Goal: Task Accomplishment & Management: Manage account settings

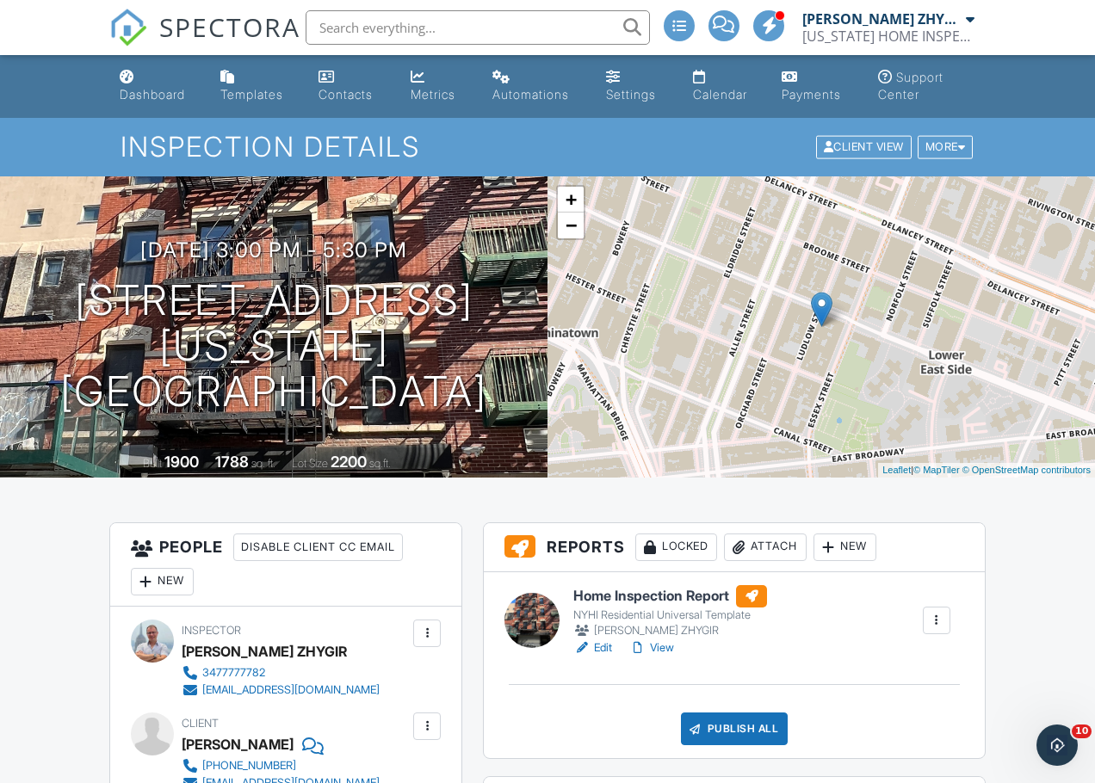
drag, startPoint x: 769, startPoint y: 540, endPoint x: 765, endPoint y: 550, distance: 10.4
click at [769, 540] on div "Attach" at bounding box center [765, 548] width 83 height 28
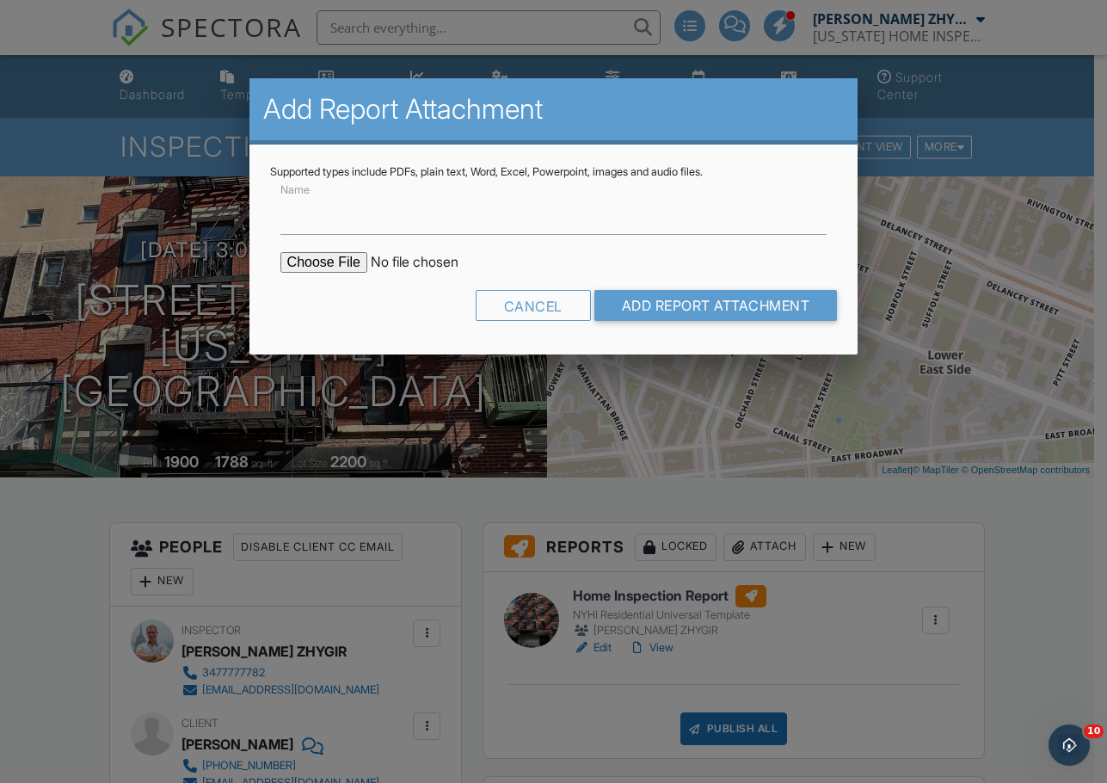
click at [353, 266] on input "file" at bounding box center [427, 262] width 293 height 21
type input "C:\fakepath\56_Ludlow_St_3___Home_Inspection_Report.pdf"
drag, startPoint x: 668, startPoint y: 306, endPoint x: 676, endPoint y: 358, distance: 52.3
click at [668, 305] on input "Add Report Attachment" at bounding box center [717, 305] width 244 height 31
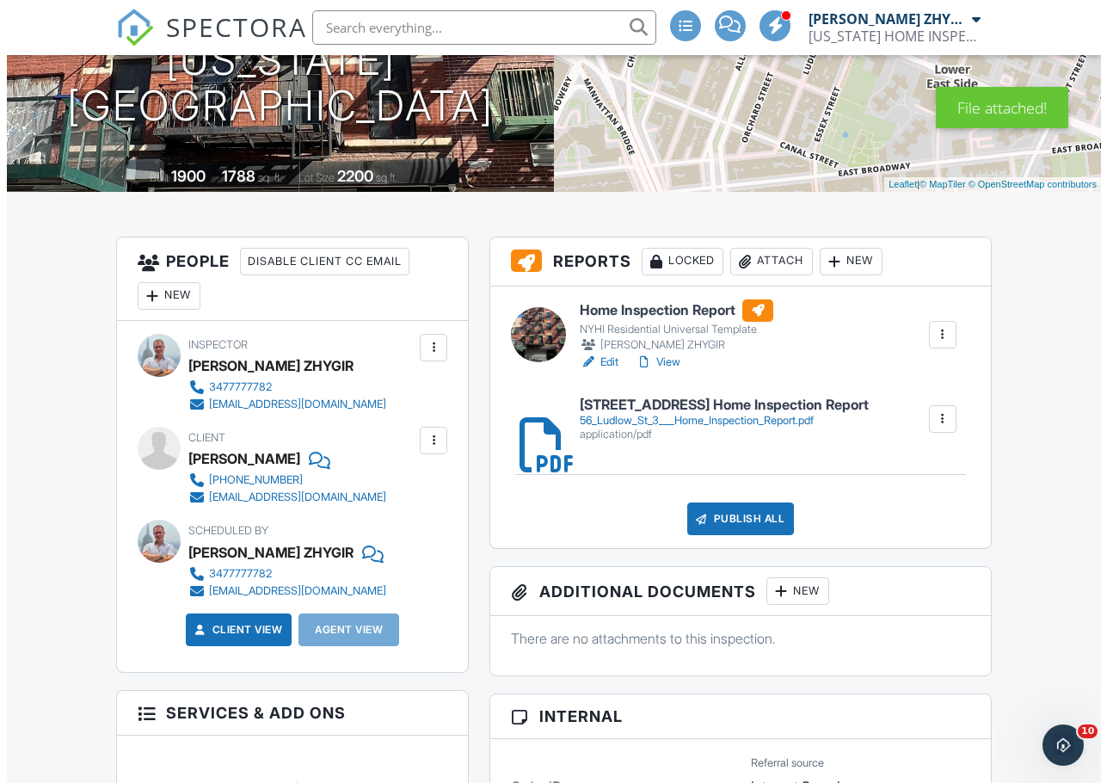
scroll to position [287, 0]
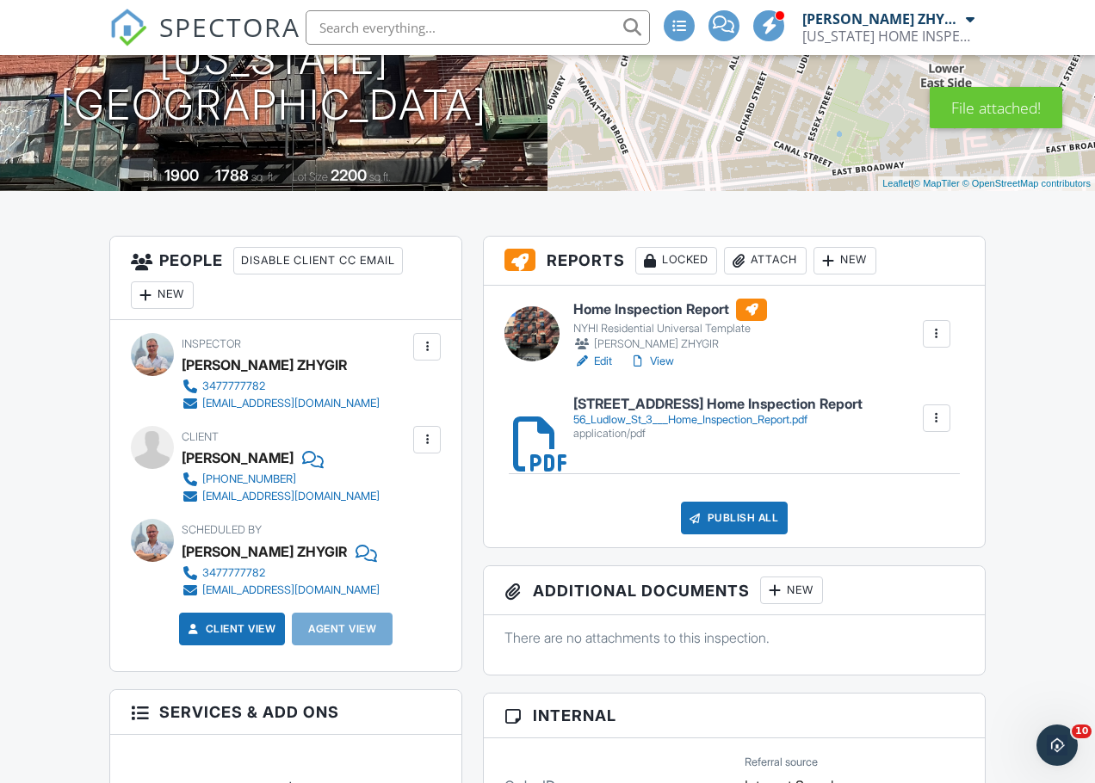
click at [734, 526] on div "Publish All" at bounding box center [735, 518] width 108 height 33
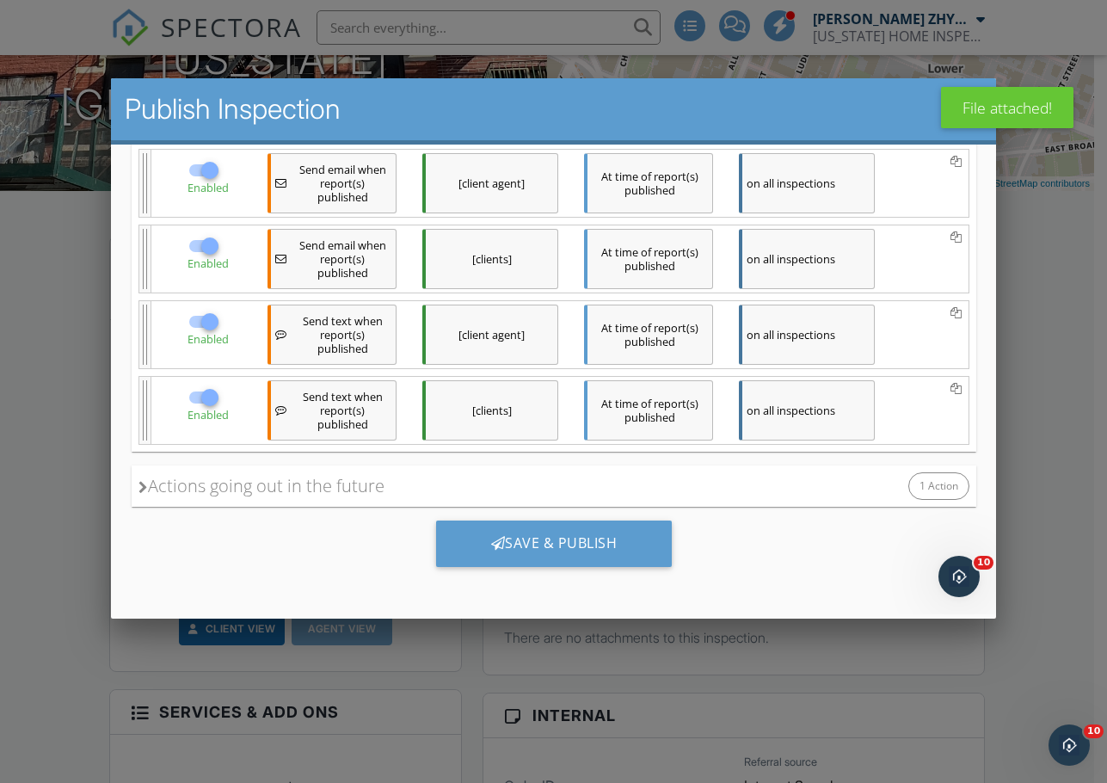
scroll to position [0, 0]
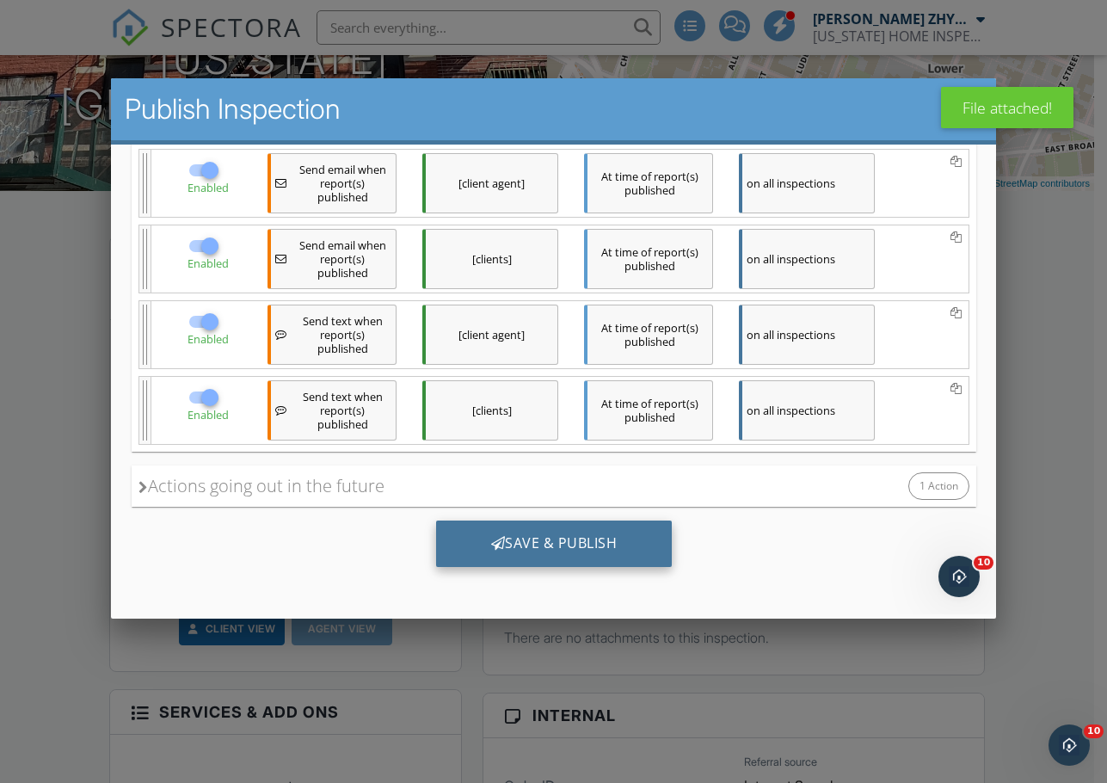
click at [564, 550] on div "Save & Publish" at bounding box center [553, 544] width 237 height 46
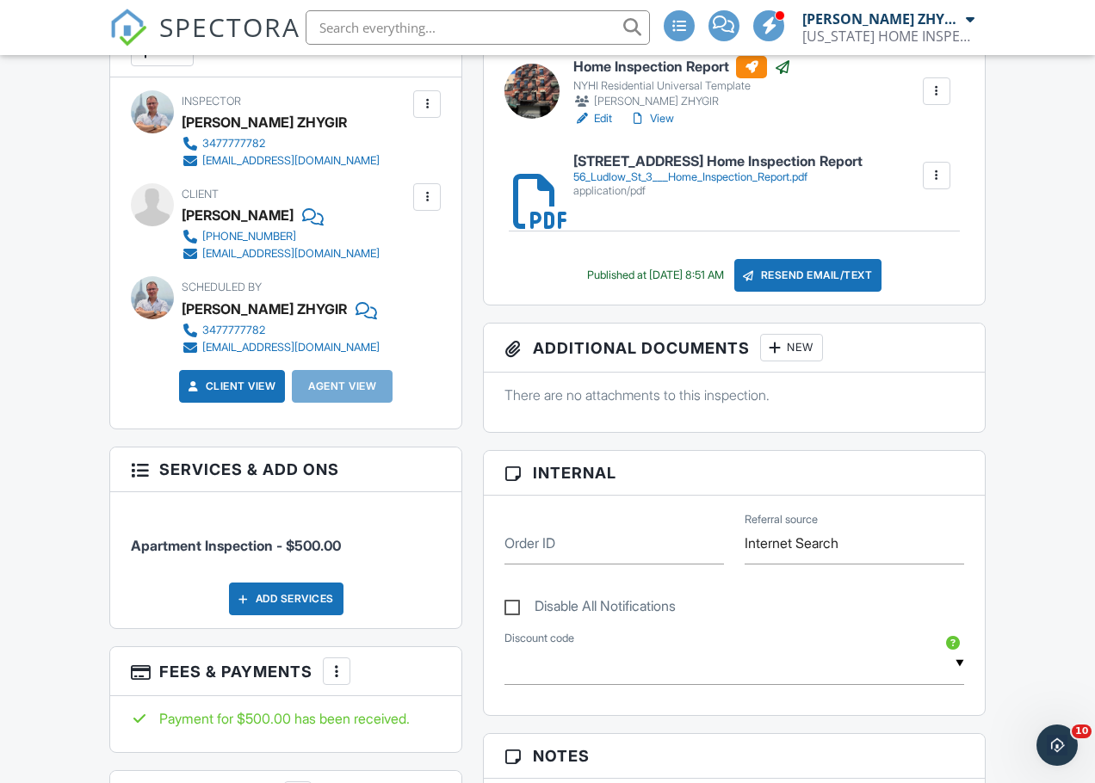
scroll to position [574, 0]
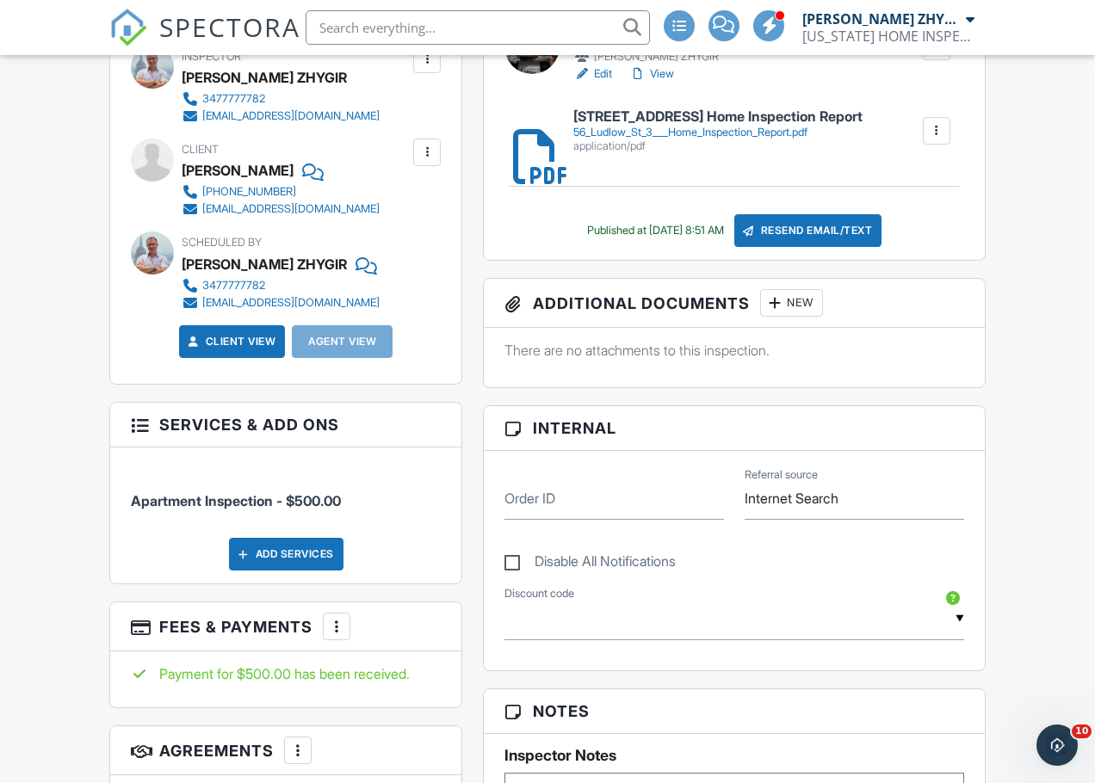
click at [475, 292] on div "Reports Locked Attach New Home Inspection Report NYHI Residential Universal Tem…" at bounding box center [733, 769] width 523 height 1643
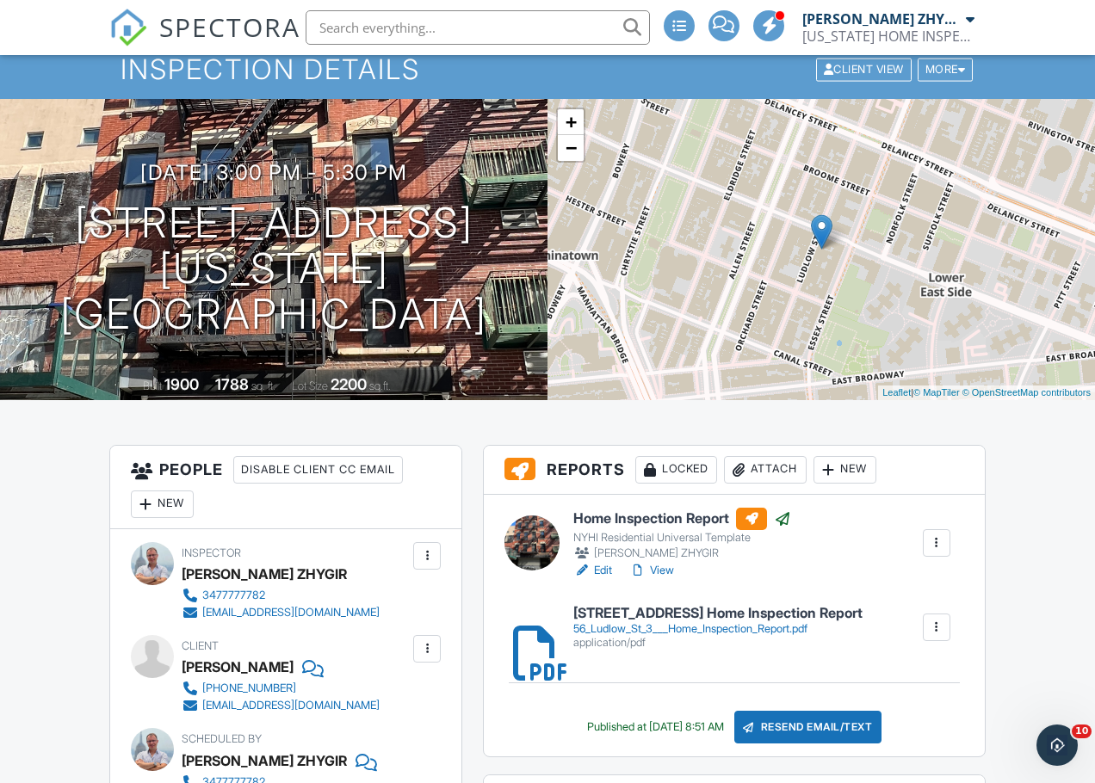
scroll to position [0, 0]
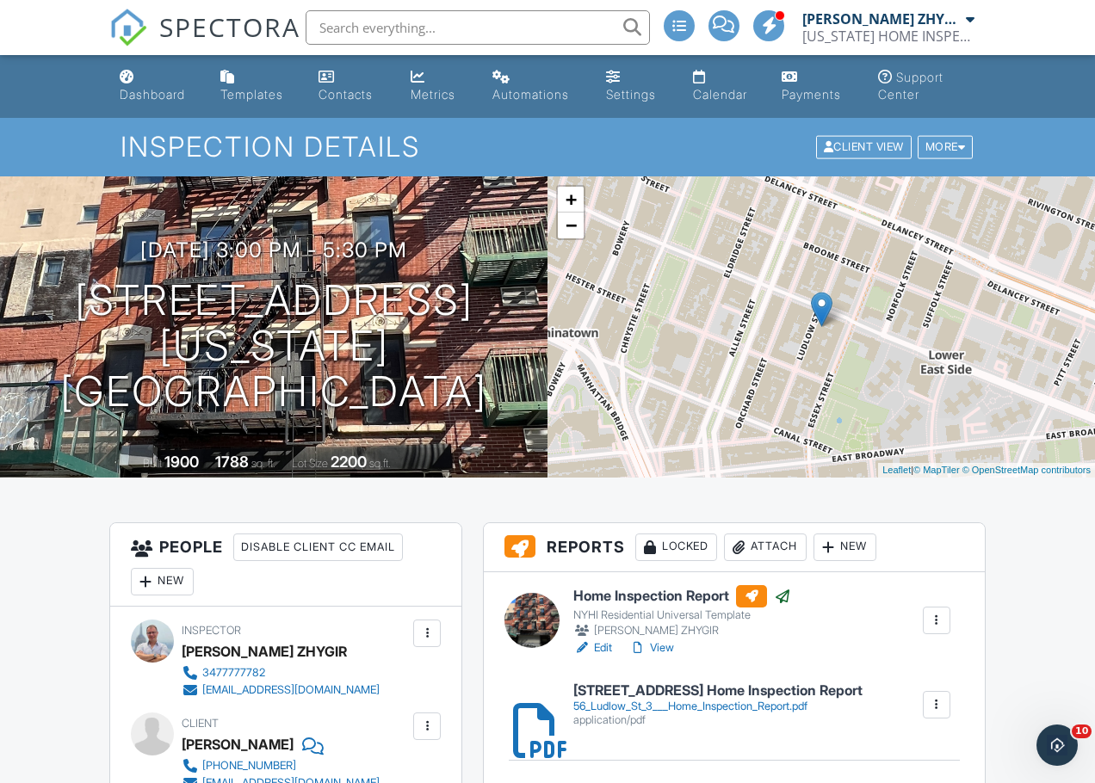
click at [157, 90] on div "Dashboard" at bounding box center [152, 94] width 65 height 15
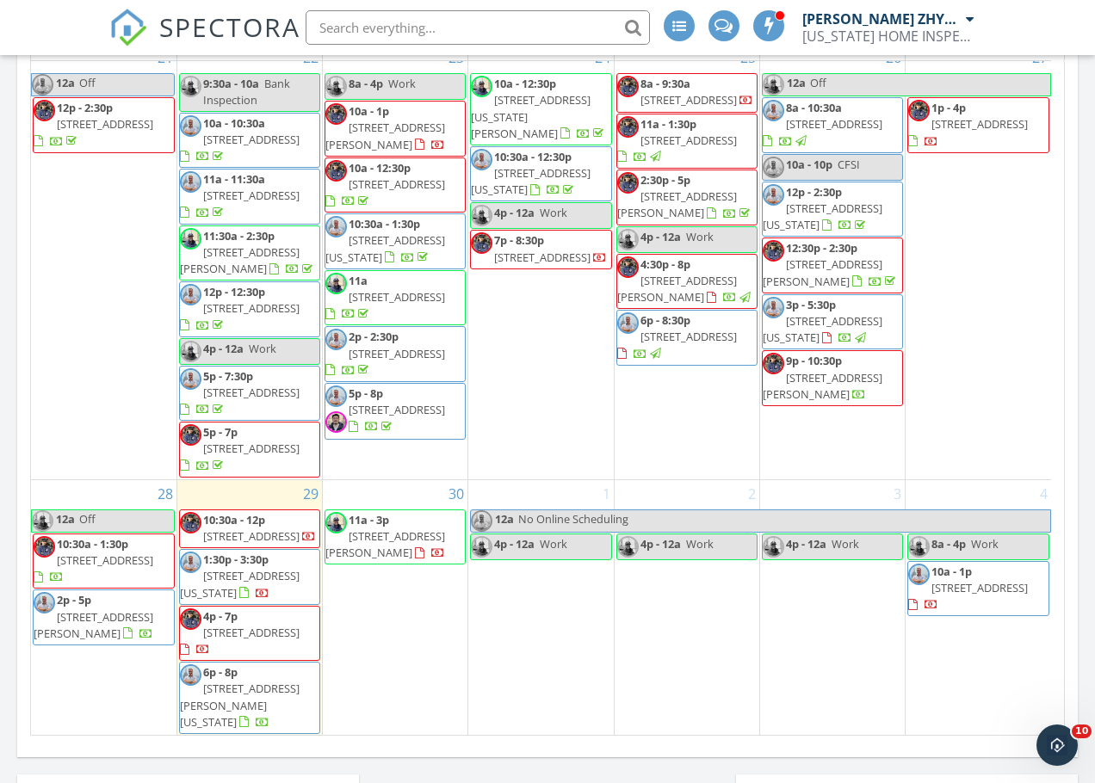
scroll to position [1984, 0]
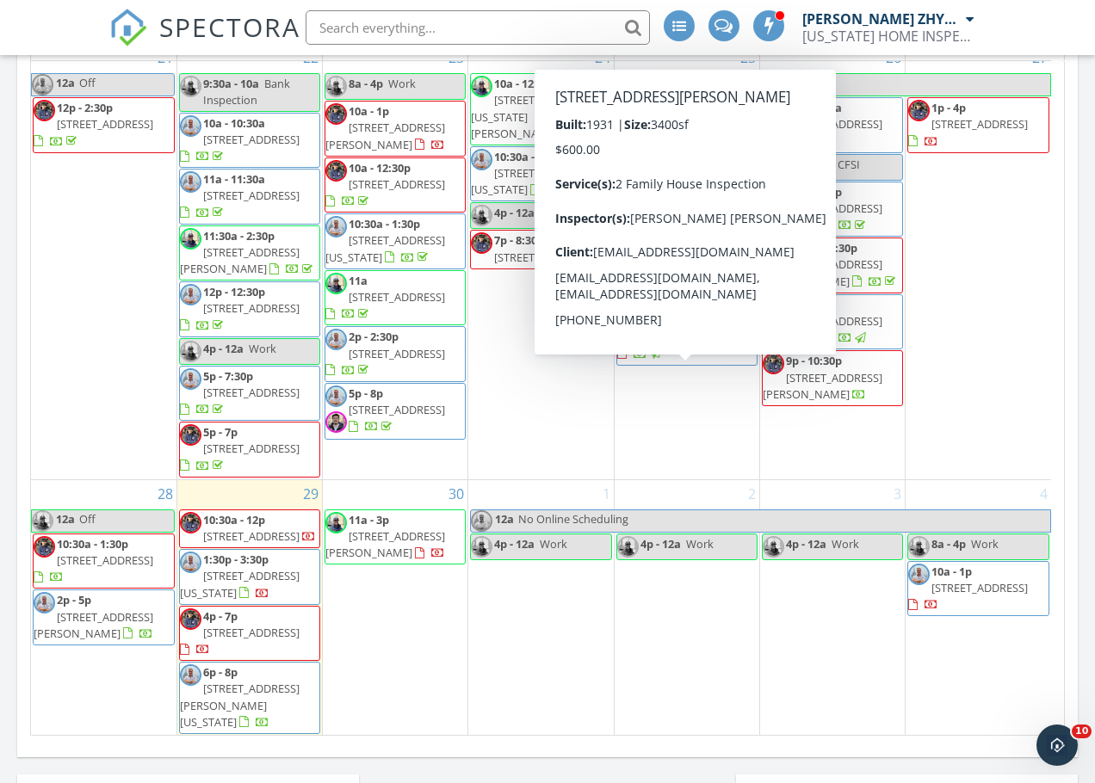
click at [715, 305] on span "86 Quentin Rd, BROOKLYN 11223" at bounding box center [677, 289] width 120 height 32
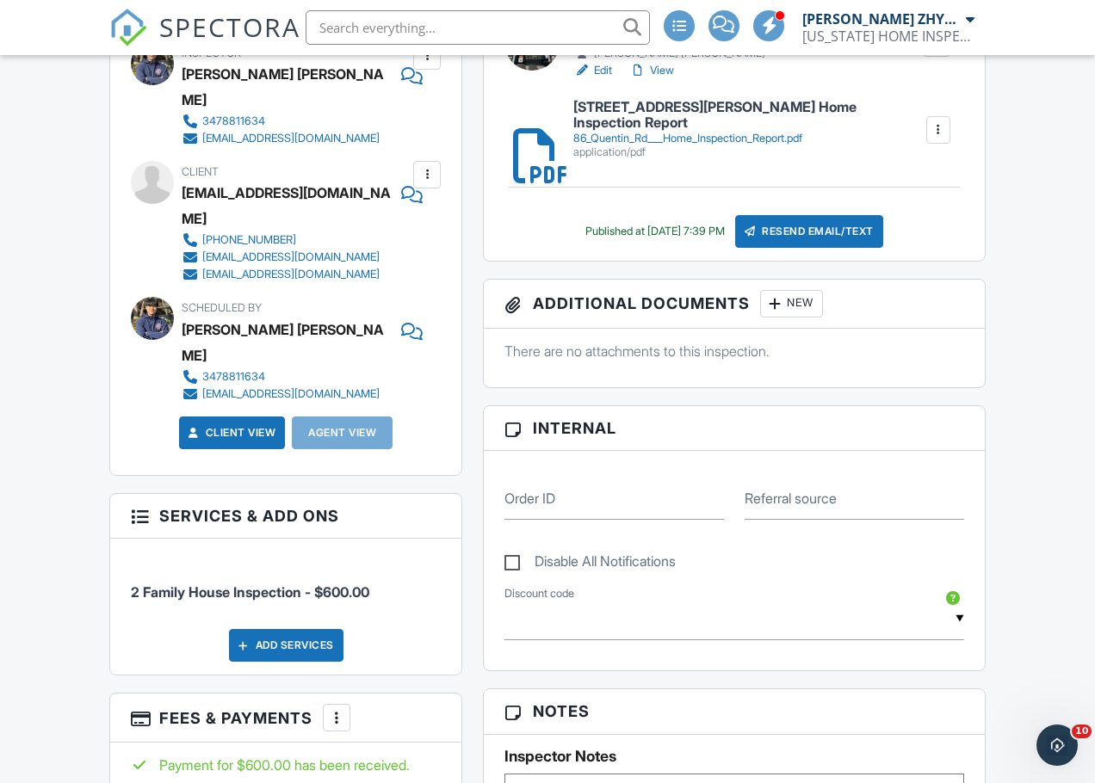
scroll to position [546, 0]
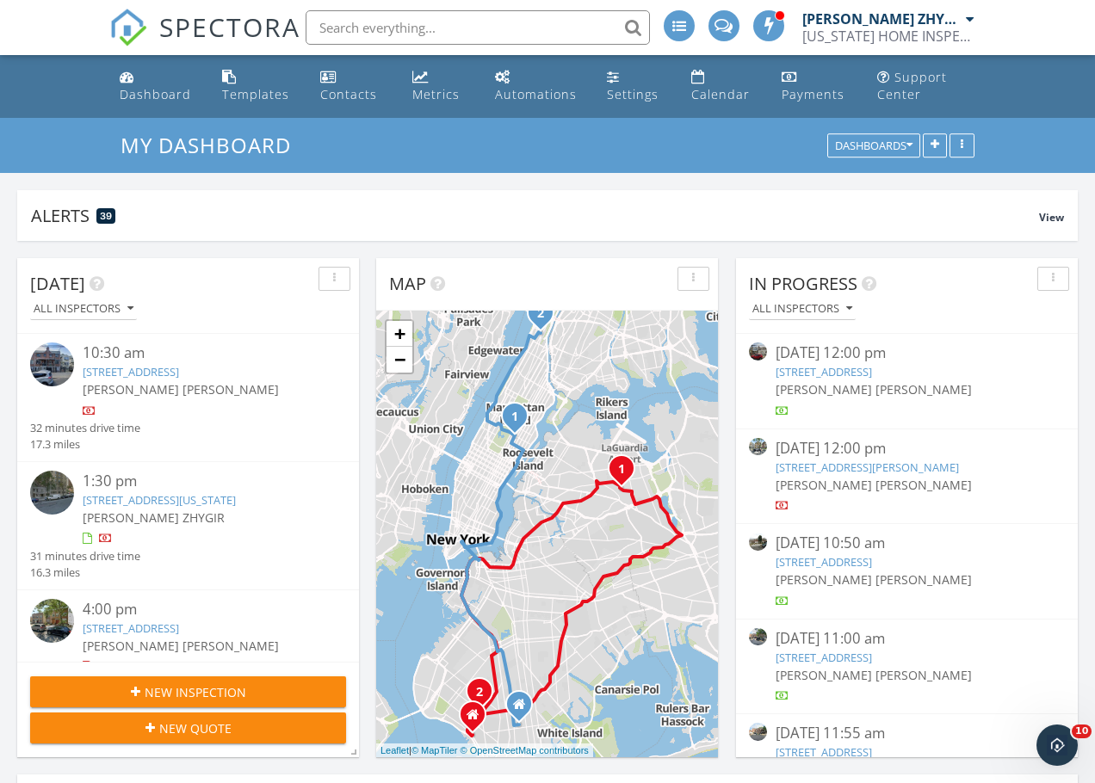
scroll to position [811, 0]
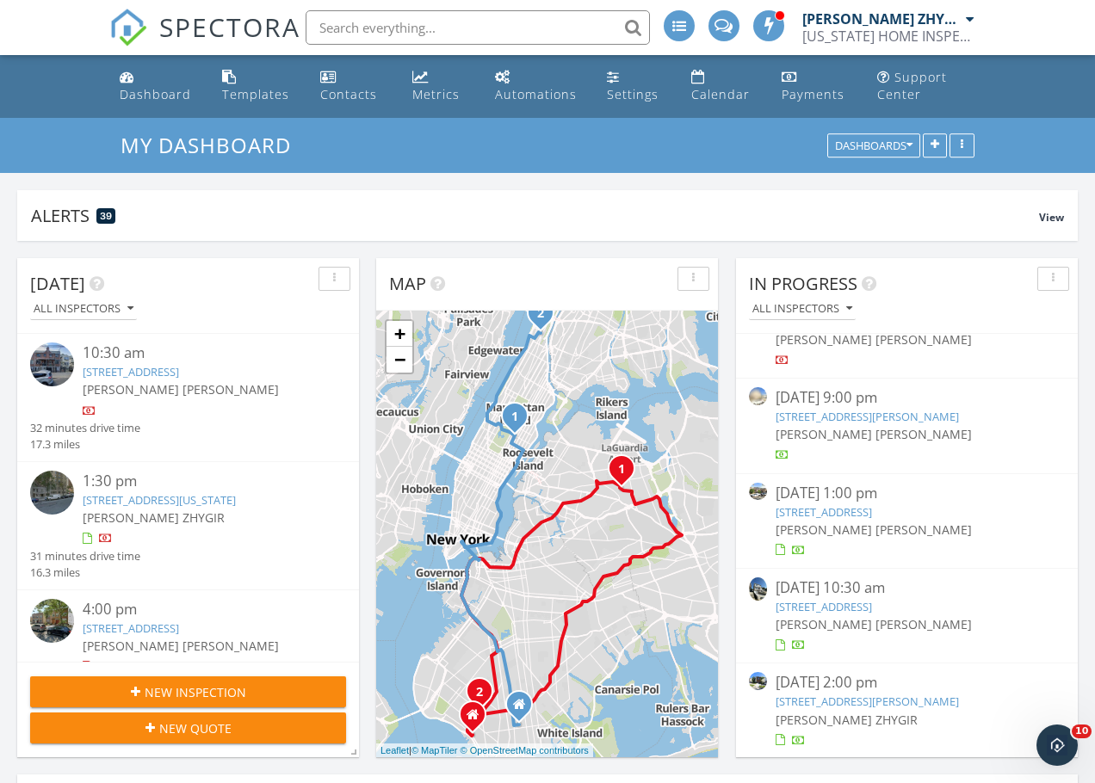
drag, startPoint x: 1056, startPoint y: 696, endPoint x: 775, endPoint y: 700, distance: 280.6
click at [775, 700] on div "09/28/25 2:00 pm 100 Marisa Cir, STATEN ISLAND, NY 10309 Dimitry ZHYGIR" at bounding box center [907, 710] width 342 height 94
copy link "100 Marisa Cir, STATEN ISLAND, NY 10309"
drag, startPoint x: 731, startPoint y: 397, endPoint x: 729, endPoint y: 405, distance: 9.0
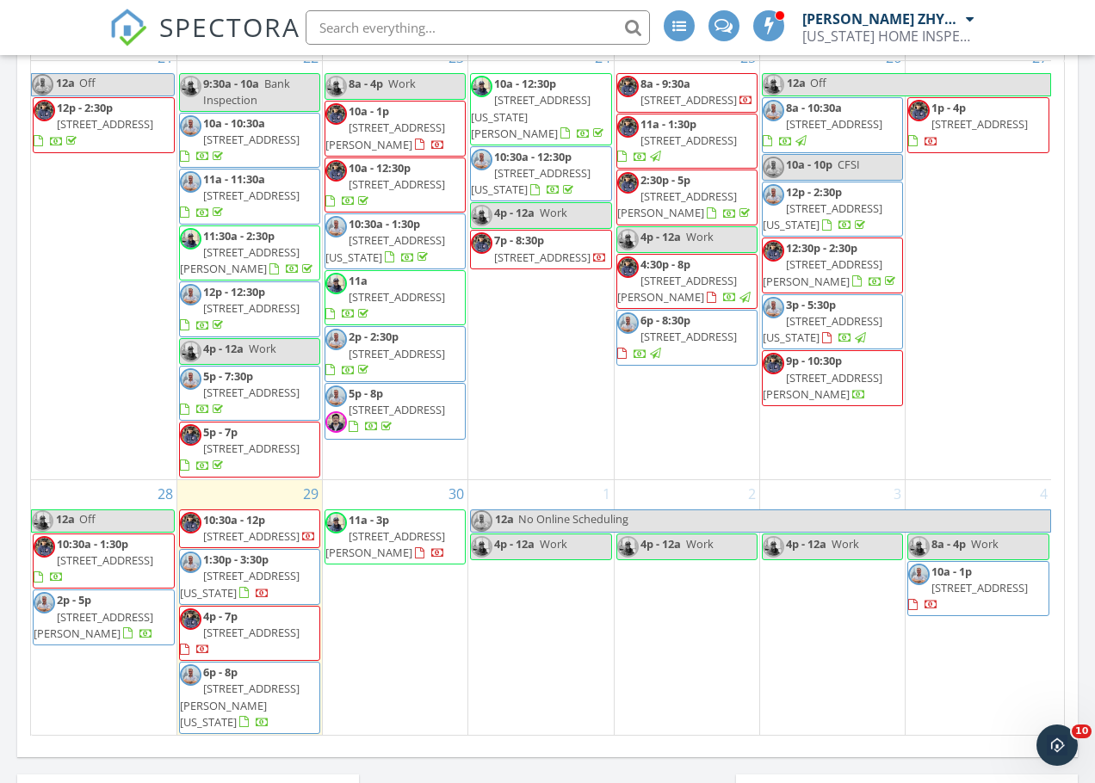
scroll to position [2117, 0]
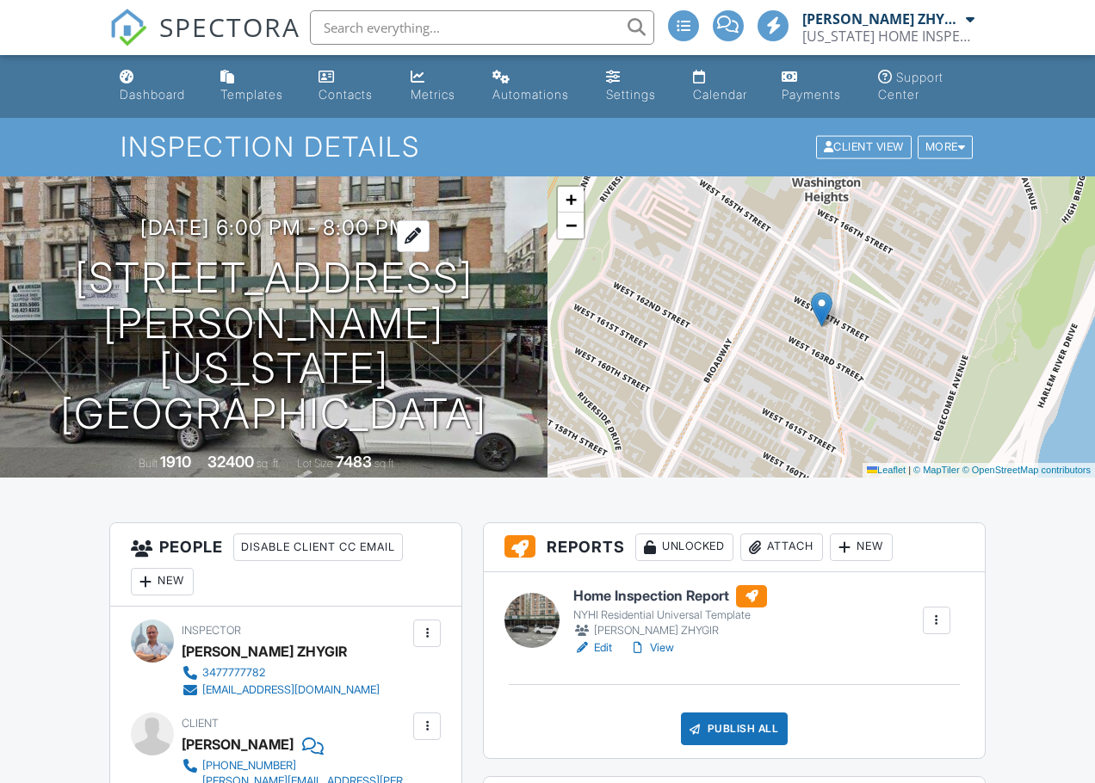
click at [316, 239] on h3 "[DATE] 6:00 pm - 8:00 pm" at bounding box center [274, 227] width 268 height 23
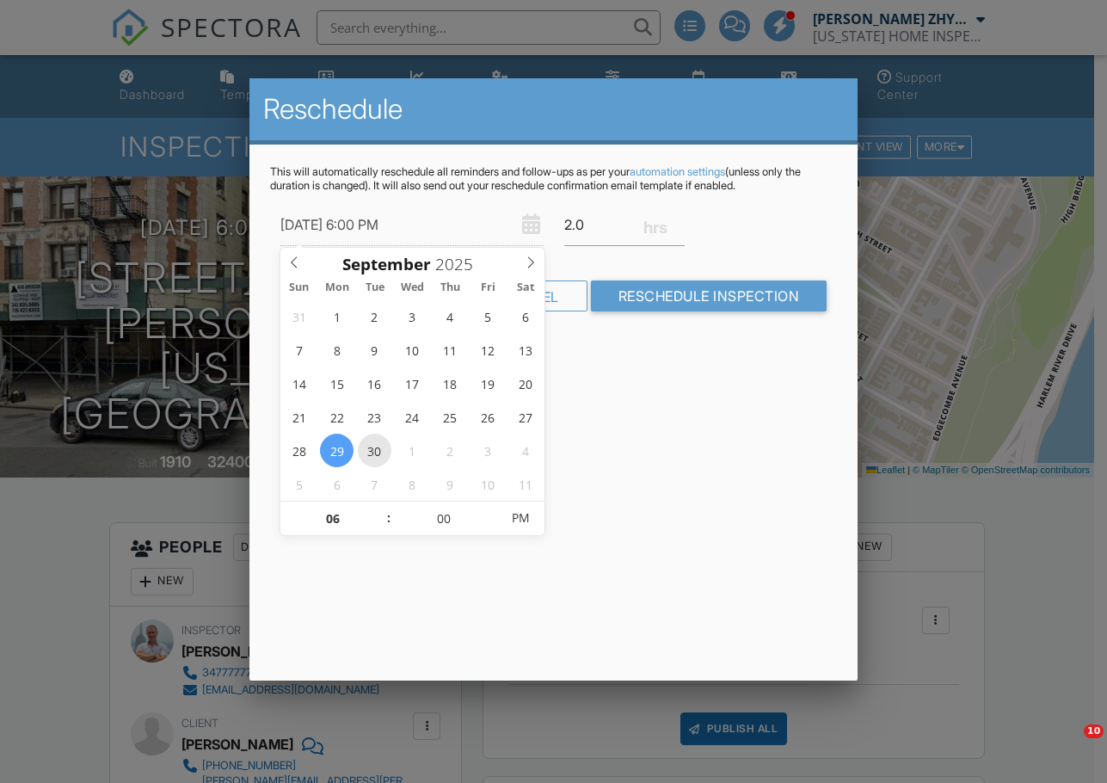
type input "[DATE] 6:00 PM"
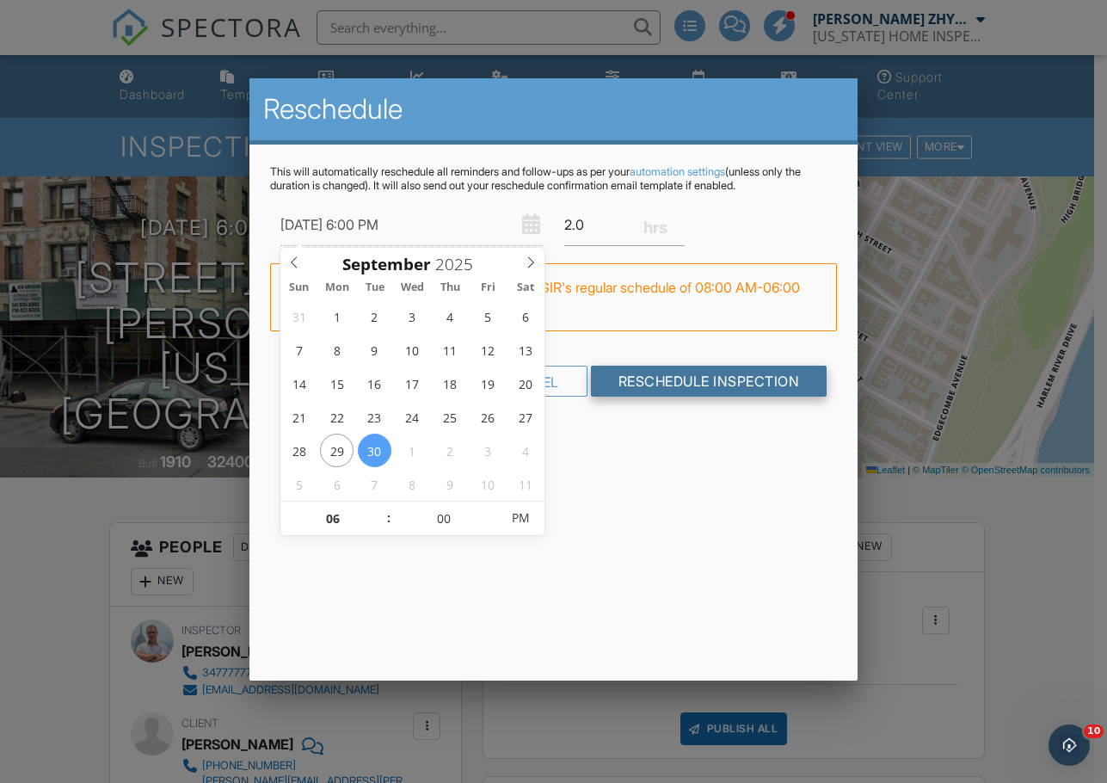
click at [736, 381] on input "Reschedule Inspection" at bounding box center [709, 381] width 237 height 31
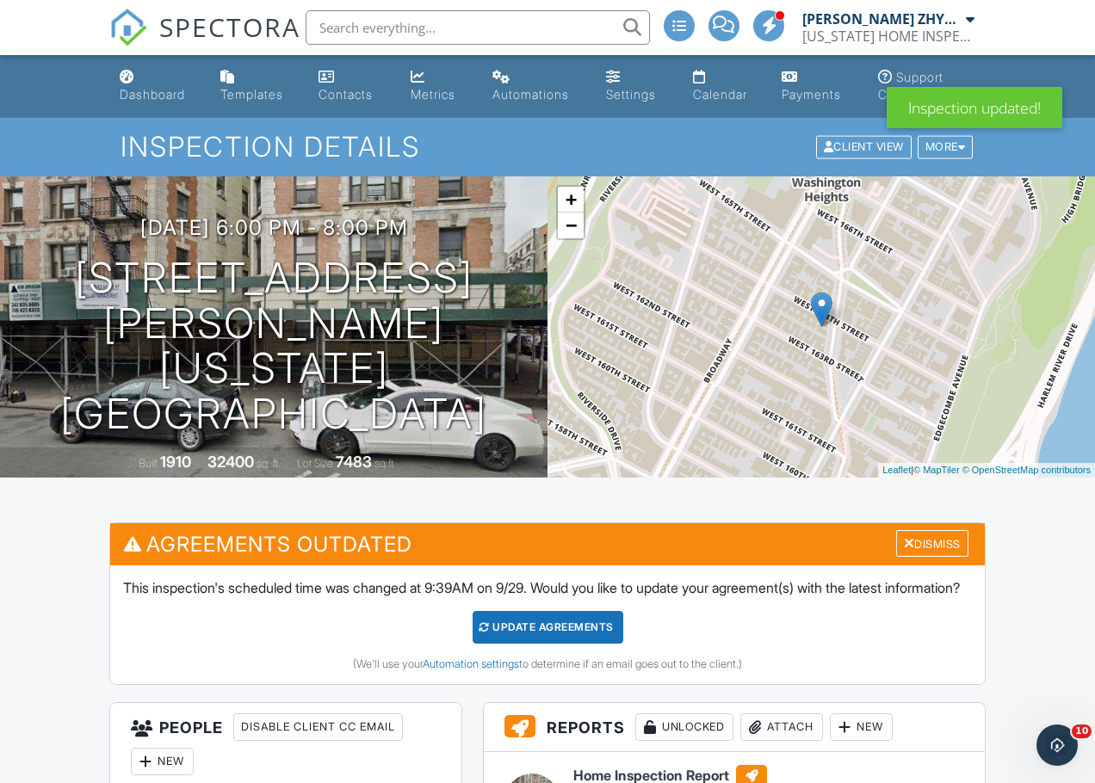
click at [145, 80] on link "Dashboard" at bounding box center [156, 86] width 87 height 49
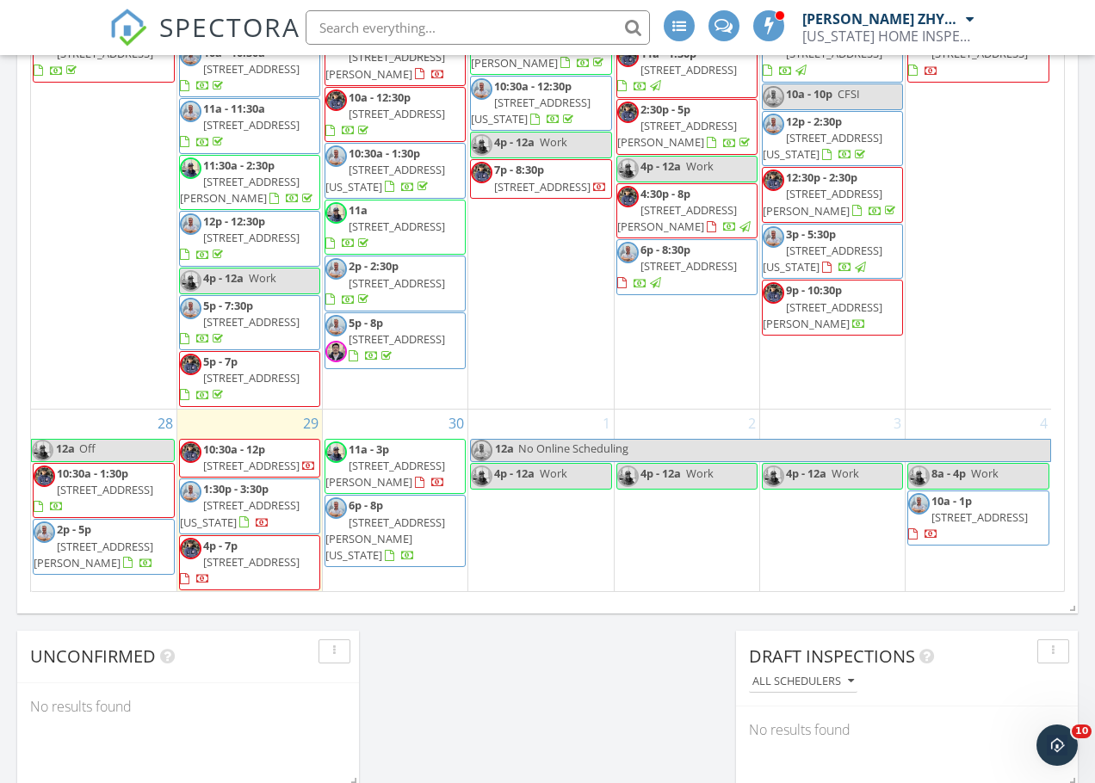
scroll to position [2060, 0]
click at [406, 559] on div "30 11a - 3p 43 Lerer Ln, STATEN ISLAND 10307 6p - 8p 1071 St Nicholas Ave 52, N…" at bounding box center [395, 501] width 145 height 182
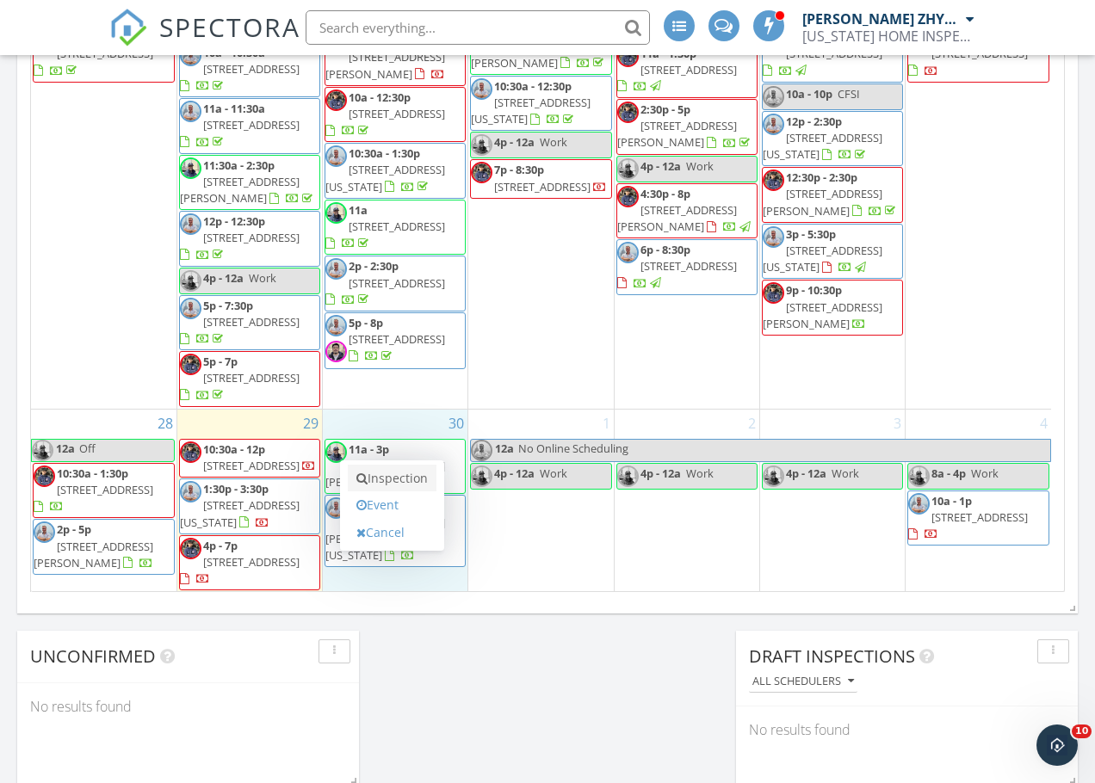
click at [428, 486] on link "Inspection" at bounding box center [392, 479] width 89 height 28
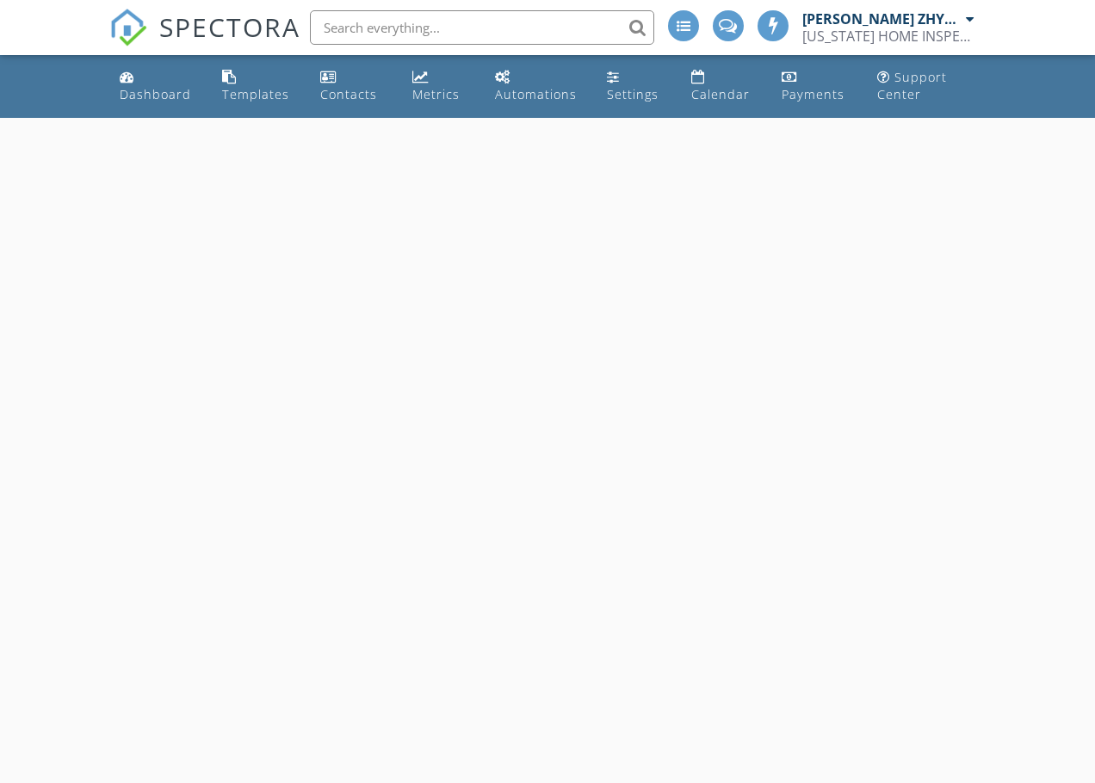
select select "8"
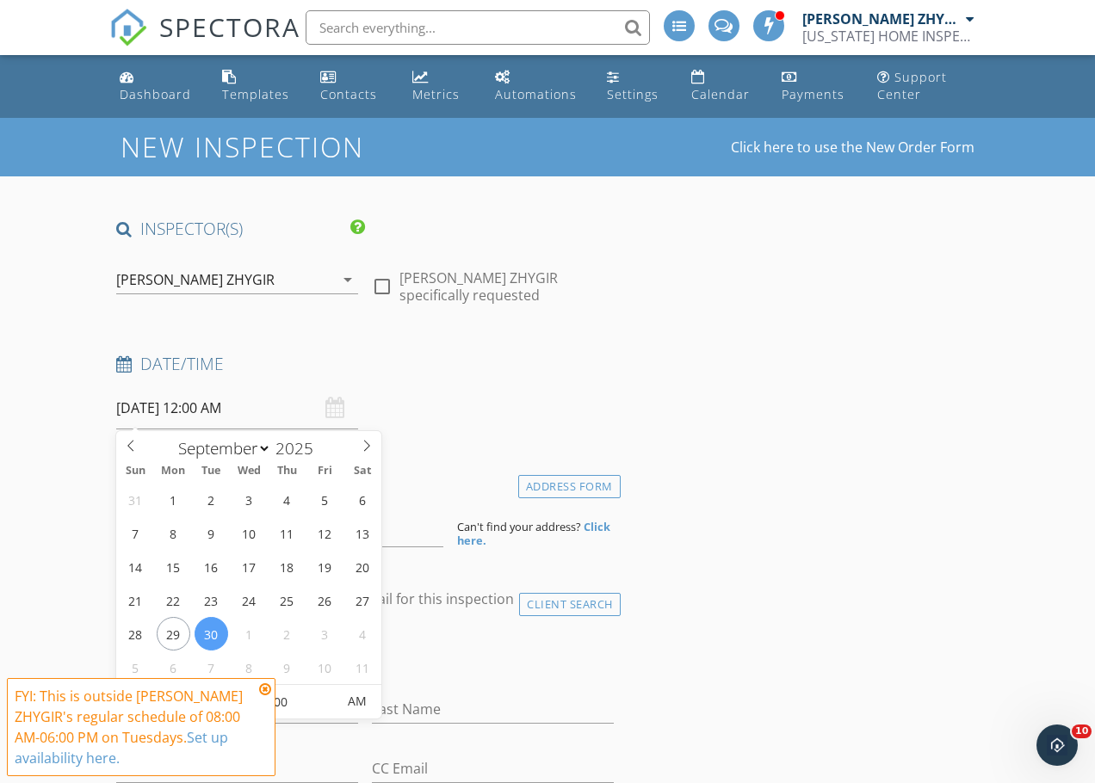
click at [252, 413] on input "[DATE] 12:00 AM" at bounding box center [237, 408] width 242 height 42
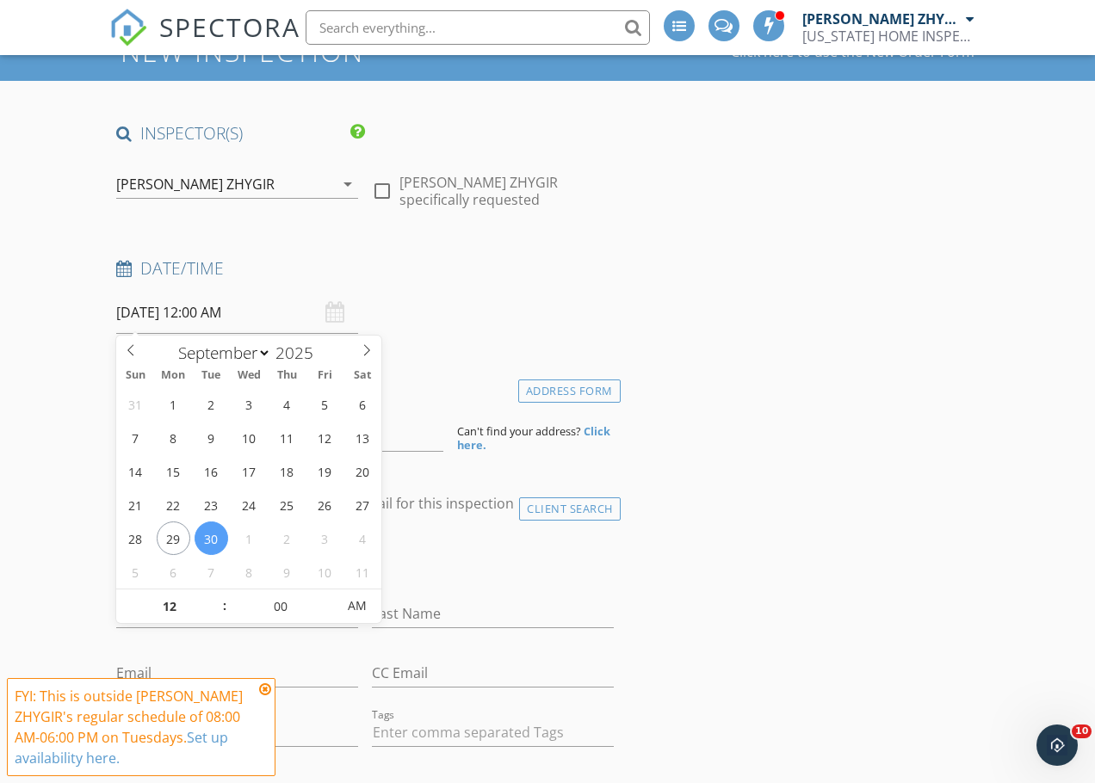
scroll to position [287, 0]
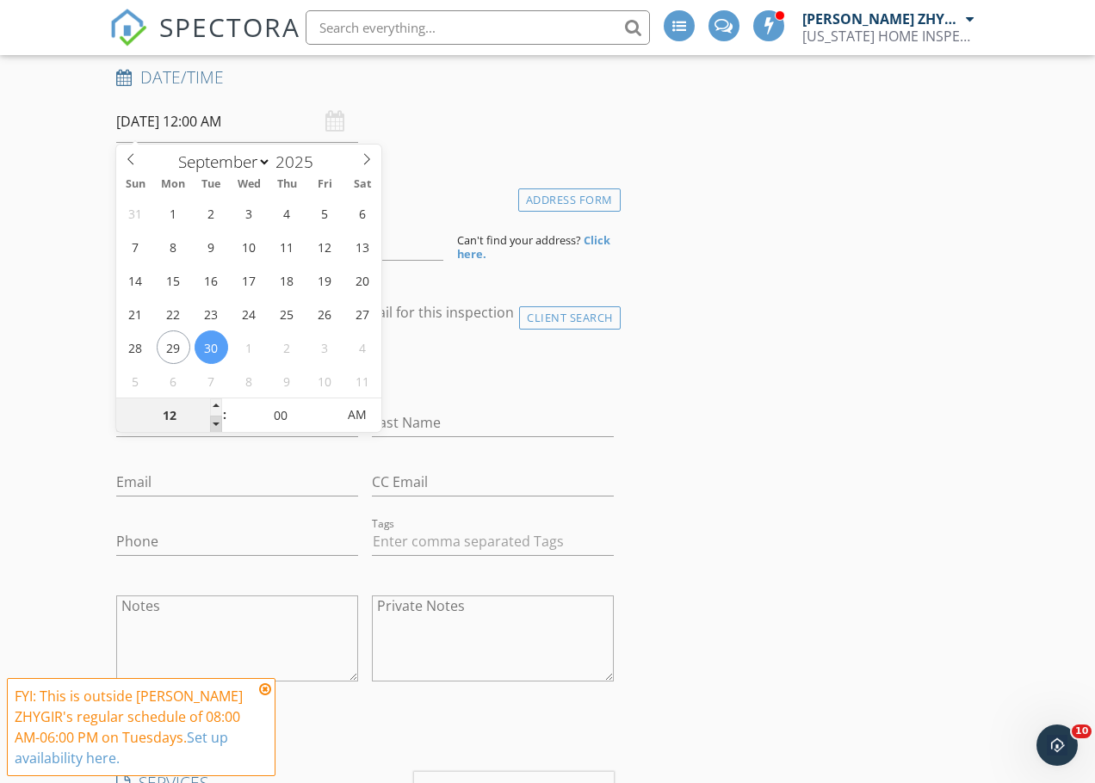
type input "11"
type input "[DATE] 11:00 PM"
click at [212, 421] on span at bounding box center [216, 424] width 12 height 17
type input "10"
type input "[DATE] 10:00 PM"
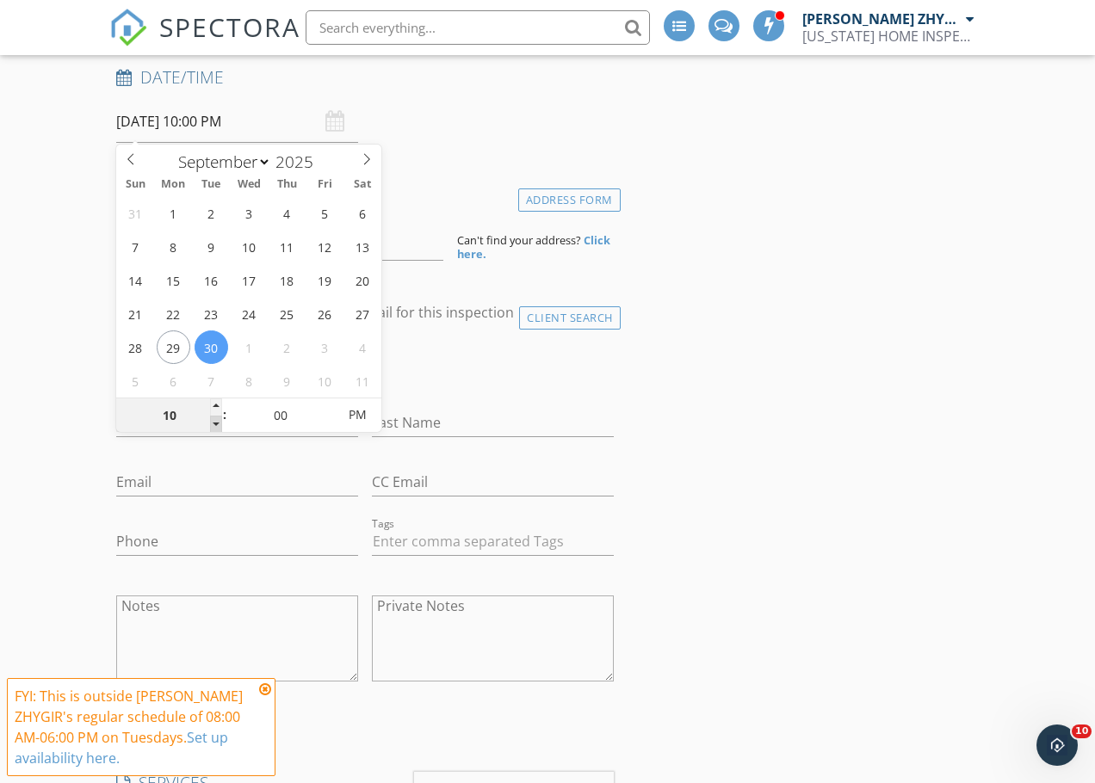
click at [212, 422] on span at bounding box center [216, 424] width 12 height 17
type input "09"
click at [212, 422] on span at bounding box center [216, 424] width 12 height 17
type input "[DATE] 9:00 AM"
click at [367, 416] on span "PM" at bounding box center [357, 415] width 47 height 34
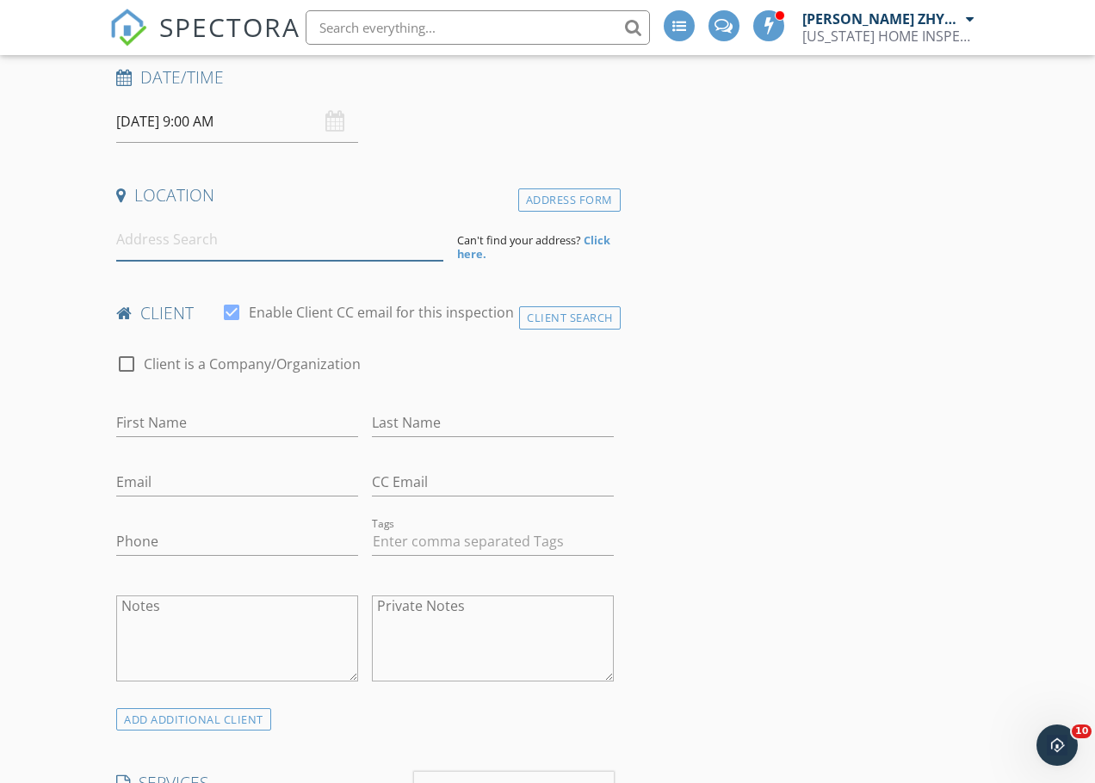
click at [294, 240] on input at bounding box center [279, 240] width 327 height 42
click at [188, 238] on input at bounding box center [279, 240] width 327 height 42
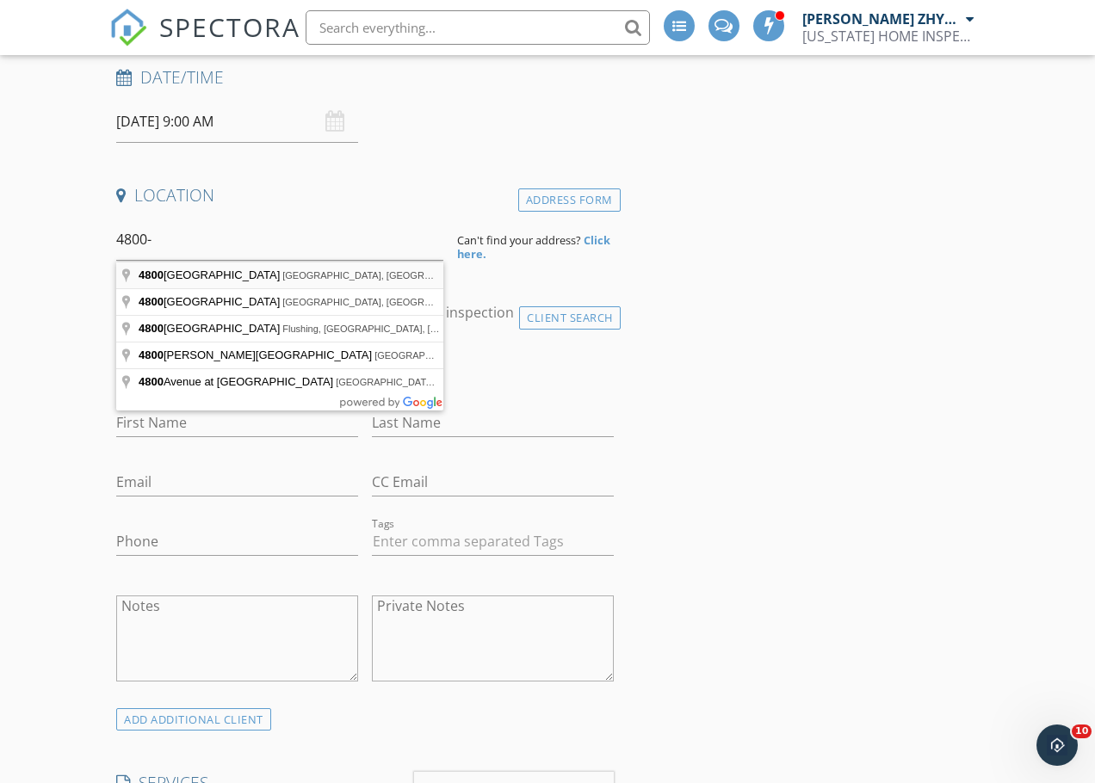
type input "4800 Bedford Avenue, Brooklyn, NY, USA"
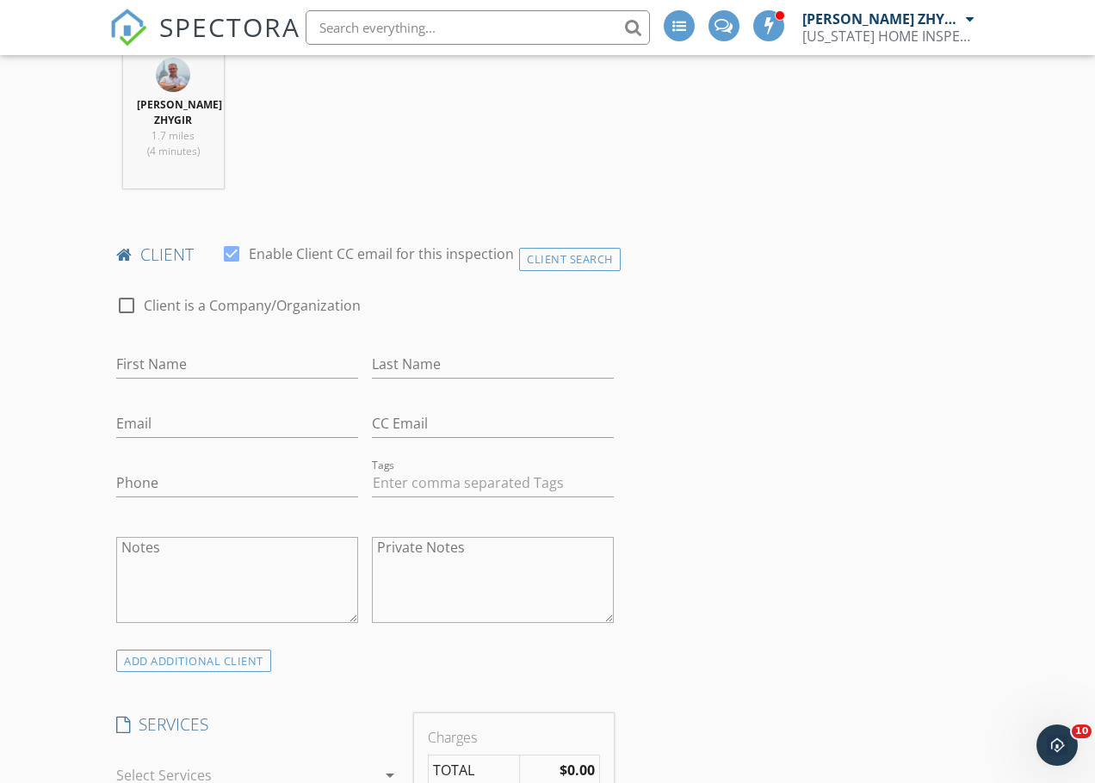
scroll to position [717, 0]
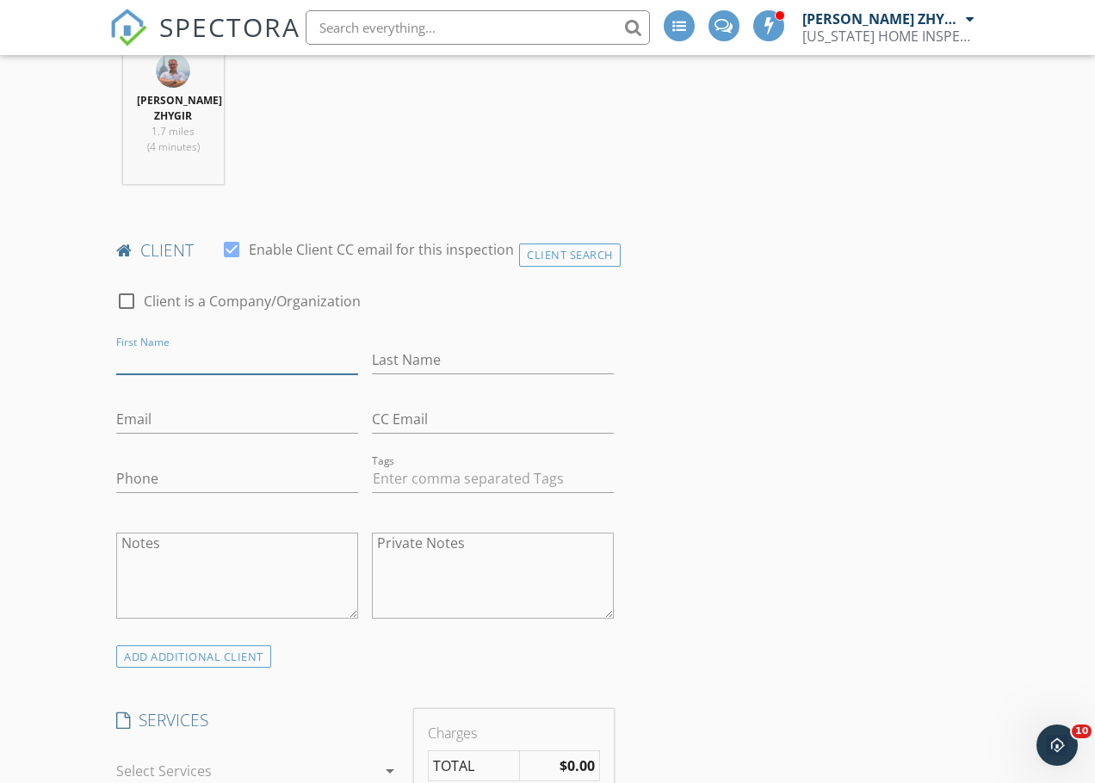
click at [223, 358] on input "First Name" at bounding box center [237, 360] width 242 height 28
click at [128, 303] on div at bounding box center [126, 301] width 29 height 29
checkbox input "true"
click at [150, 360] on input "Enable Client CC email for this inspection" at bounding box center [364, 360] width 497 height 28
type input "Marina Courts Condominium"
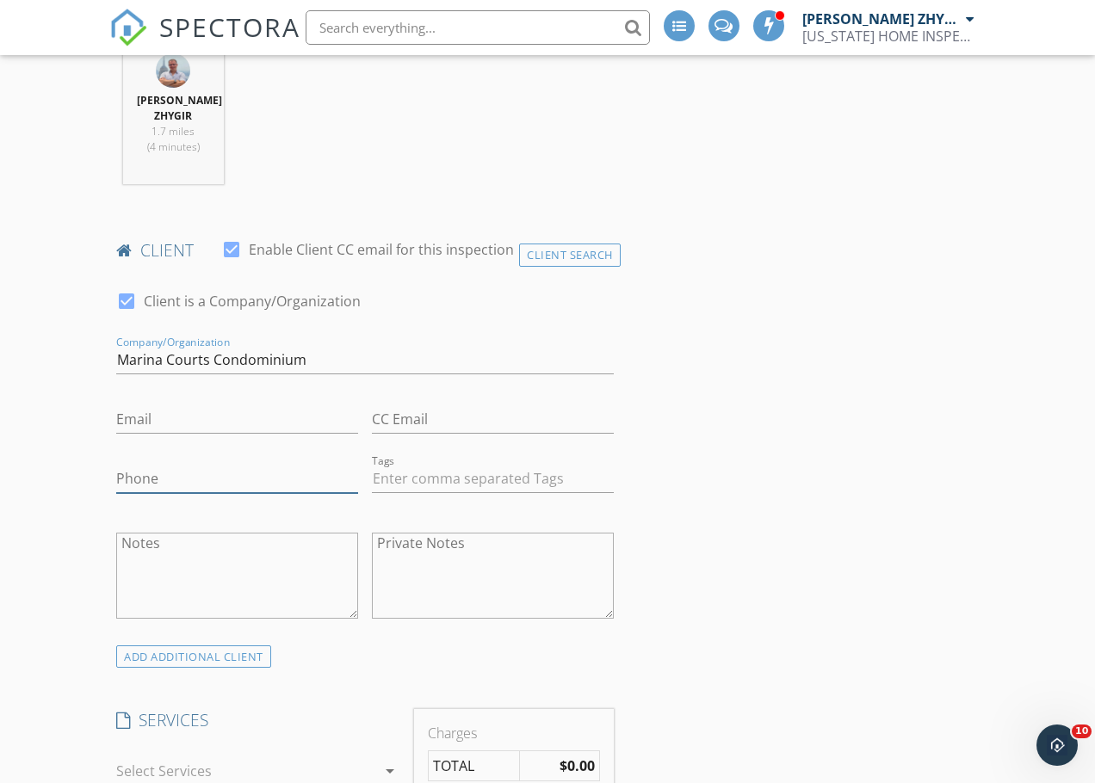
click at [151, 476] on input "Phone" at bounding box center [237, 479] width 242 height 28
type input "917-613-7011"
click at [214, 423] on input "Email" at bounding box center [237, 419] width 242 height 28
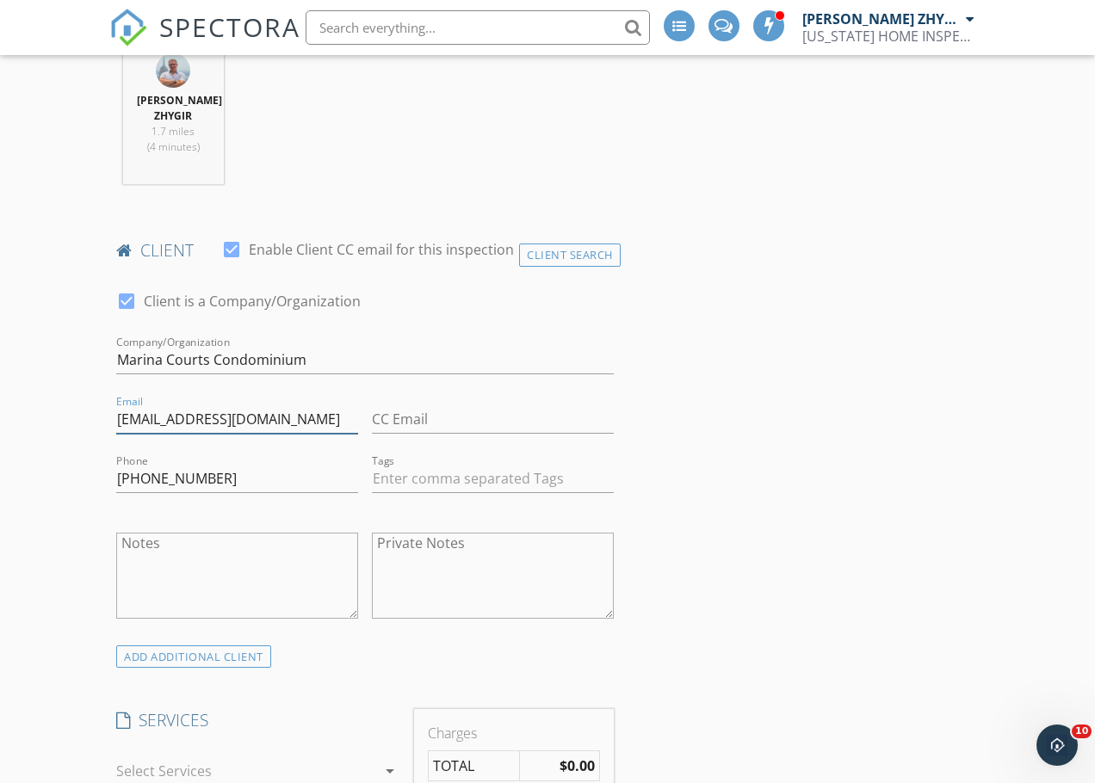
type input "yevlerman@gmail.com"
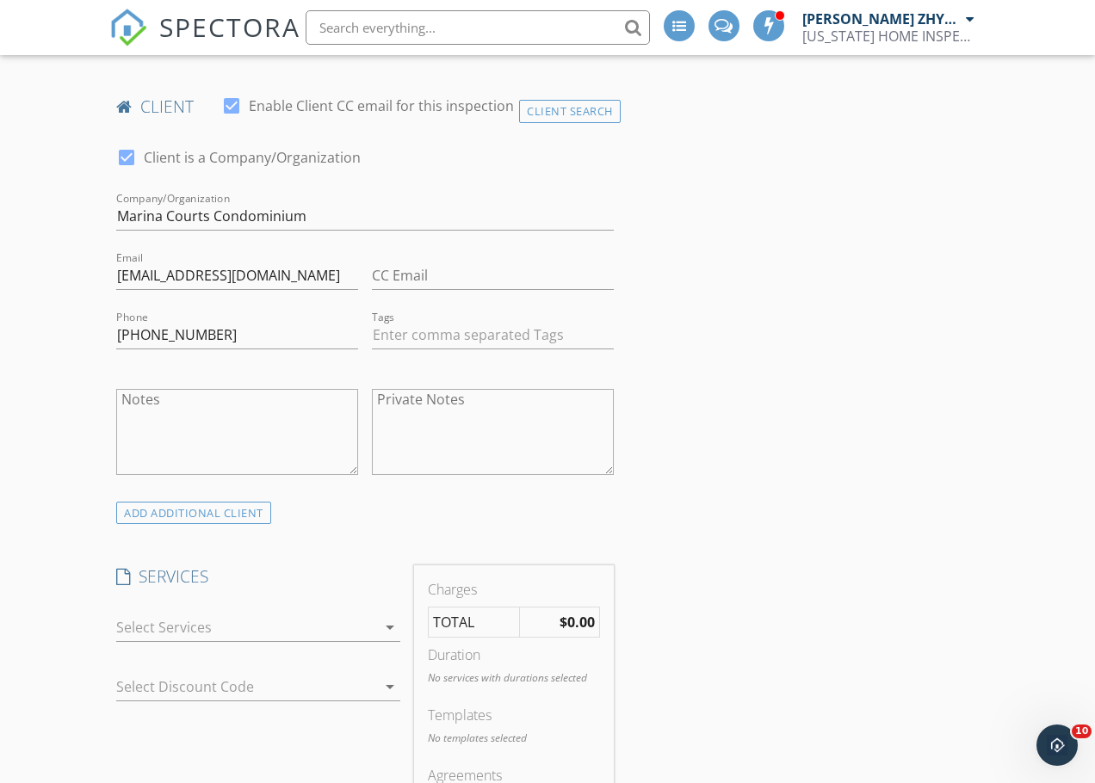
click at [321, 627] on div at bounding box center [246, 628] width 260 height 28
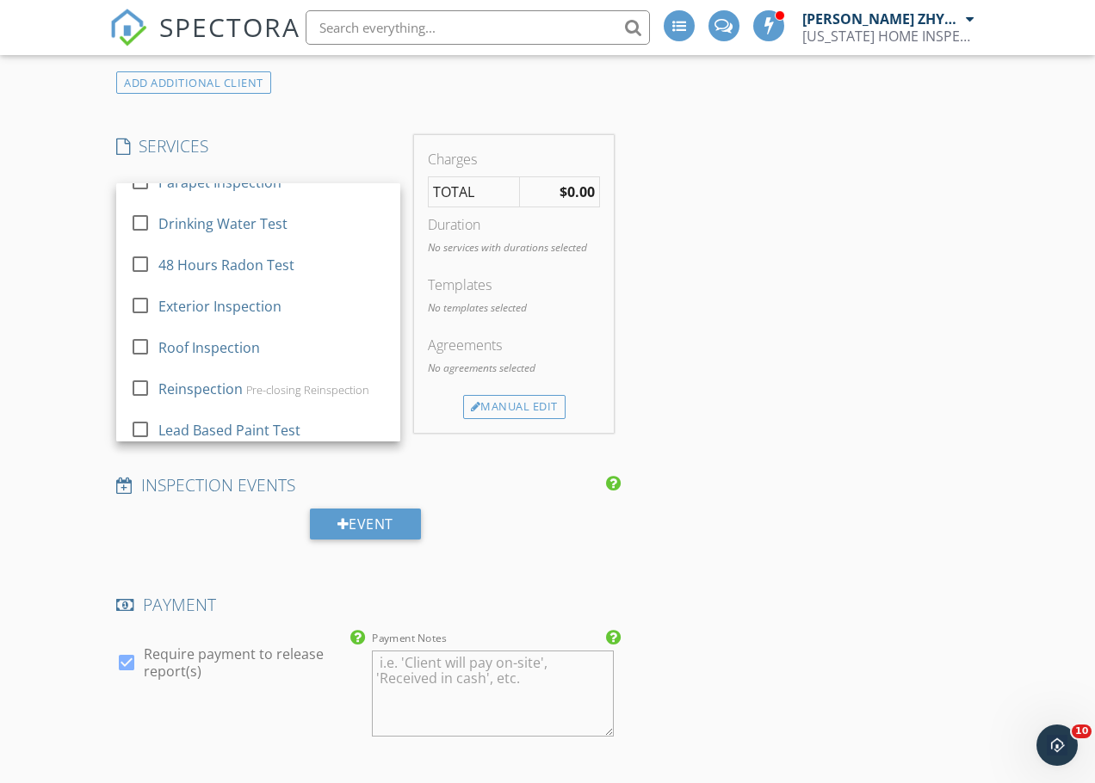
scroll to position [251, 0]
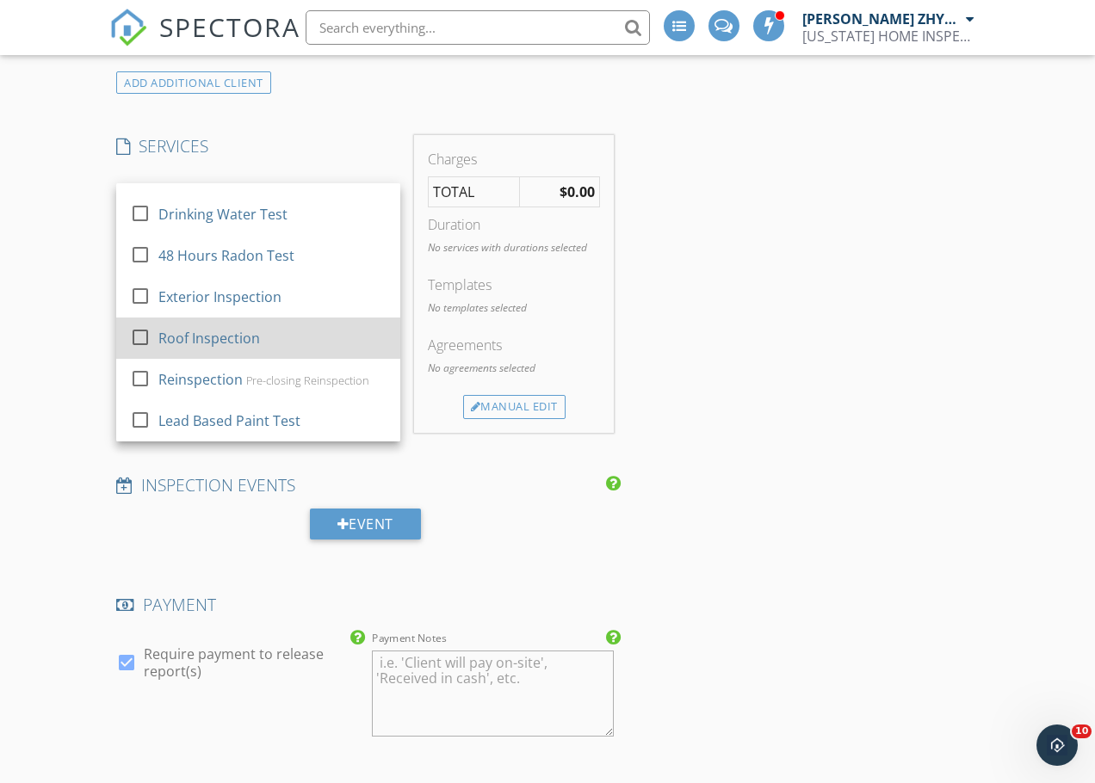
click at [241, 332] on div "Roof Inspection" at bounding box center [209, 338] width 102 height 21
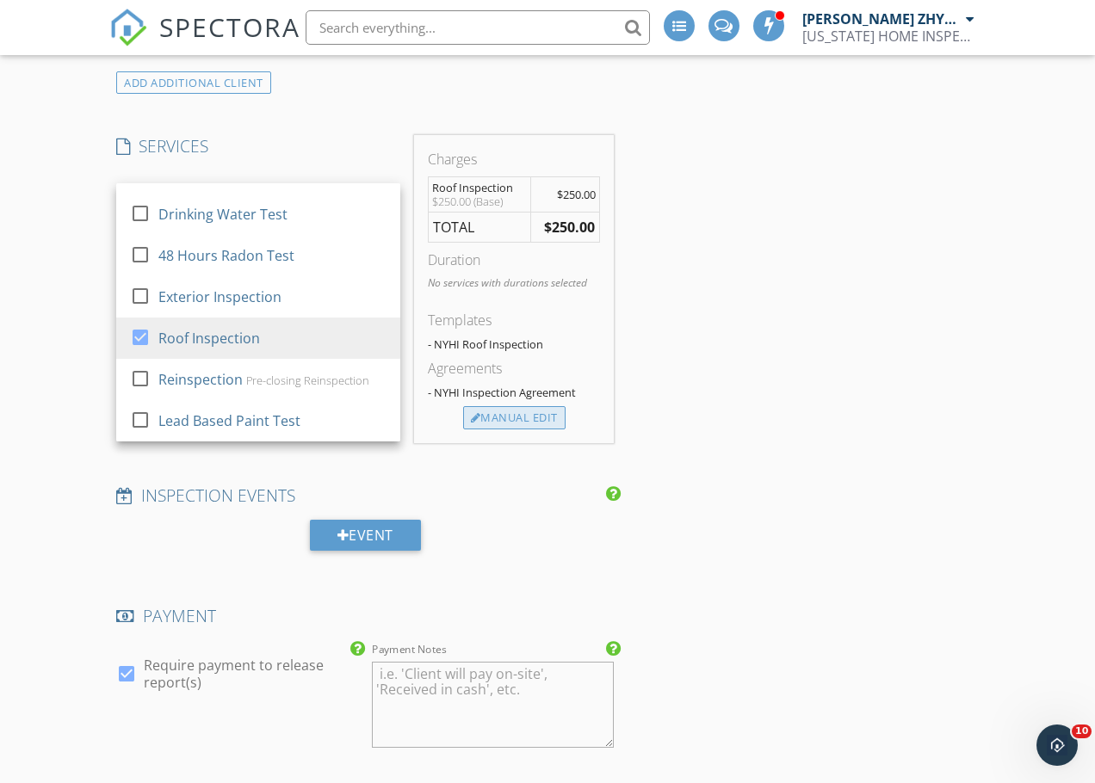
click at [527, 417] on div "Manual Edit" at bounding box center [514, 418] width 102 height 24
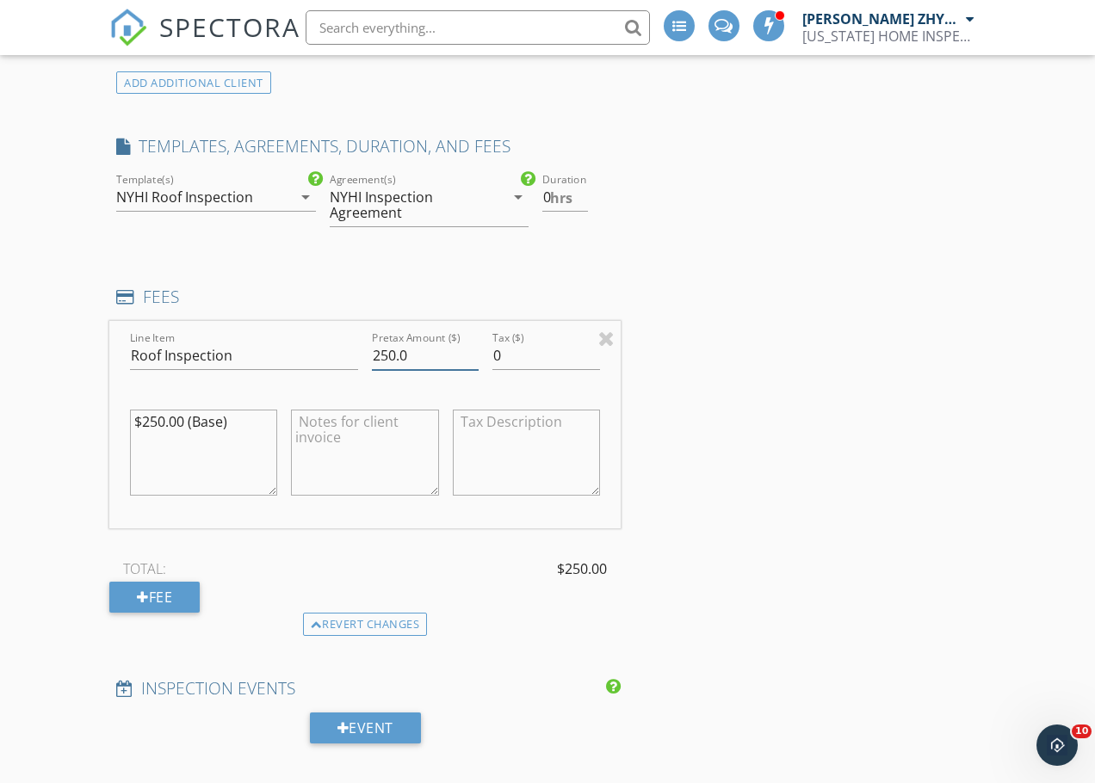
drag, startPoint x: 380, startPoint y: 351, endPoint x: 352, endPoint y: 357, distance: 29.0
click at [370, 352] on div "Pretax Amount ($) 250.0" at bounding box center [425, 357] width 120 height 59
type input "550.0"
click at [609, 274] on div "INSPECTOR(S) check_box Dimitry ZHYGIR PRIMARY check_box_outline_blank Akon Zhen…" at bounding box center [364, 486] width 511 height 3118
click at [648, 373] on div "INSPECTOR(S) check_box Dimitry ZHYGIR PRIMARY check_box_outline_blank Akon Zhen…" at bounding box center [547, 536] width 876 height 3218
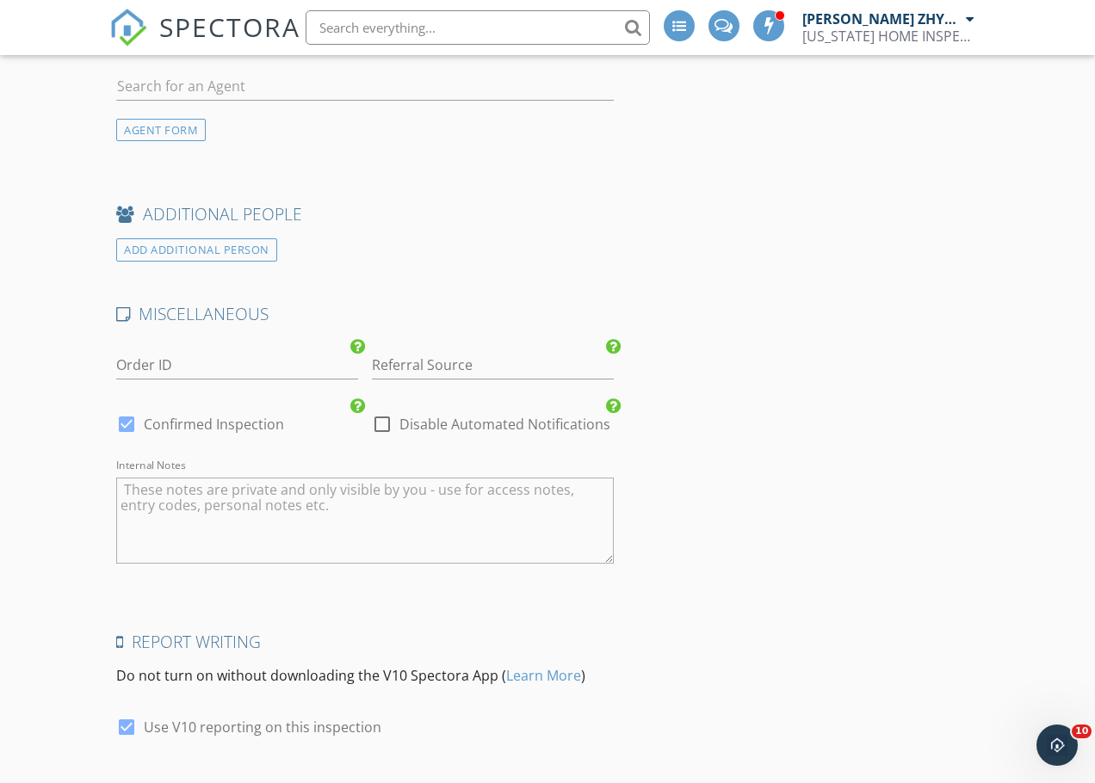
scroll to position [2582, 0]
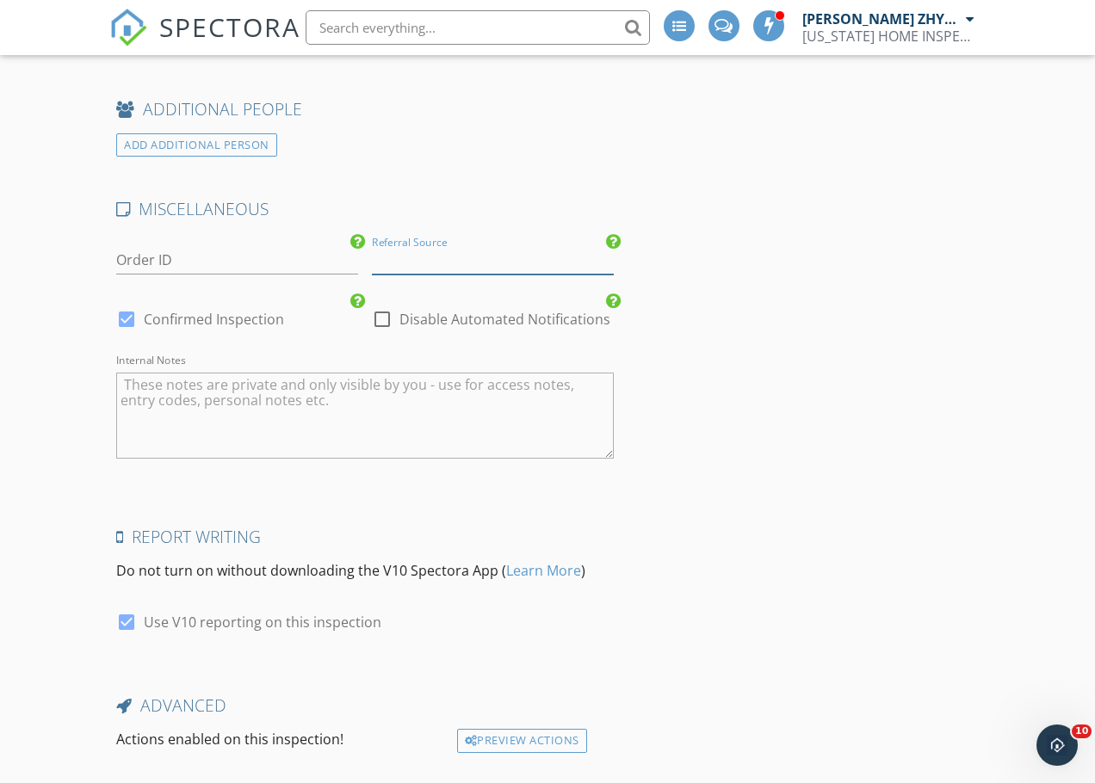
click at [523, 266] on input "Referral Source" at bounding box center [493, 260] width 242 height 28
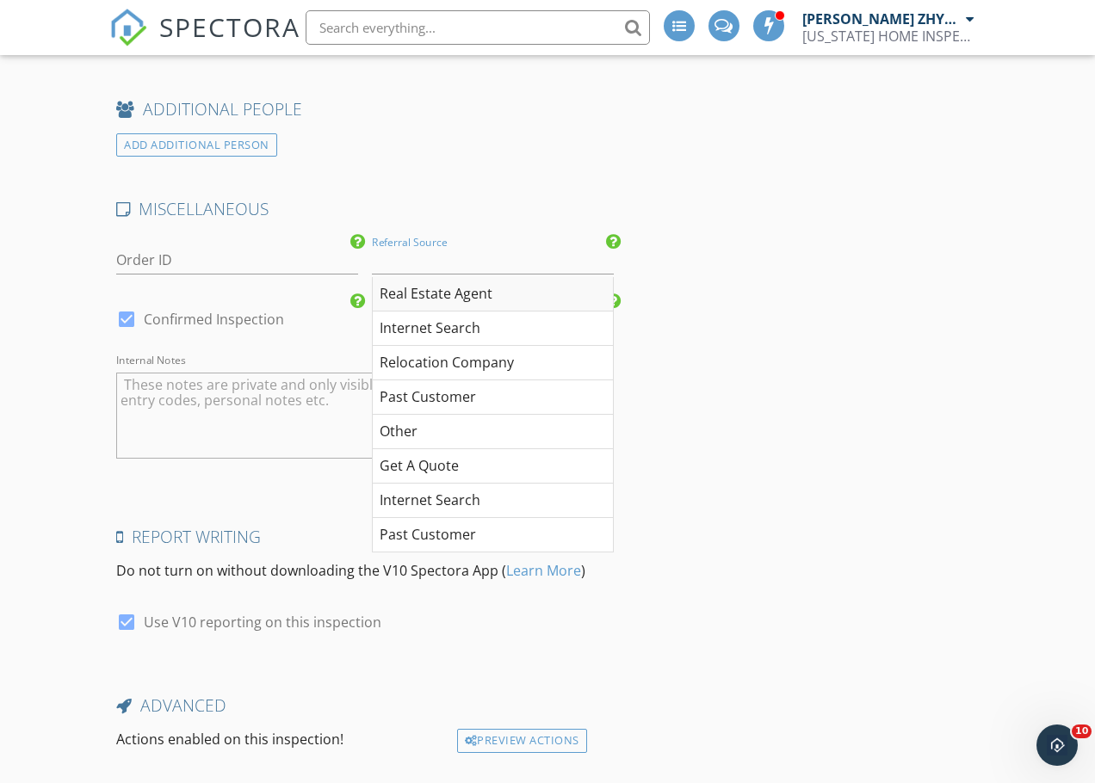
click at [510, 290] on div "Real Estate Agent" at bounding box center [493, 294] width 240 height 34
type input "Real Estate Agent"
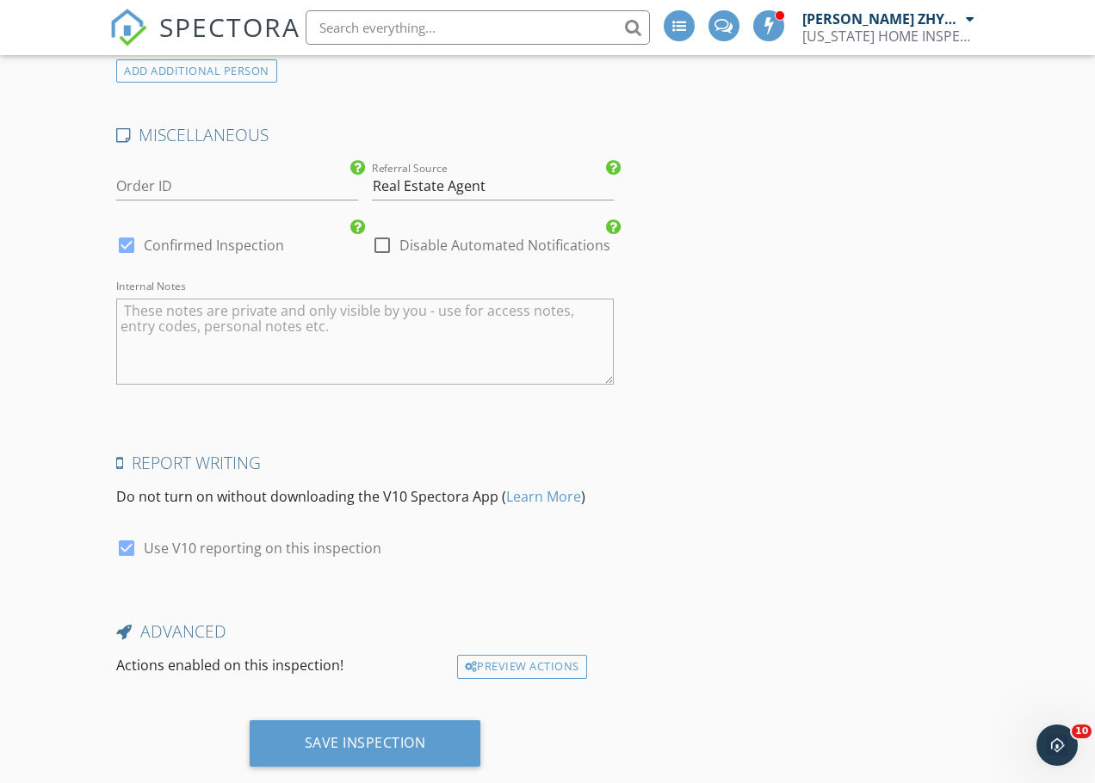
scroll to position [2693, 0]
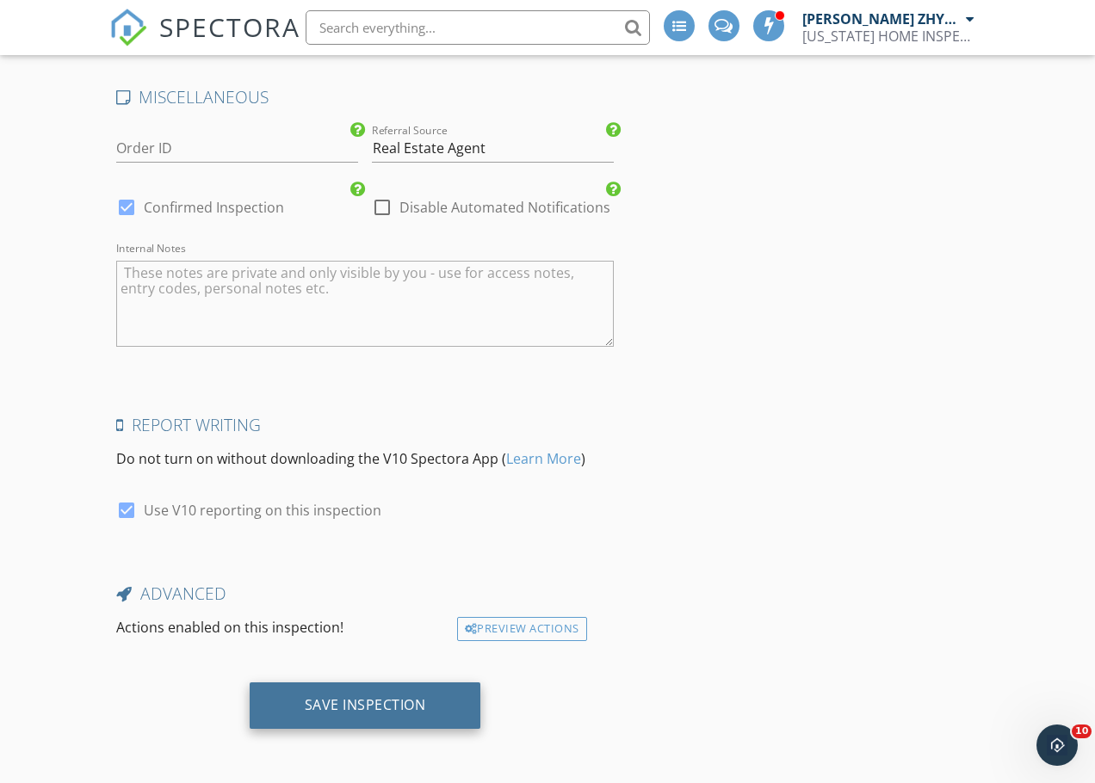
click at [398, 706] on div "Save Inspection" at bounding box center [365, 704] width 121 height 17
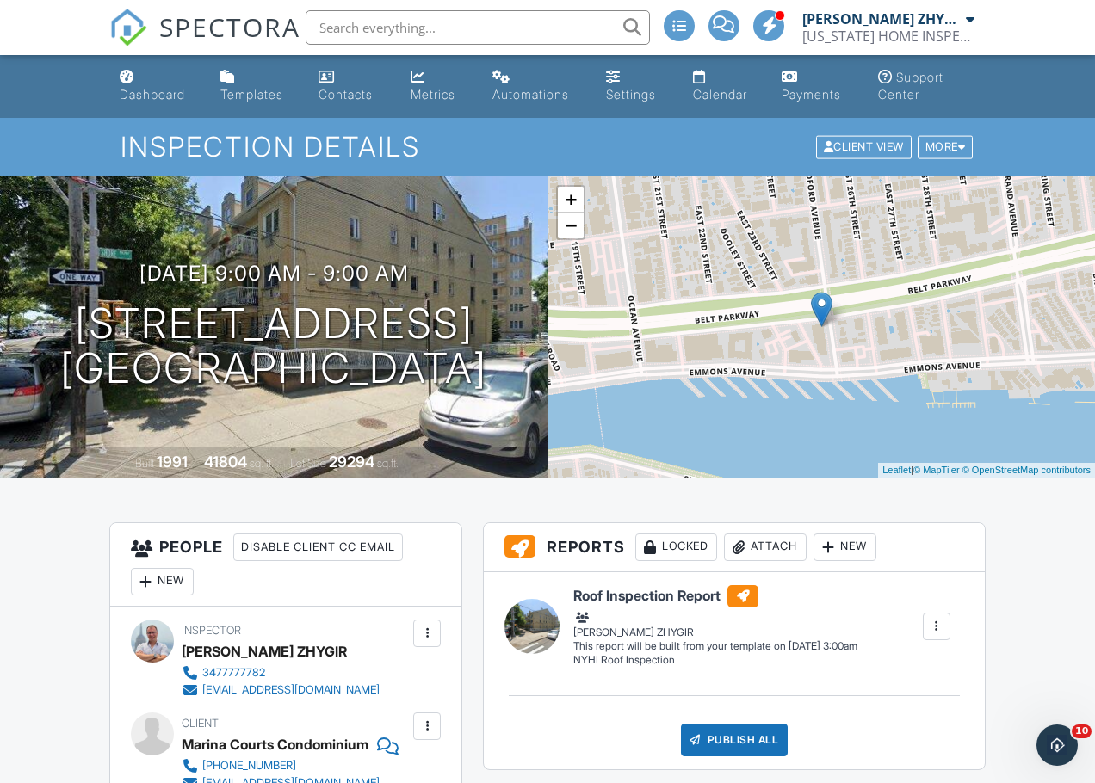
click at [367, 23] on input "text" at bounding box center [477, 27] width 344 height 34
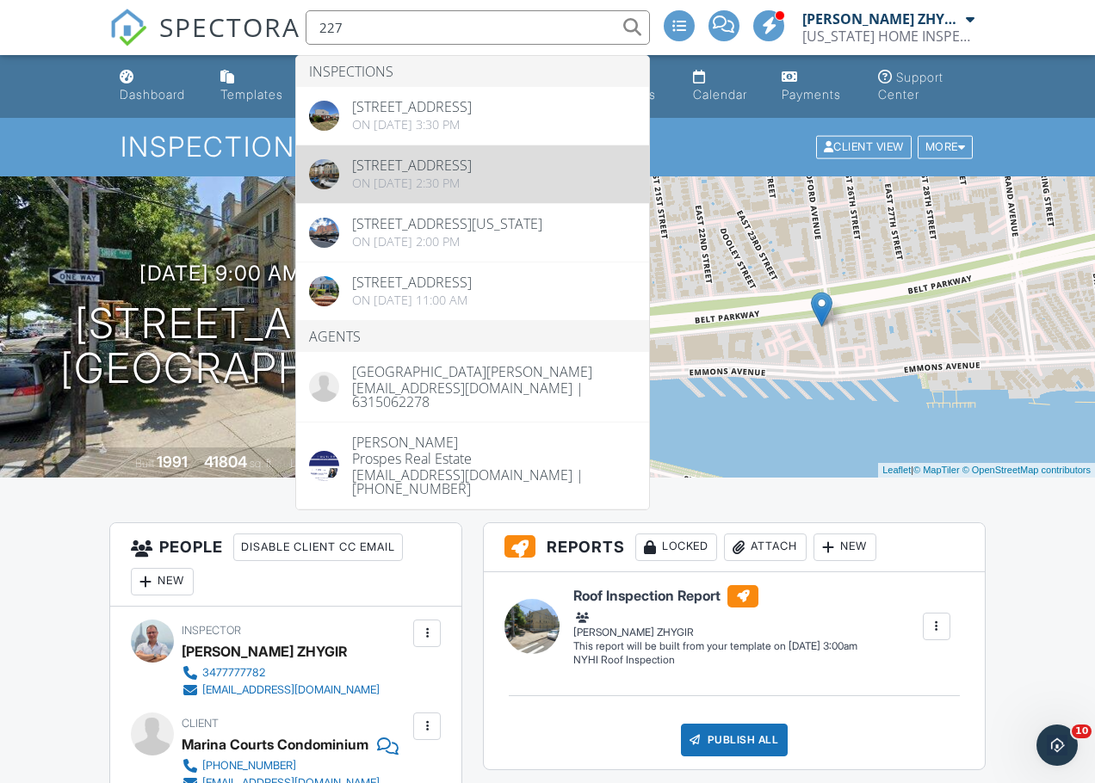
type input "227"
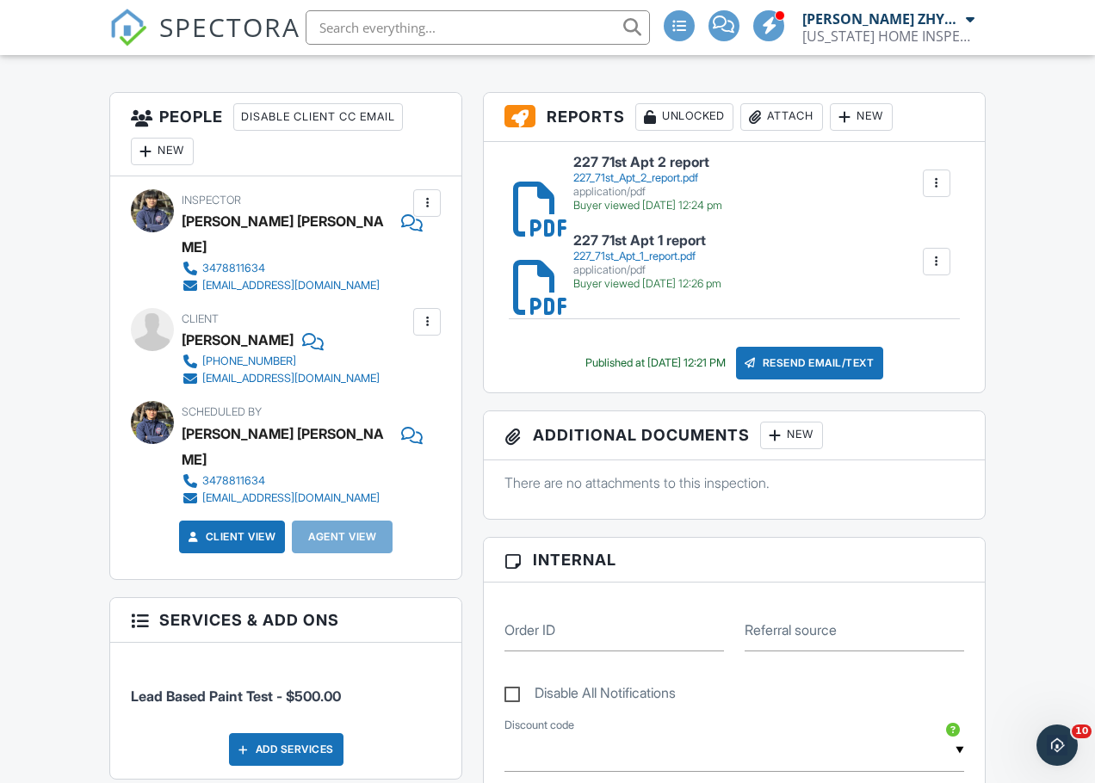
click at [774, 113] on div "Attach" at bounding box center [781, 117] width 83 height 28
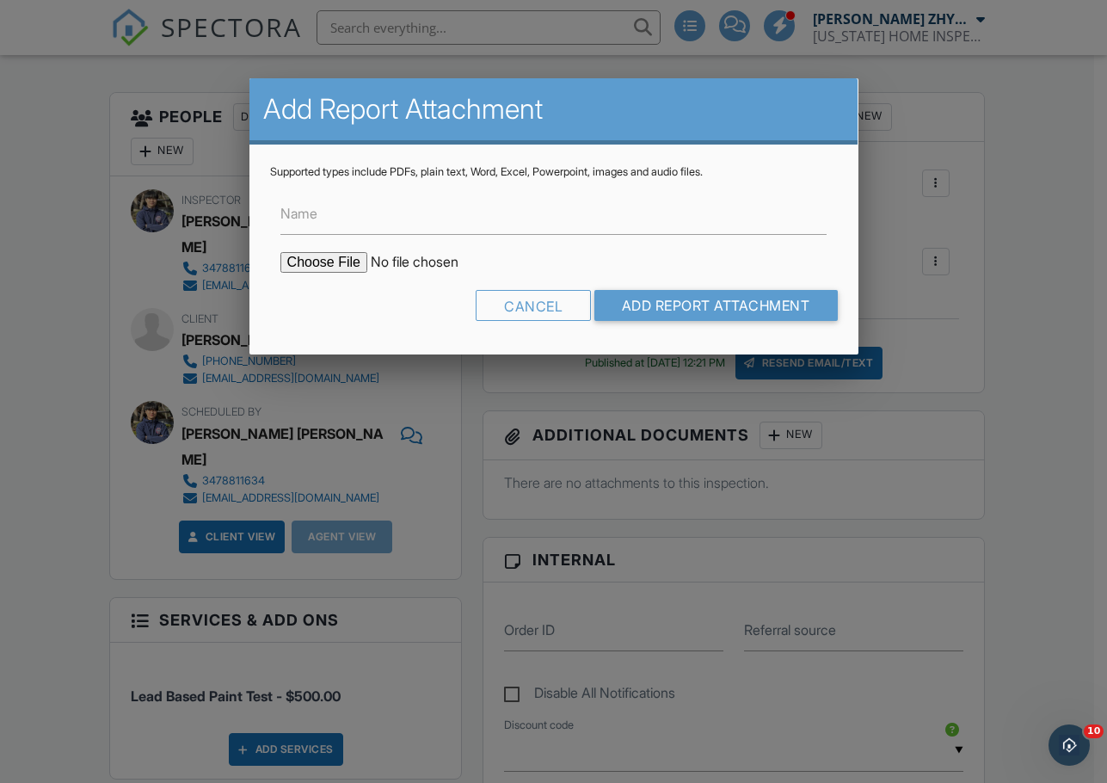
click at [347, 266] on input "file" at bounding box center [427, 262] width 293 height 21
type input "C:\fakepath\227 71st Apt 3 report.pdf"
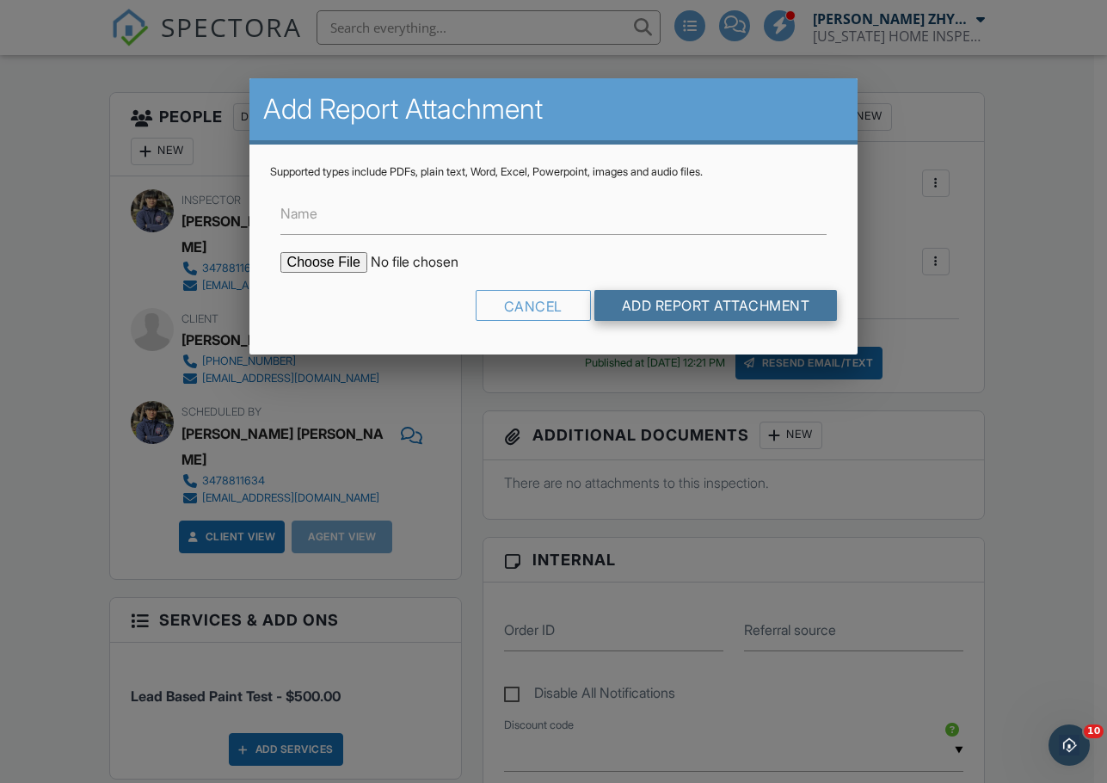
click at [702, 300] on input "Add Report Attachment" at bounding box center [717, 305] width 244 height 31
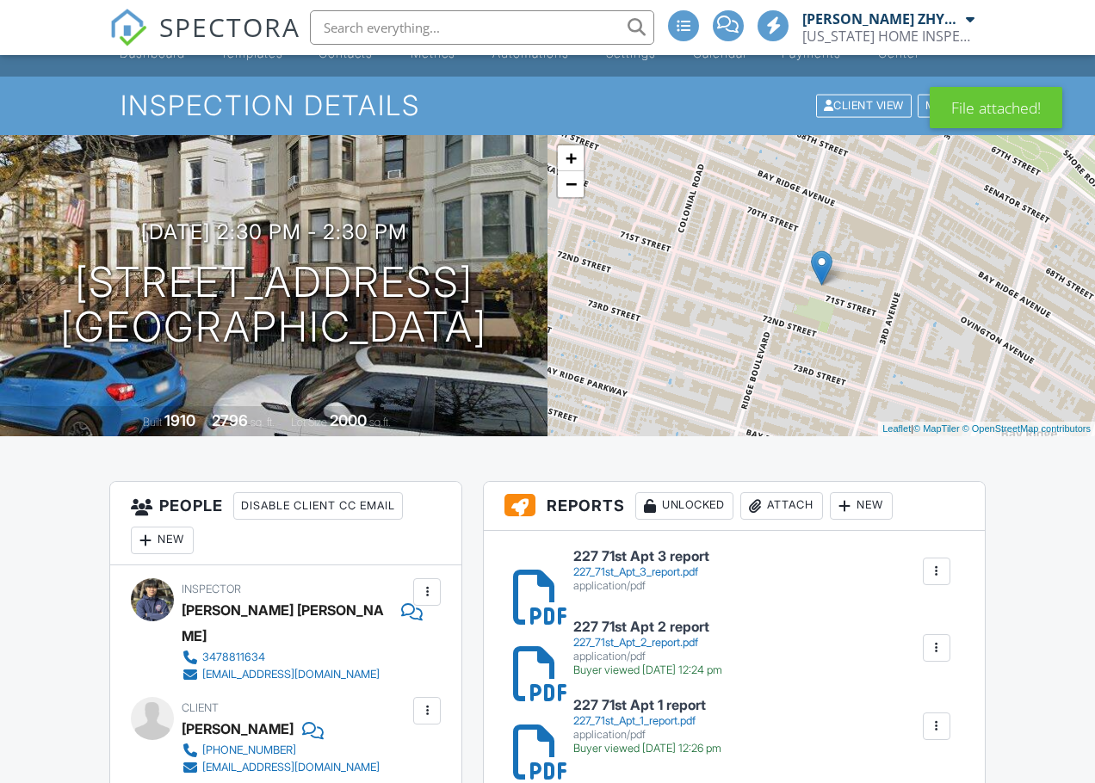
scroll to position [430, 0]
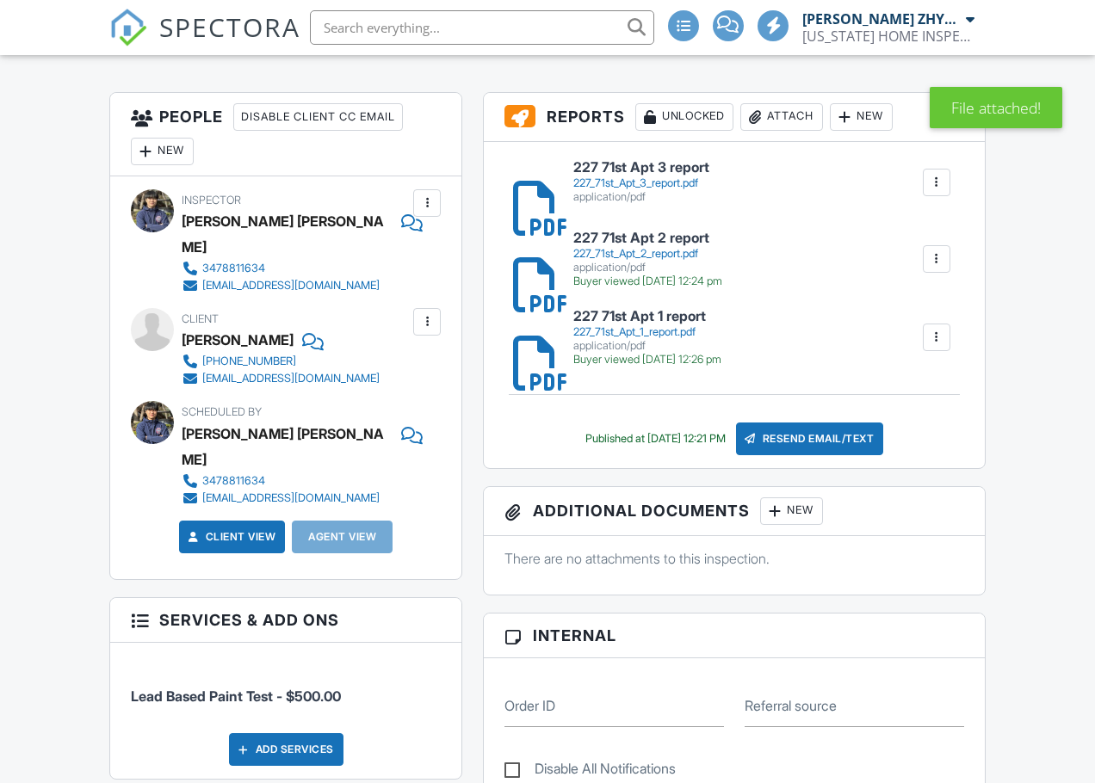
click at [865, 450] on div "Resend Email/Text" at bounding box center [810, 439] width 148 height 33
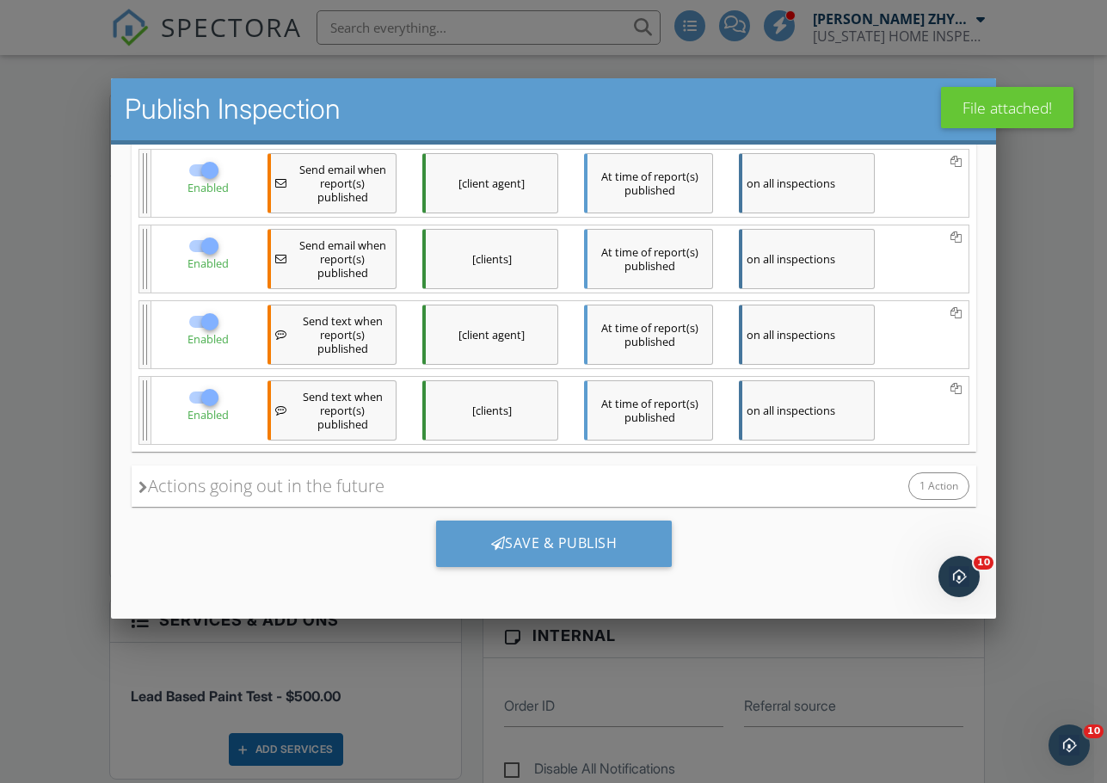
scroll to position [0, 0]
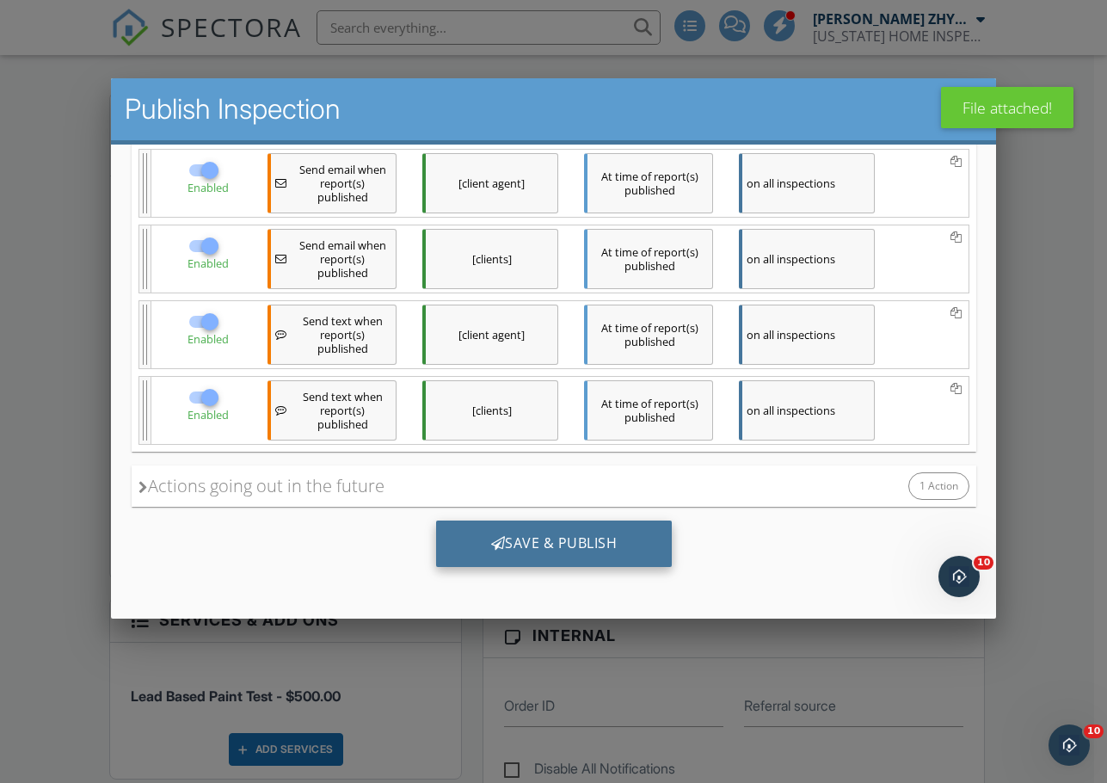
click at [557, 527] on div "Save & Publish" at bounding box center [553, 544] width 237 height 46
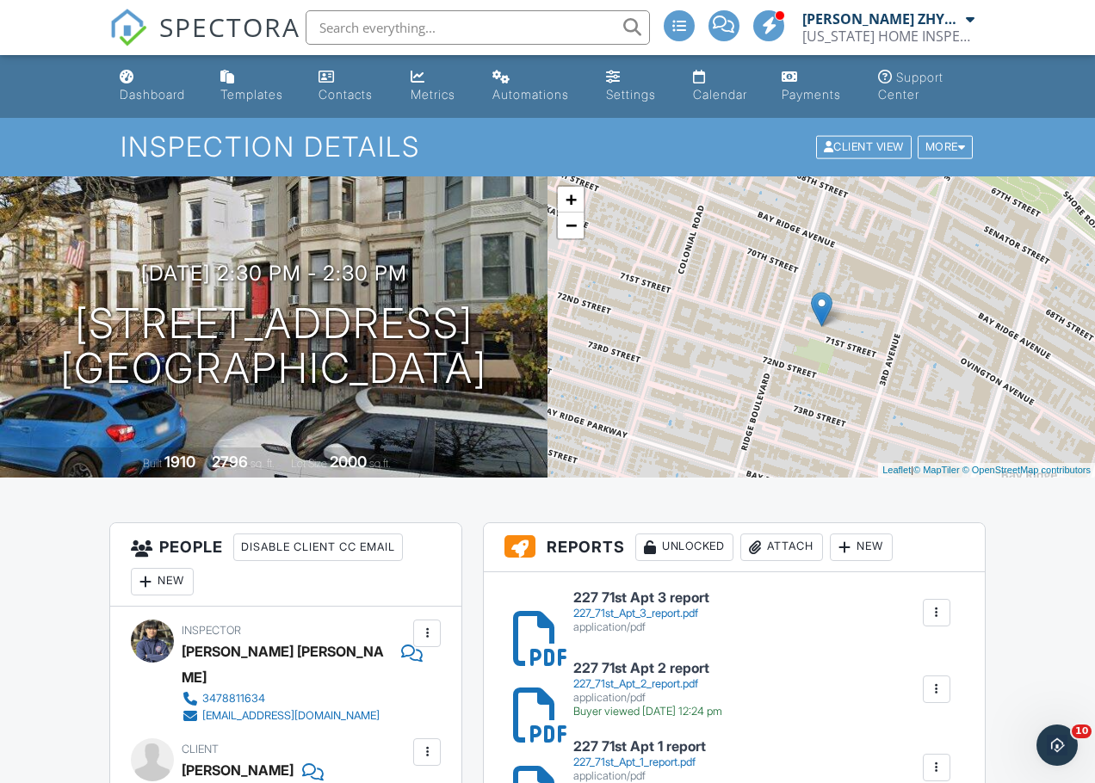
click at [367, 25] on input "text" at bounding box center [477, 27] width 344 height 34
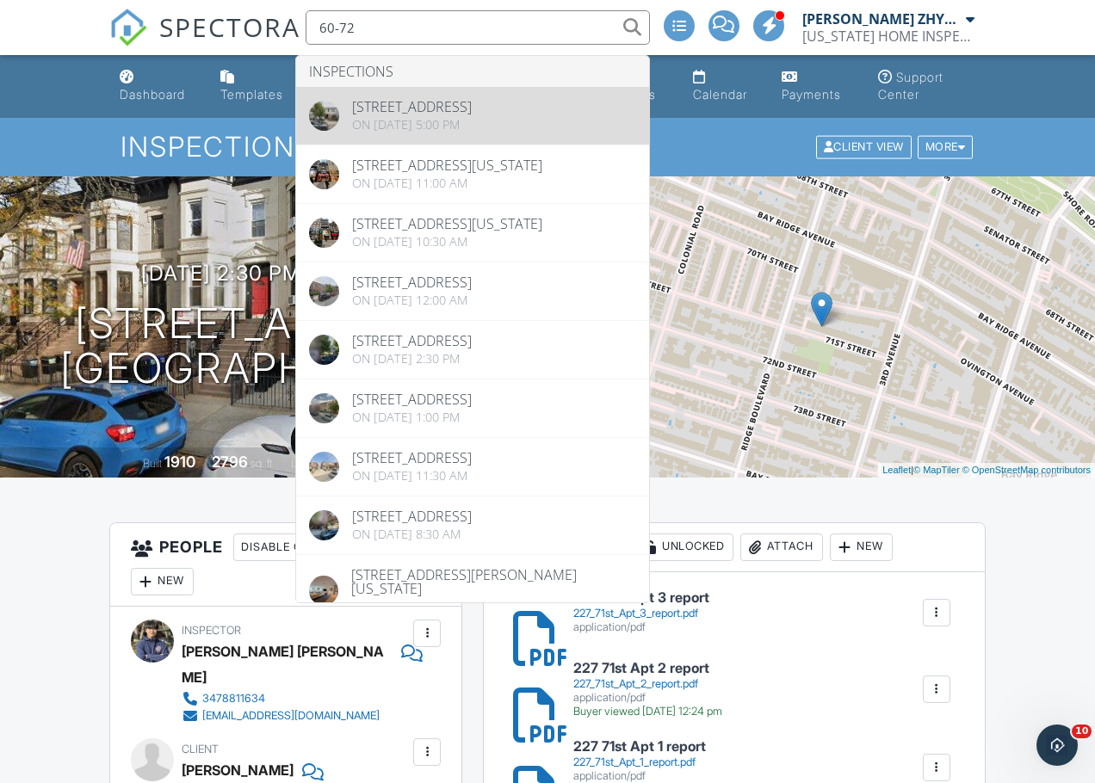
type input "60-72"
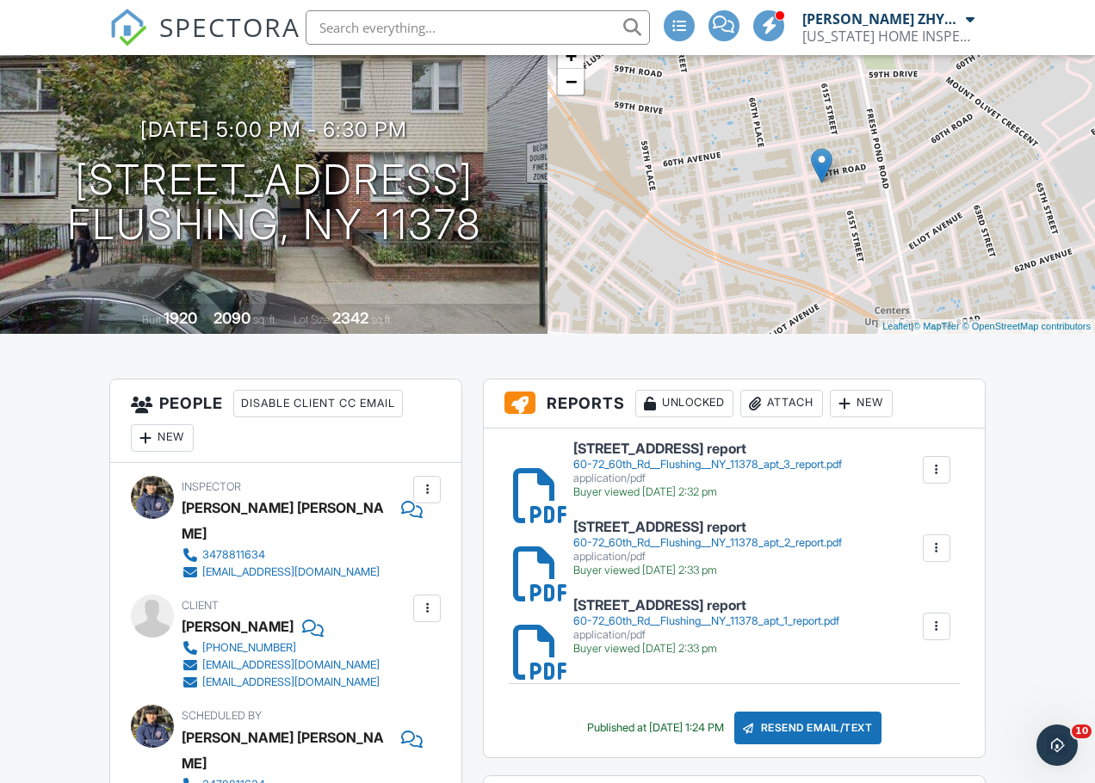
click at [704, 466] on div "60-72_60th_Rd__Flushing__NY_11378_apt_3_report.pdf" at bounding box center [707, 465] width 268 height 14
click at [941, 485] on div "60-72 60th Rd Flushing NY 11378 apt 3 report 60-72_60th_Rd__Flushing__NY_11378_…" at bounding box center [762, 470] width 398 height 58
click at [941, 476] on div at bounding box center [936, 469] width 17 height 17
click at [933, 512] on link "Delete" at bounding box center [925, 516] width 64 height 19
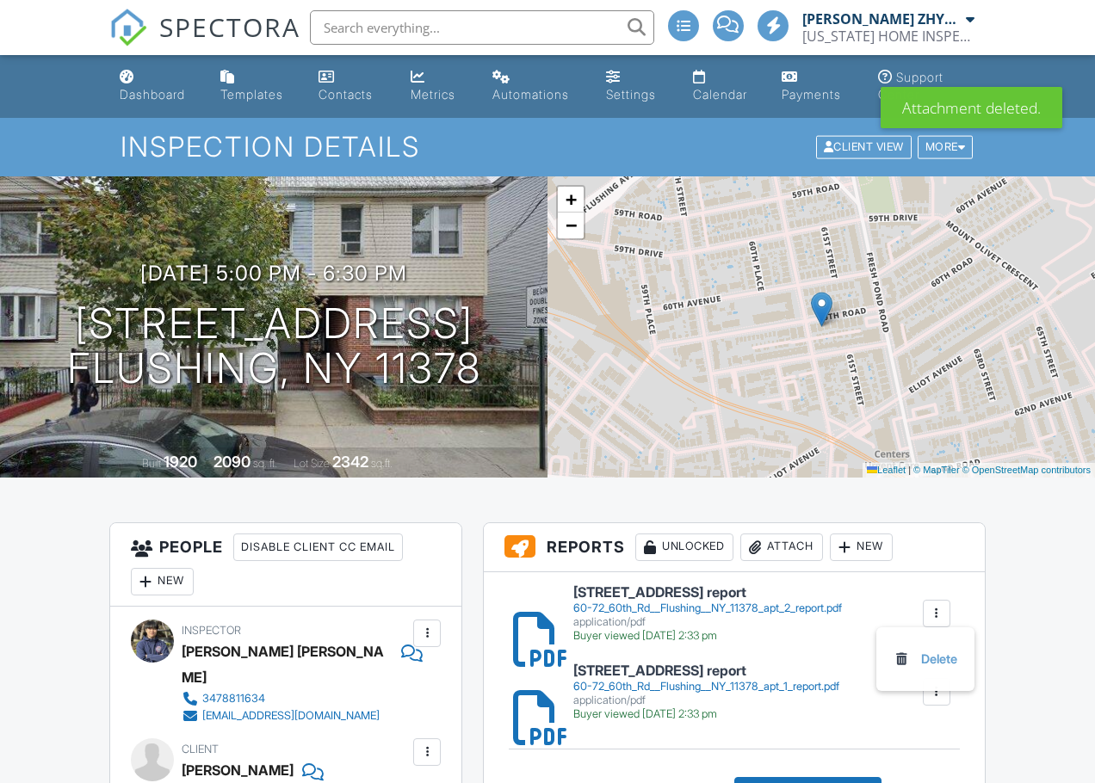
click at [926, 650] on link "Delete" at bounding box center [925, 659] width 64 height 19
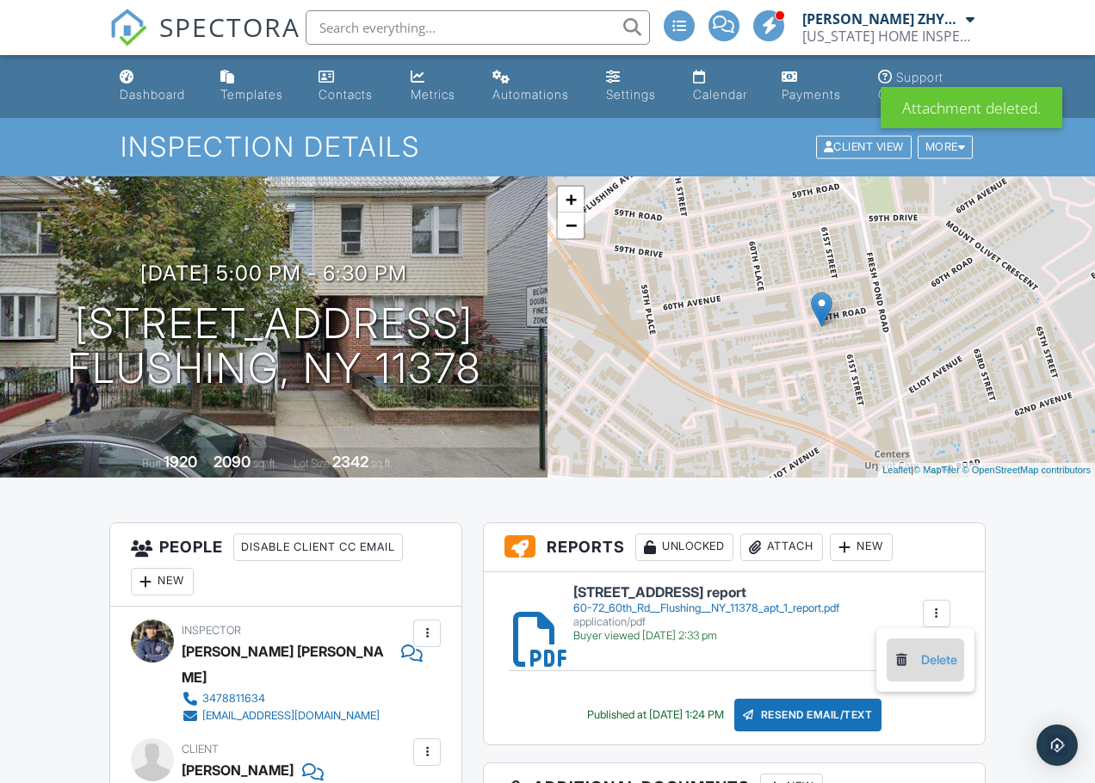
click at [947, 666] on link "Delete" at bounding box center [925, 660] width 64 height 19
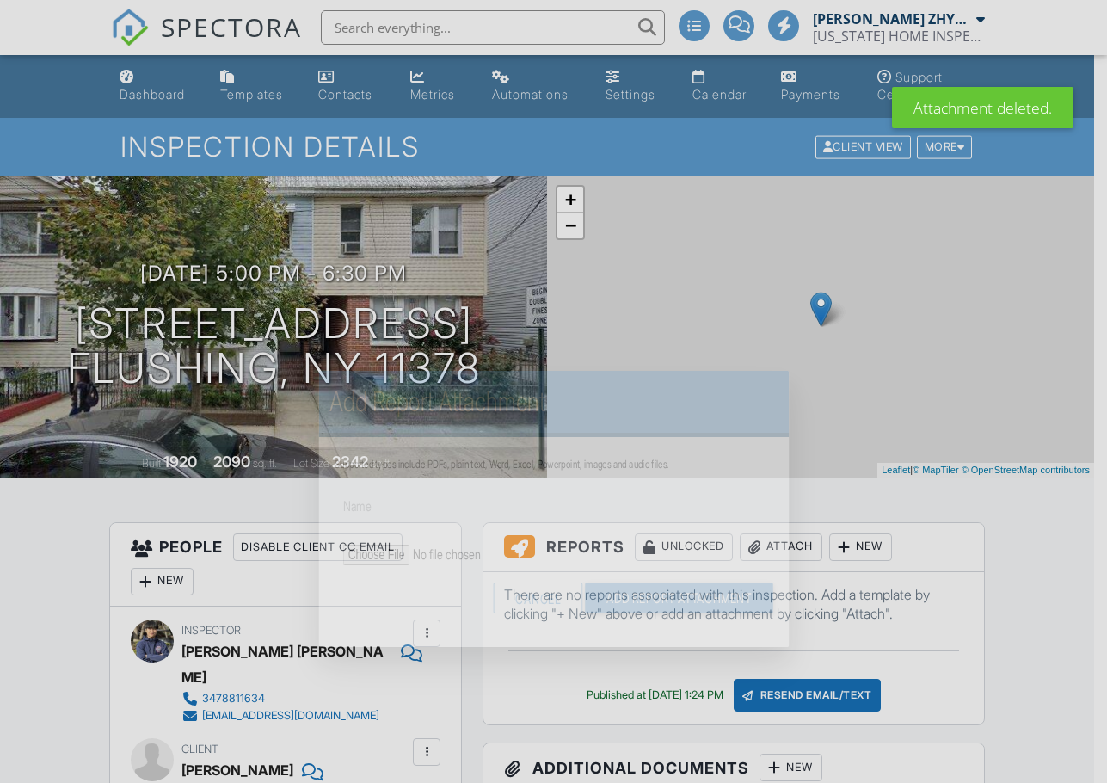
click at [342, 545] on input "file" at bounding box center [454, 555] width 225 height 21
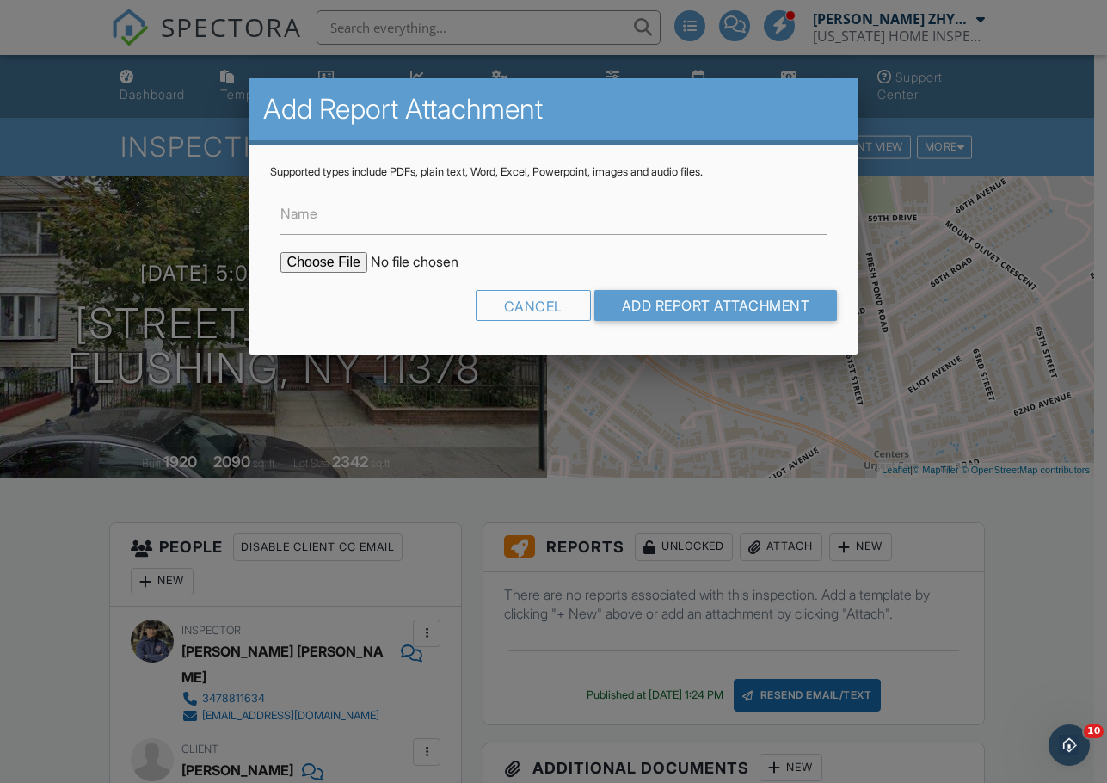
type input "C:\fakepath\[STREET_ADDRESS] apt 1 report.pdf"
click at [760, 301] on input "Add Report Attachment" at bounding box center [717, 305] width 244 height 31
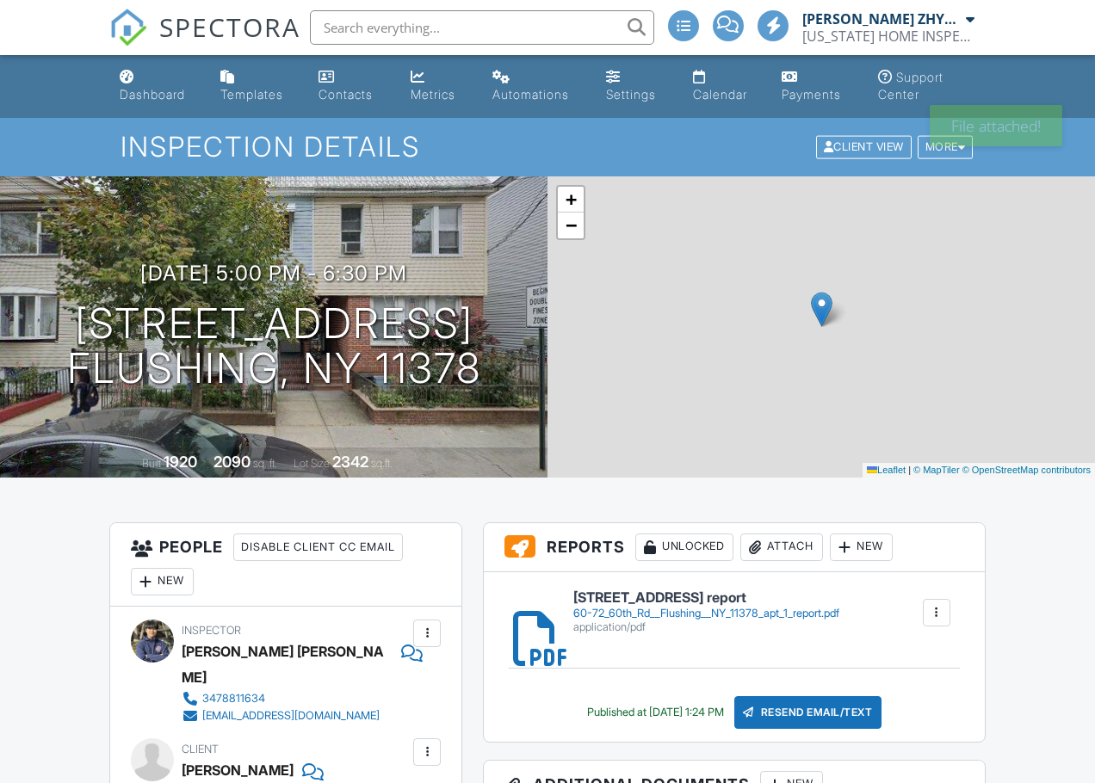
click at [784, 545] on div "Attach" at bounding box center [781, 548] width 83 height 28
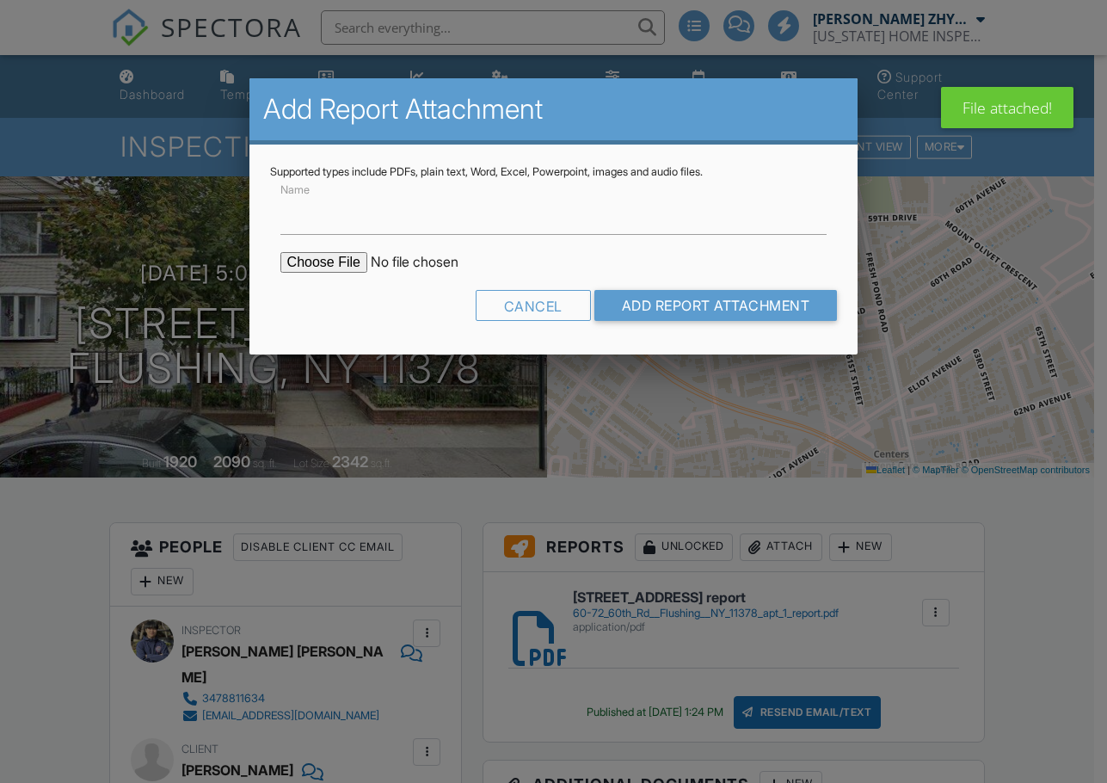
drag, startPoint x: 332, startPoint y: 262, endPoint x: 445, endPoint y: 292, distance: 116.5
click at [334, 265] on input "file" at bounding box center [427, 262] width 293 height 21
type input "C:\fakepath\60-72 60th Rd, Flushing, NY 11378 apt 2 report.pdf"
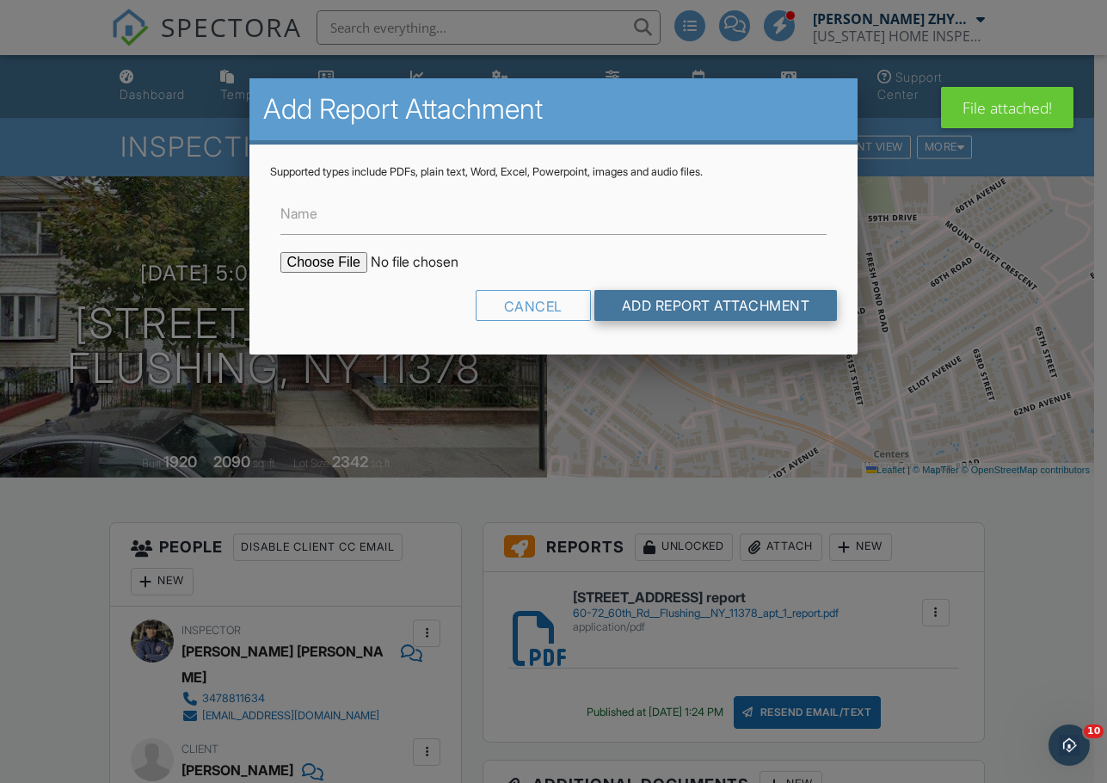
click at [687, 312] on input "Add Report Attachment" at bounding box center [717, 305] width 244 height 31
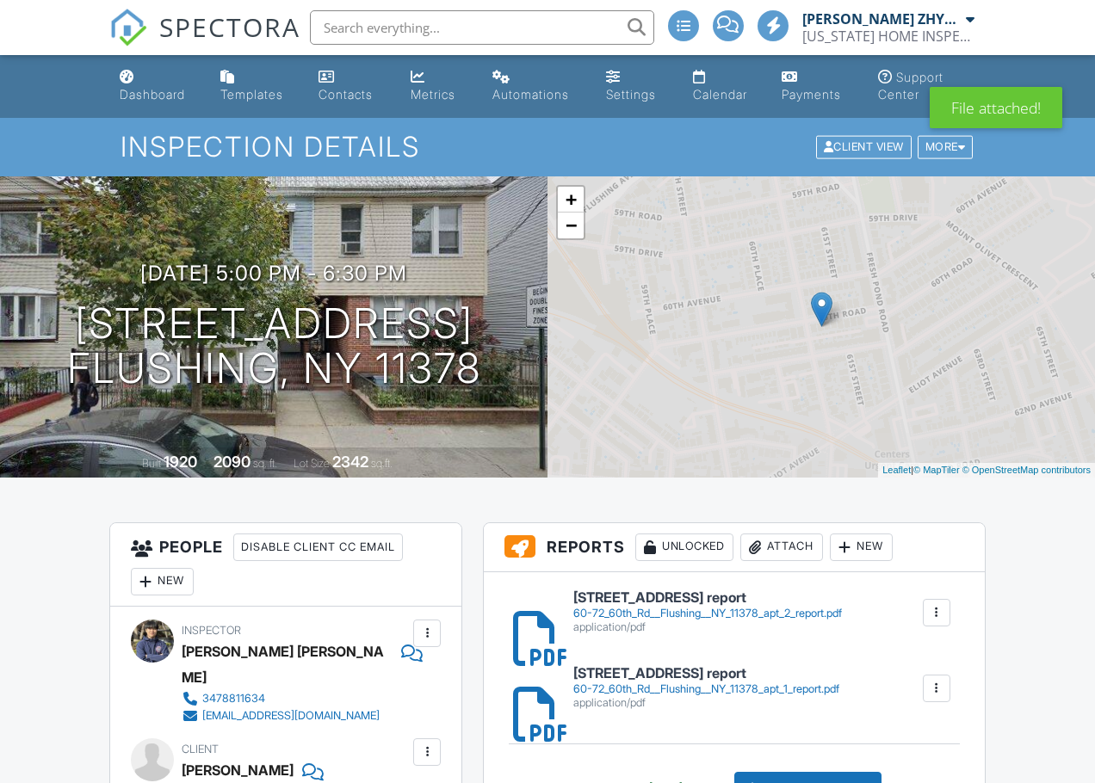
click at [770, 545] on div "Attach" at bounding box center [781, 548] width 83 height 28
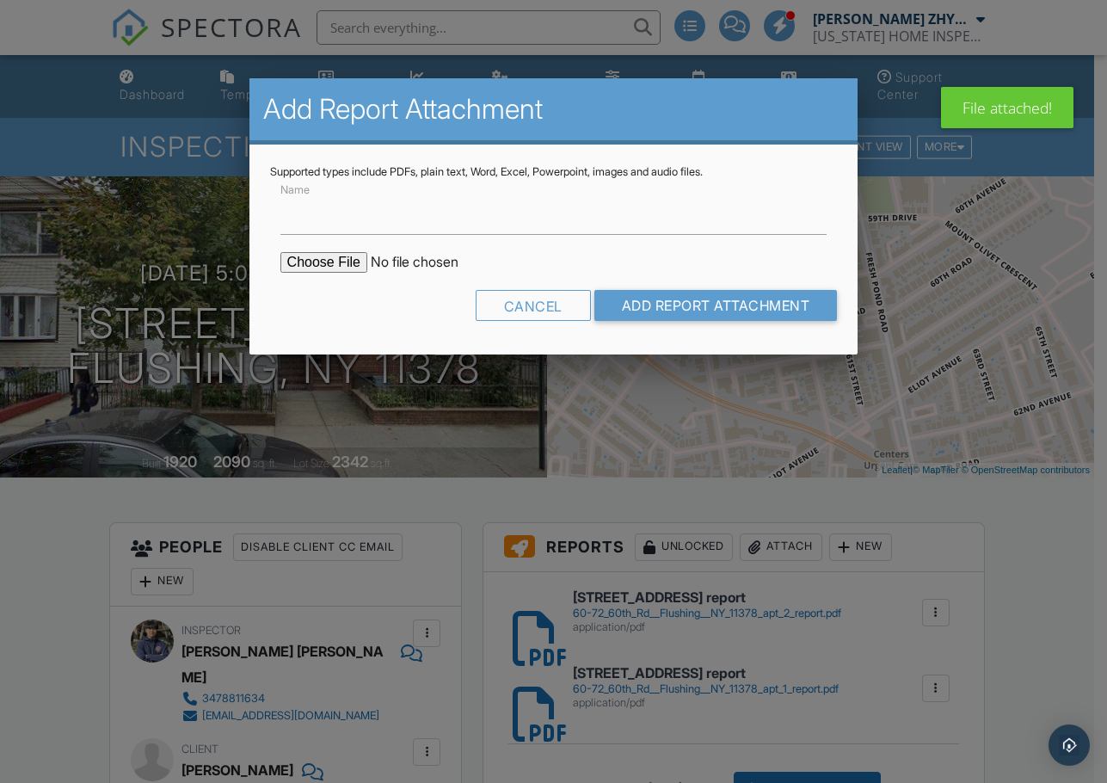
click at [305, 254] on input "file" at bounding box center [427, 262] width 293 height 21
type input "C:\fakepath\[STREET_ADDRESS] apt 3 report.pdf"
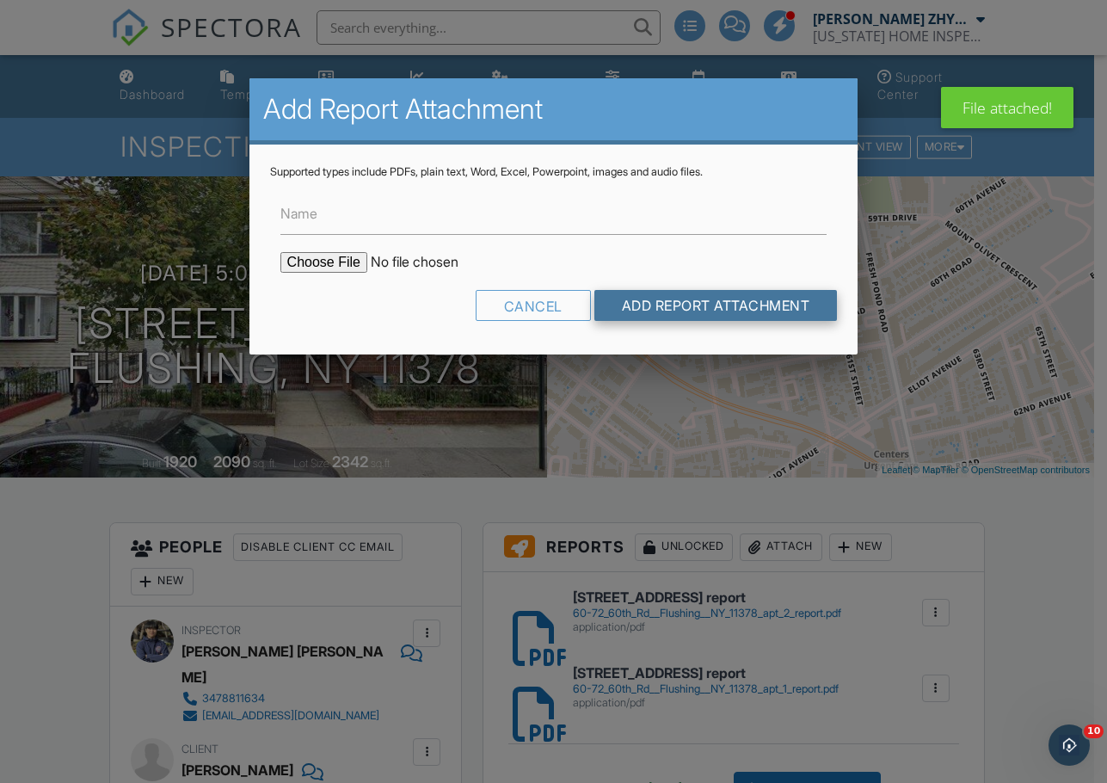
click at [678, 307] on input "Add Report Attachment" at bounding box center [717, 305] width 244 height 31
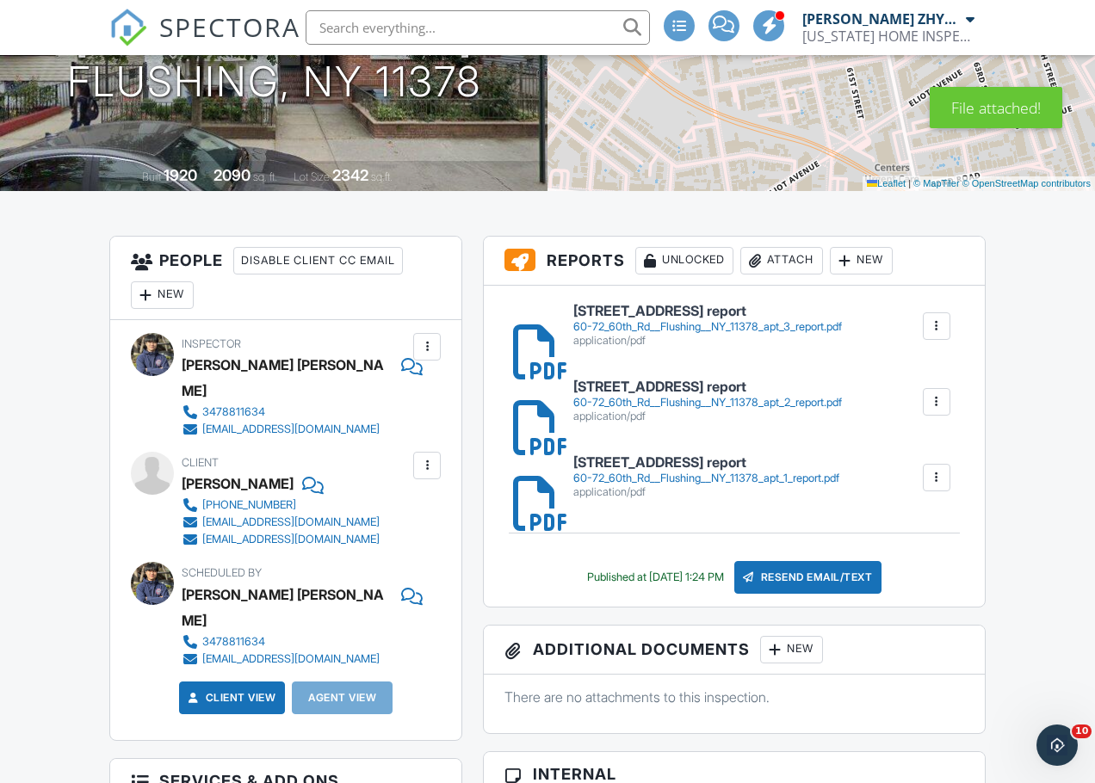
click at [811, 466] on h6 "[STREET_ADDRESS] report" at bounding box center [706, 462] width 266 height 15
click at [814, 570] on div "Resend Email/Text" at bounding box center [808, 577] width 148 height 33
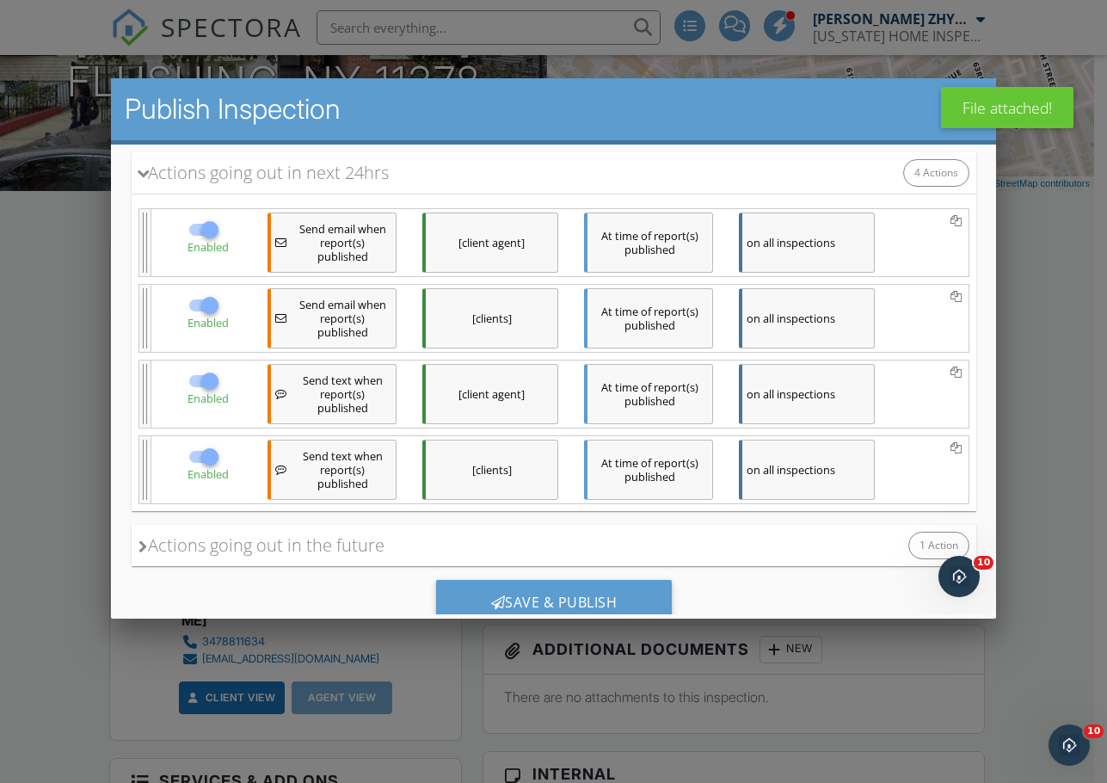
scroll to position [241, 0]
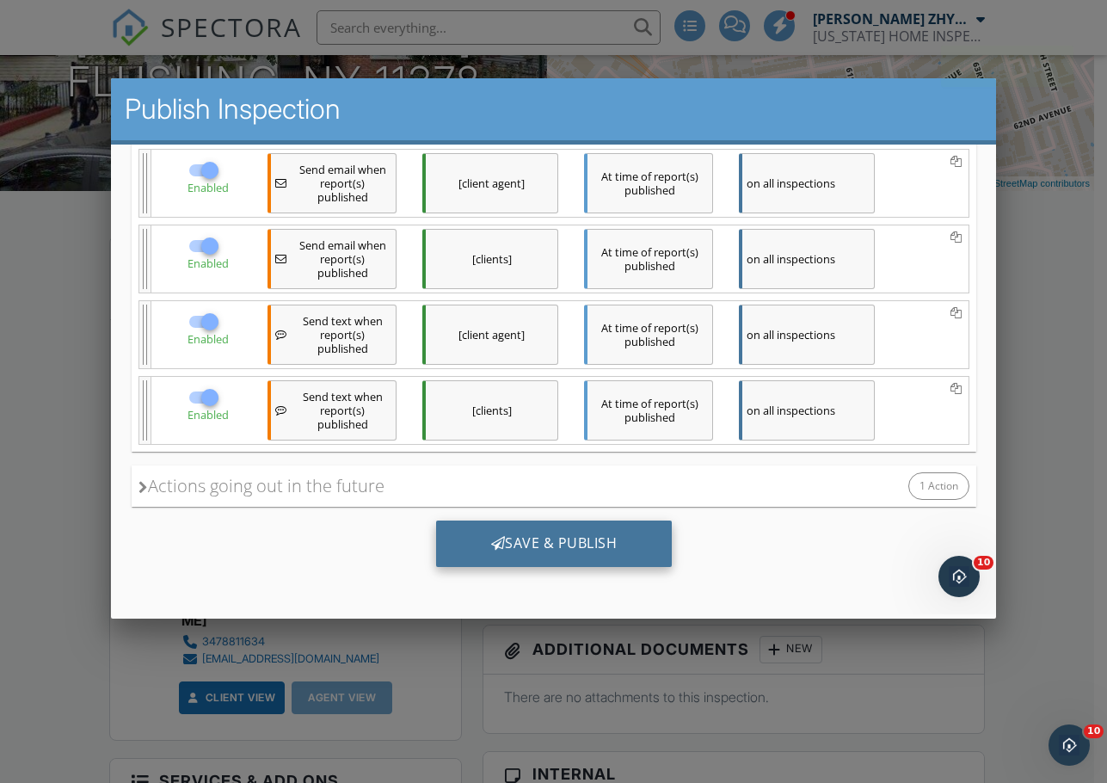
click at [602, 524] on div "Save & Publish" at bounding box center [553, 544] width 237 height 46
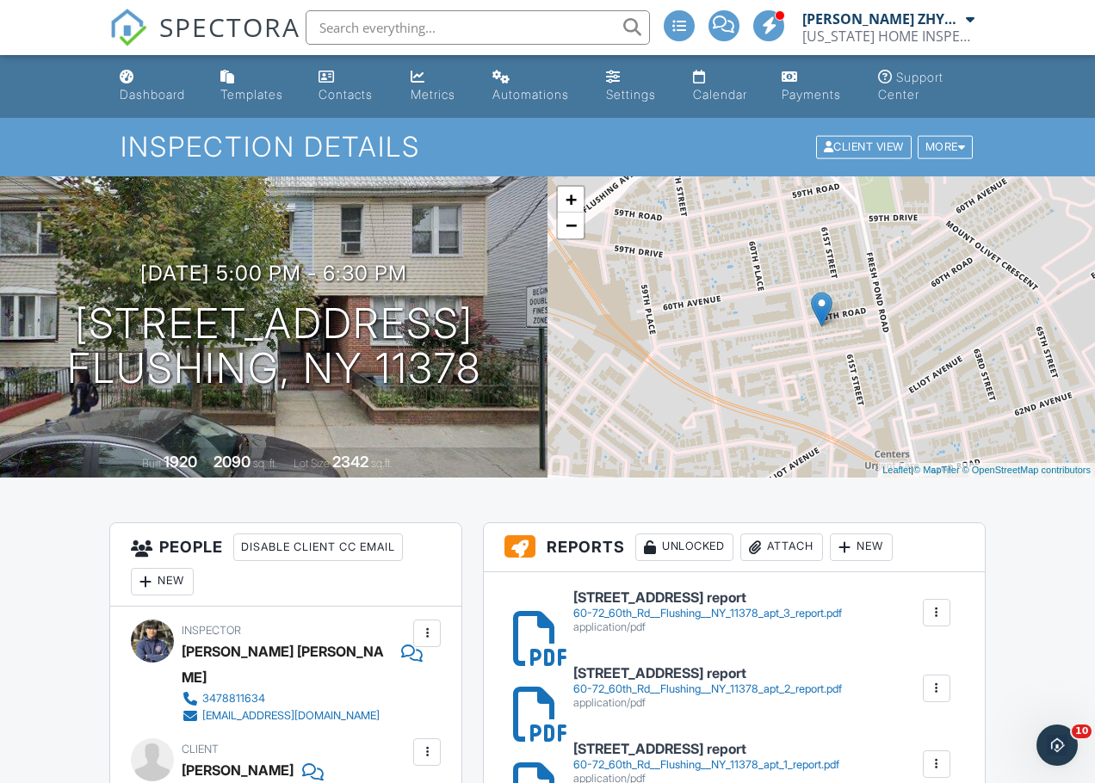
click at [148, 80] on link "Dashboard" at bounding box center [156, 86] width 87 height 49
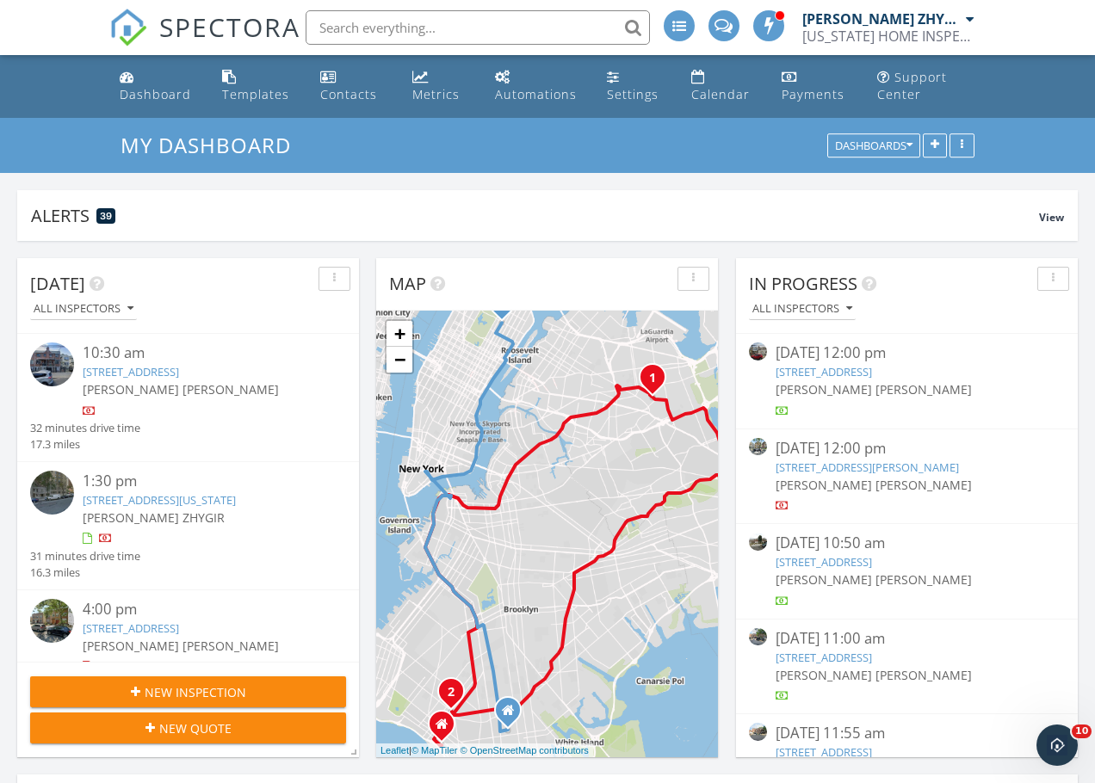
click at [547, 28] on input "text" at bounding box center [477, 27] width 344 height 34
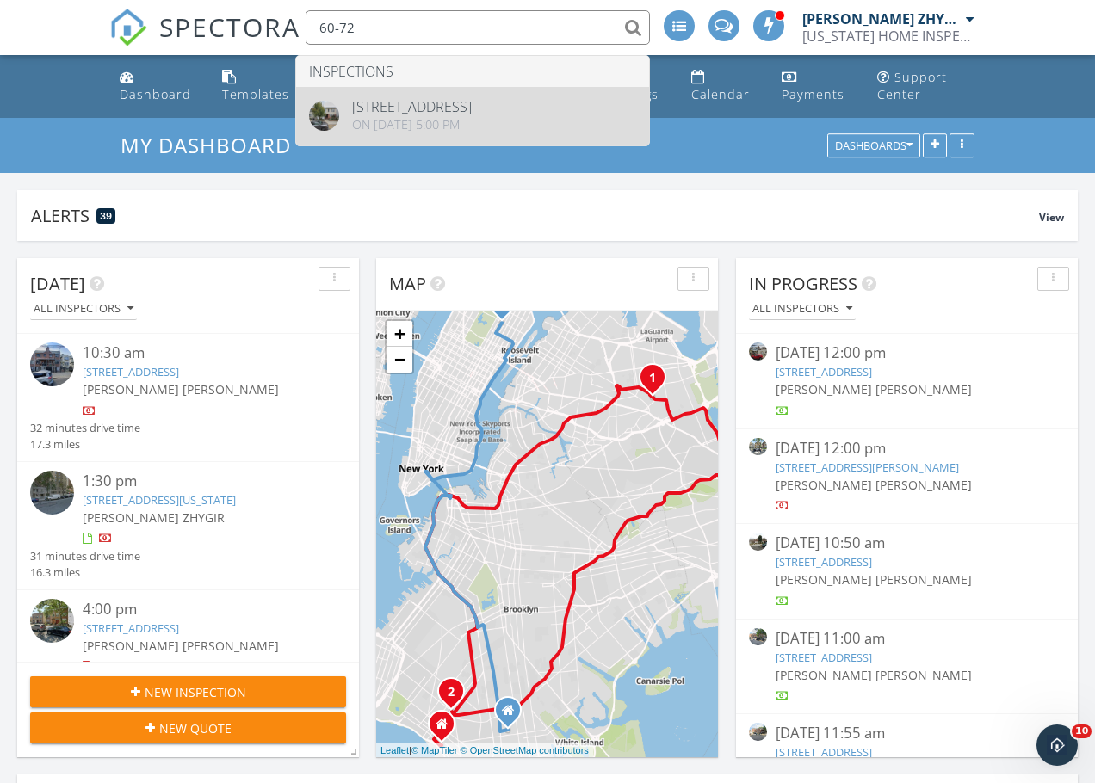
type input "60-72"
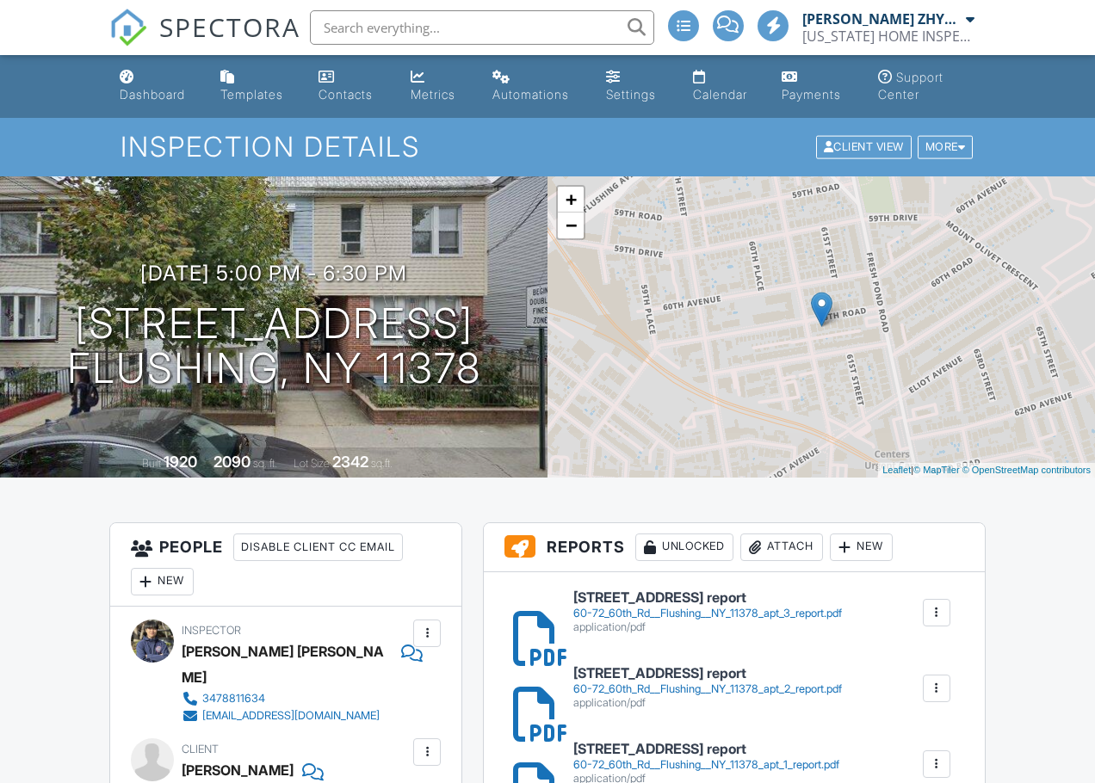
scroll to position [287, 0]
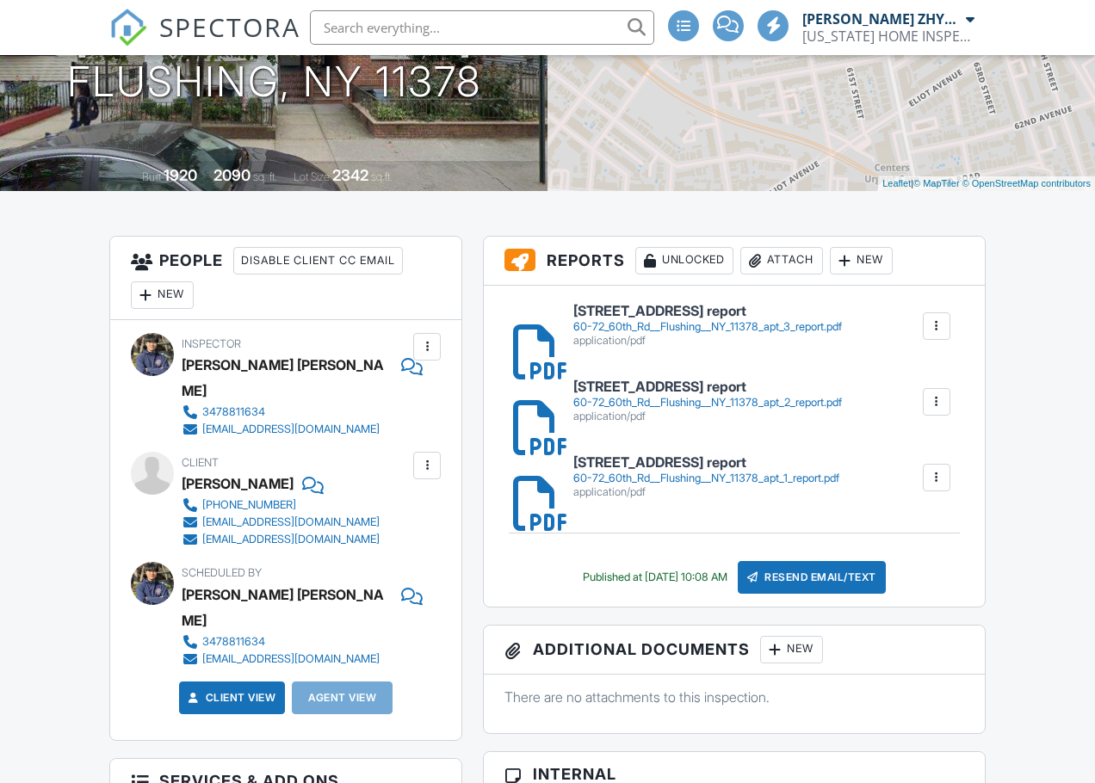
click at [935, 339] on div at bounding box center [936, 326] width 28 height 28
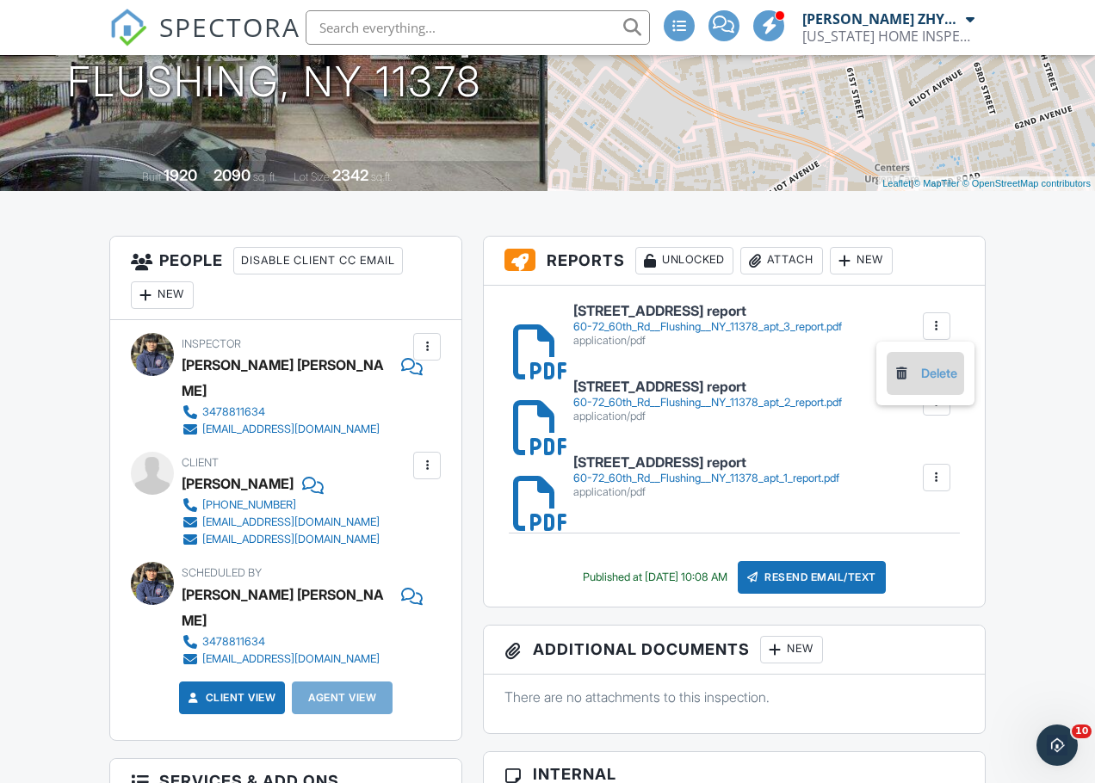
scroll to position [0, 0]
click at [933, 364] on link "Delete" at bounding box center [925, 373] width 64 height 19
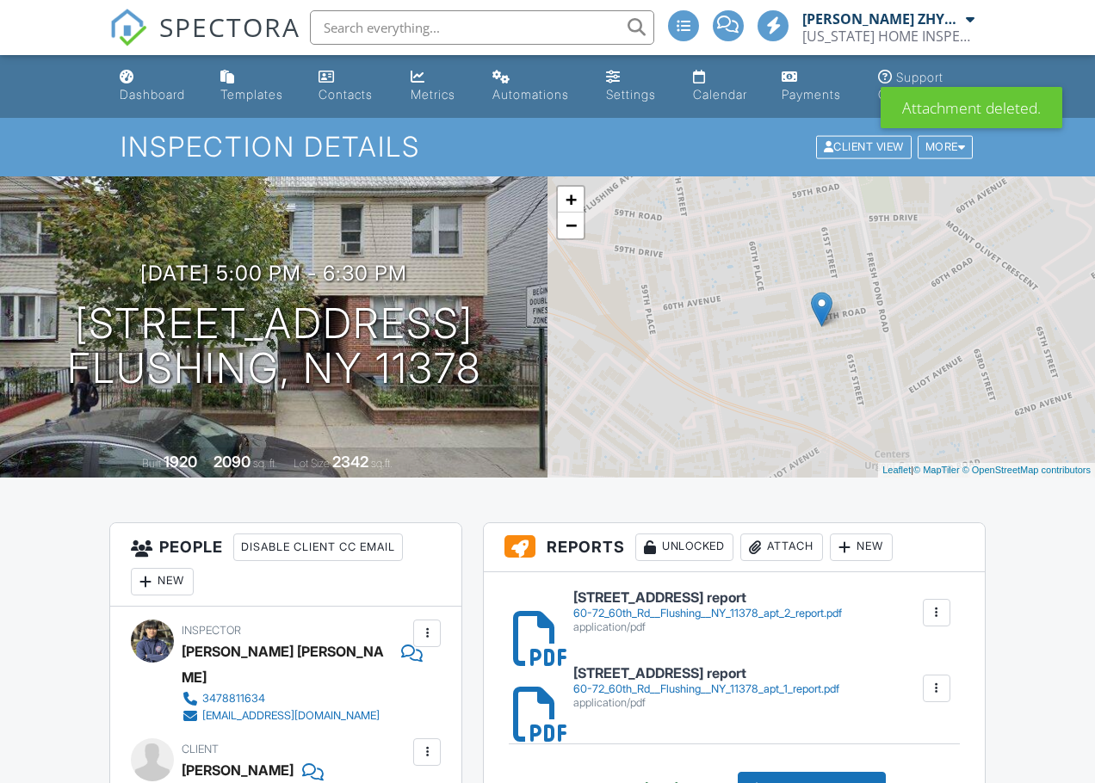
click at [935, 617] on div at bounding box center [936, 612] width 17 height 17
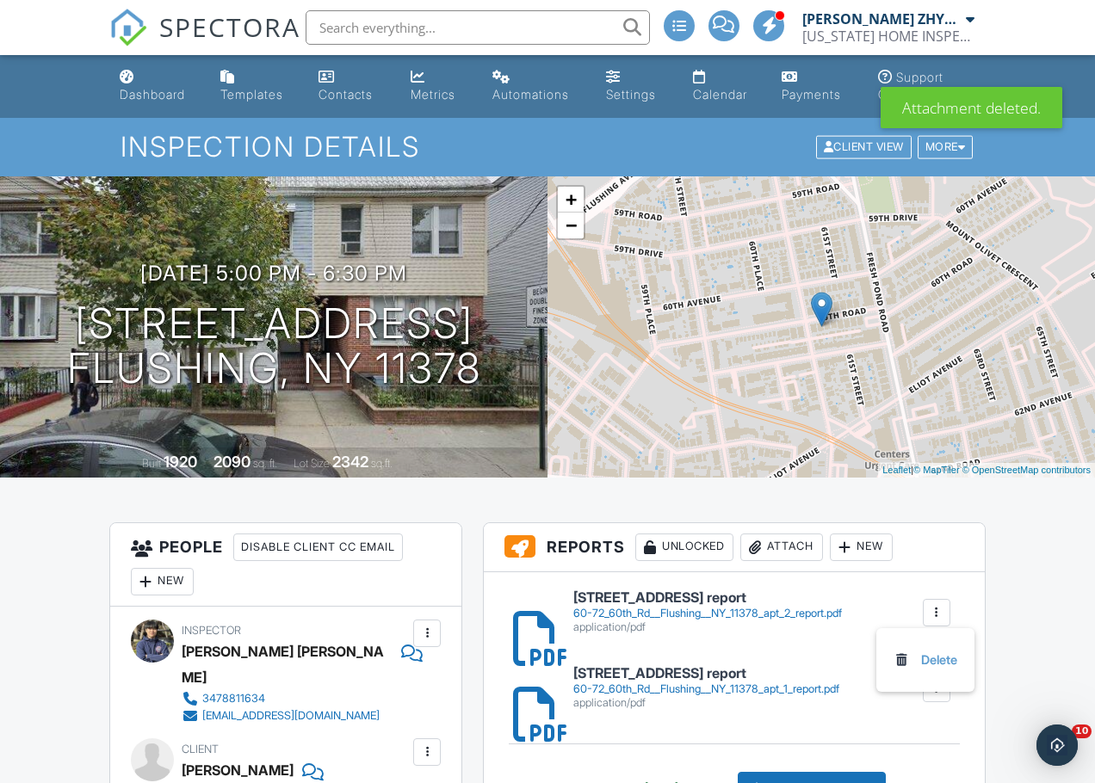
drag, startPoint x: 945, startPoint y: 651, endPoint x: 635, endPoint y: 77, distance: 653.0
click at [945, 651] on link "Delete" at bounding box center [925, 660] width 64 height 19
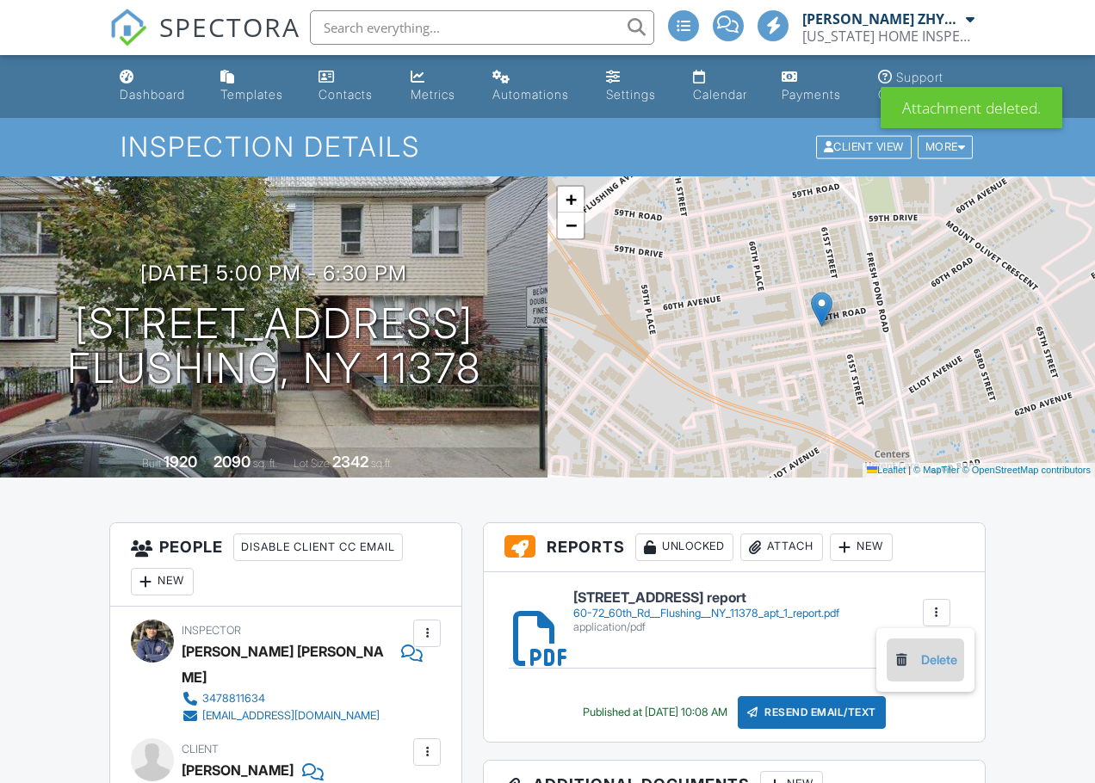
click at [937, 669] on li "Delete" at bounding box center [924, 660] width 77 height 43
click at [936, 612] on div at bounding box center [936, 612] width 17 height 17
click at [917, 659] on link "Delete" at bounding box center [925, 660] width 64 height 19
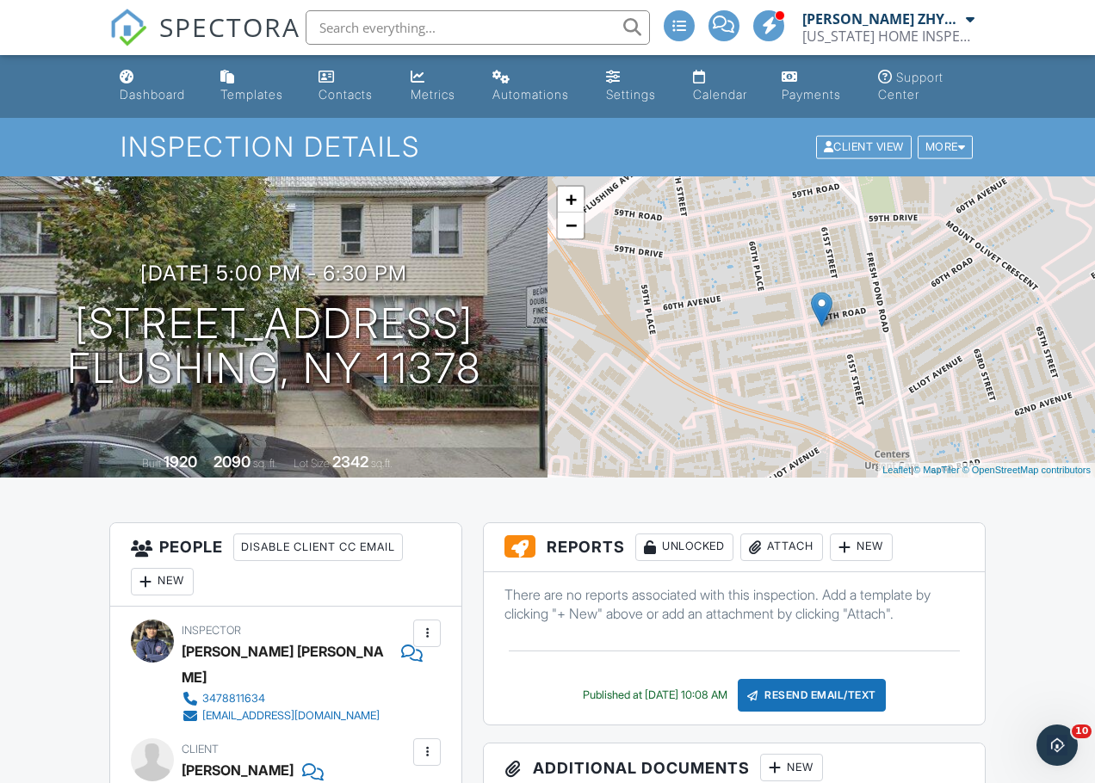
click at [768, 546] on div "Attach" at bounding box center [781, 548] width 83 height 28
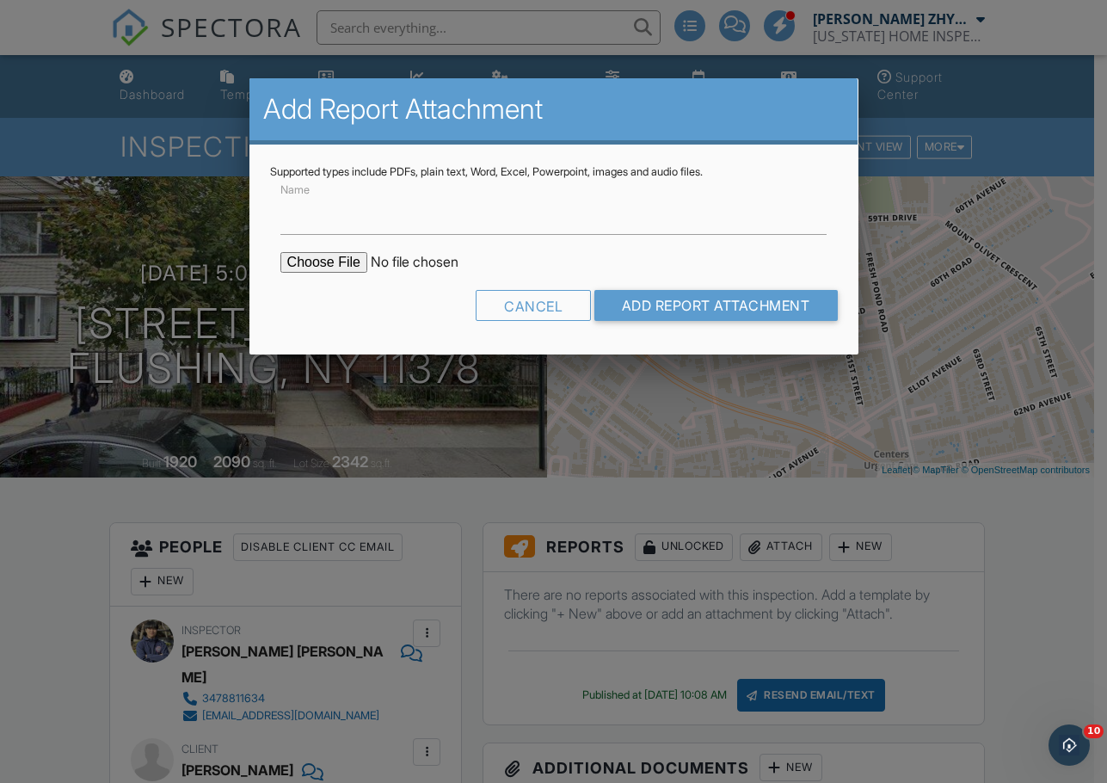
click at [331, 261] on input "file" at bounding box center [427, 262] width 293 height 21
type input "C:\fakepath\[STREET_ADDRESS] apt 1 report.pdf"
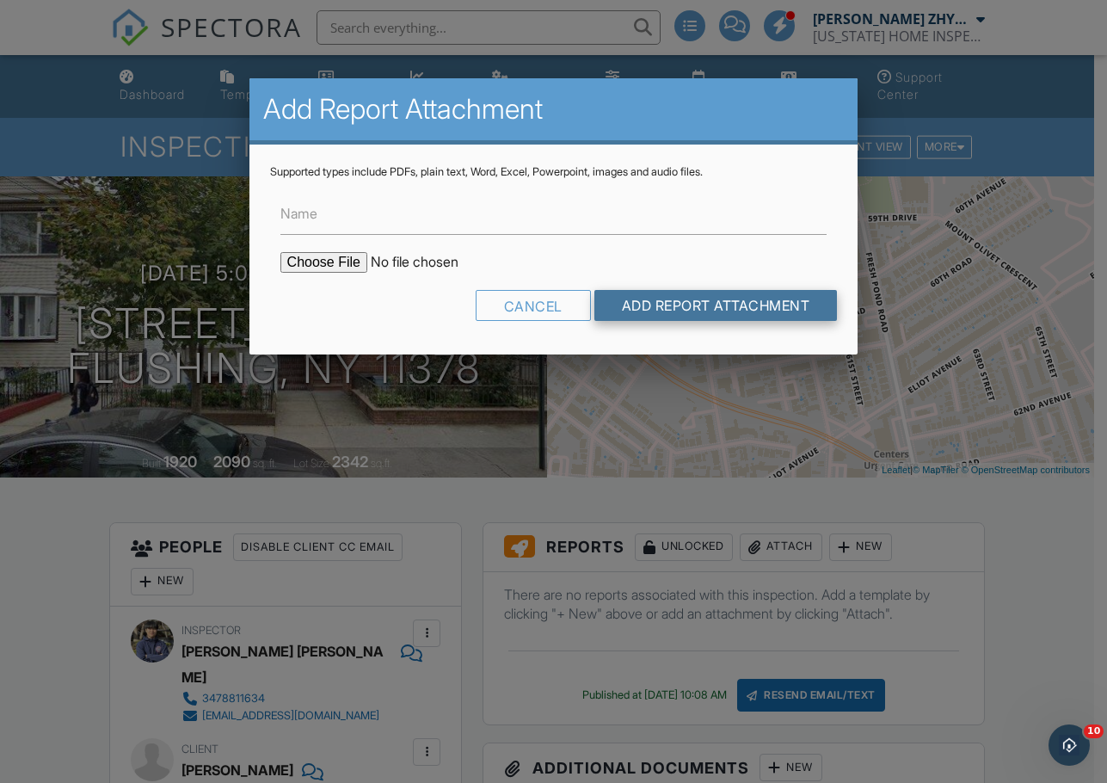
click at [661, 306] on input "Add Report Attachment" at bounding box center [717, 305] width 244 height 31
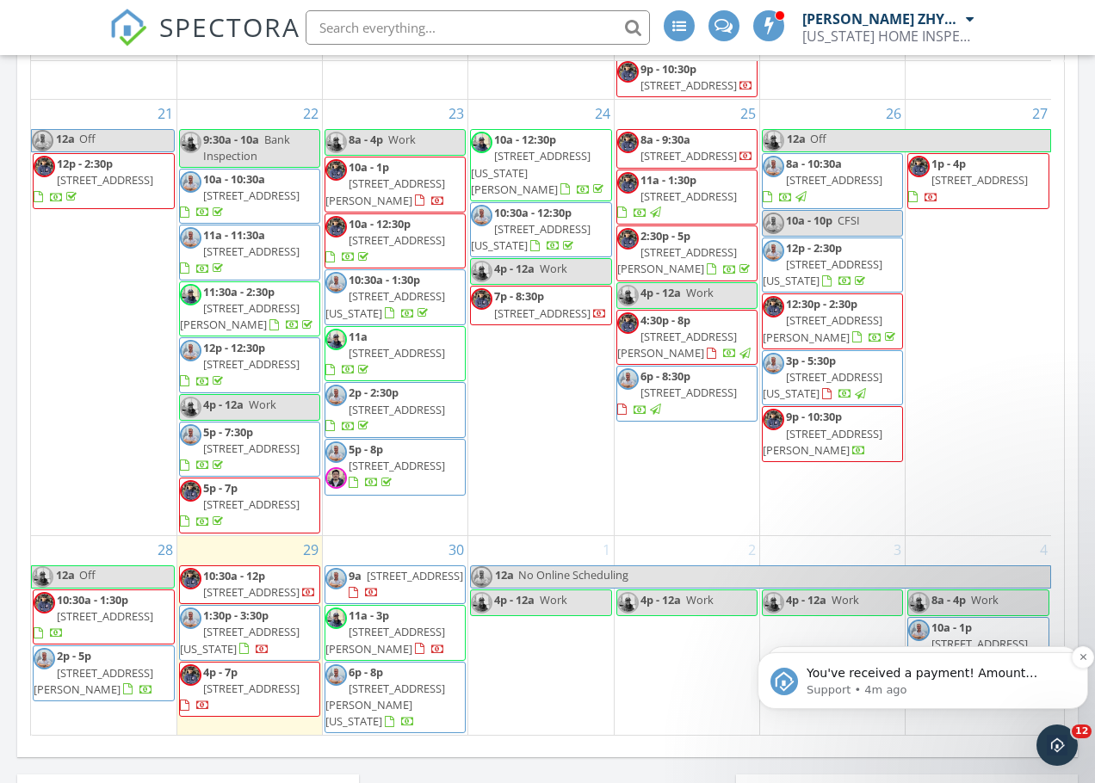
click at [995, 676] on span "You've received a payment! Amount $250.00 Fee $0.00 Net $250.00 Transaction # I…" at bounding box center [921, 698] width 231 height 65
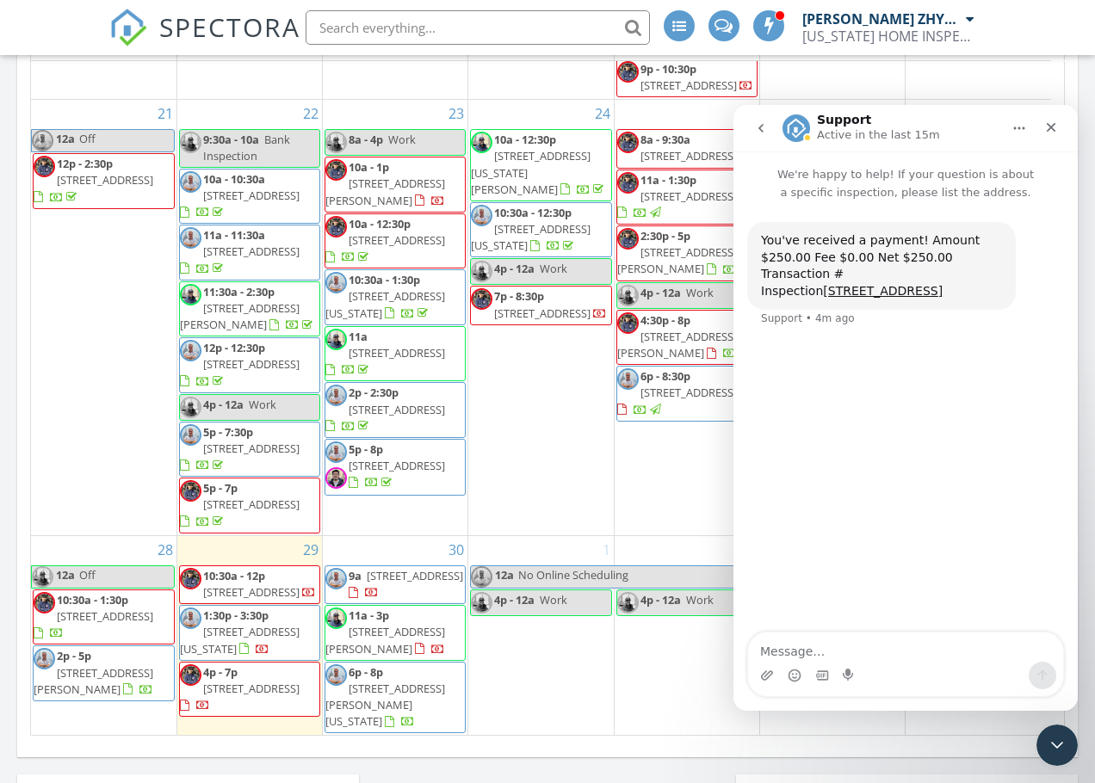
click at [756, 122] on icon "go back" at bounding box center [761, 128] width 14 height 14
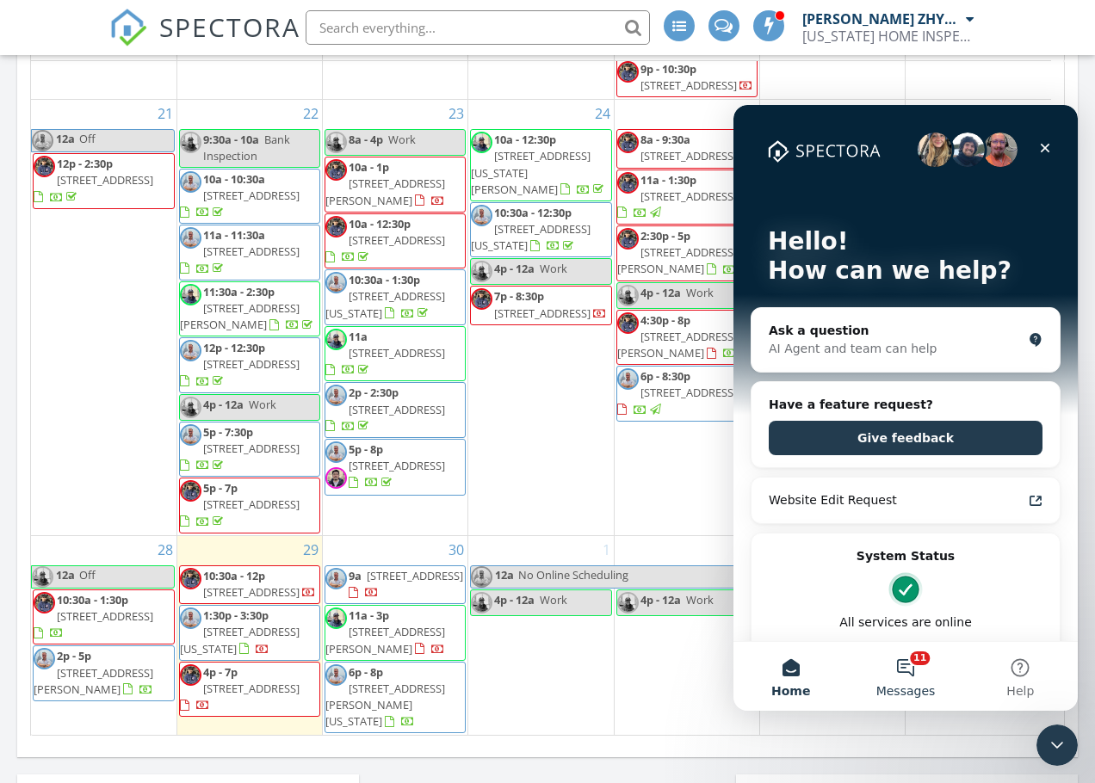
click at [898, 669] on button "11 Messages" at bounding box center [905, 676] width 114 height 69
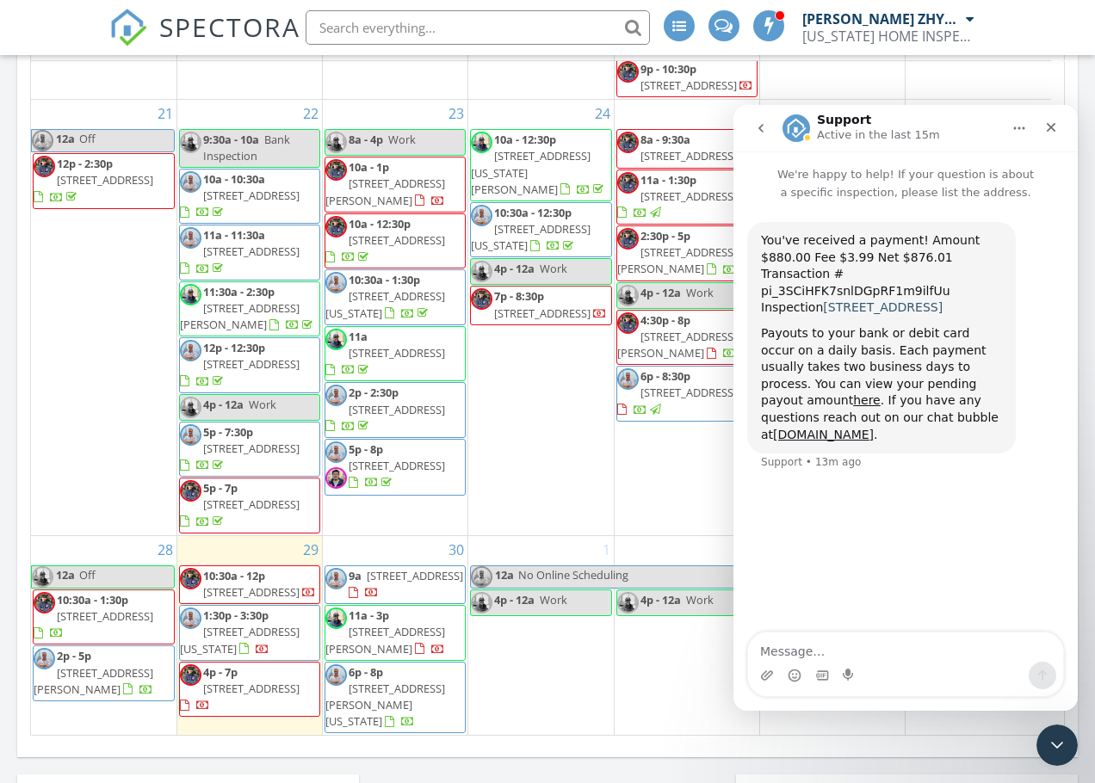
click at [889, 300] on link "8417 14th Ave, BROOKLYN, NY 11228" at bounding box center [883, 307] width 120 height 14
click at [1046, 128] on icon "Close" at bounding box center [1051, 127] width 14 height 14
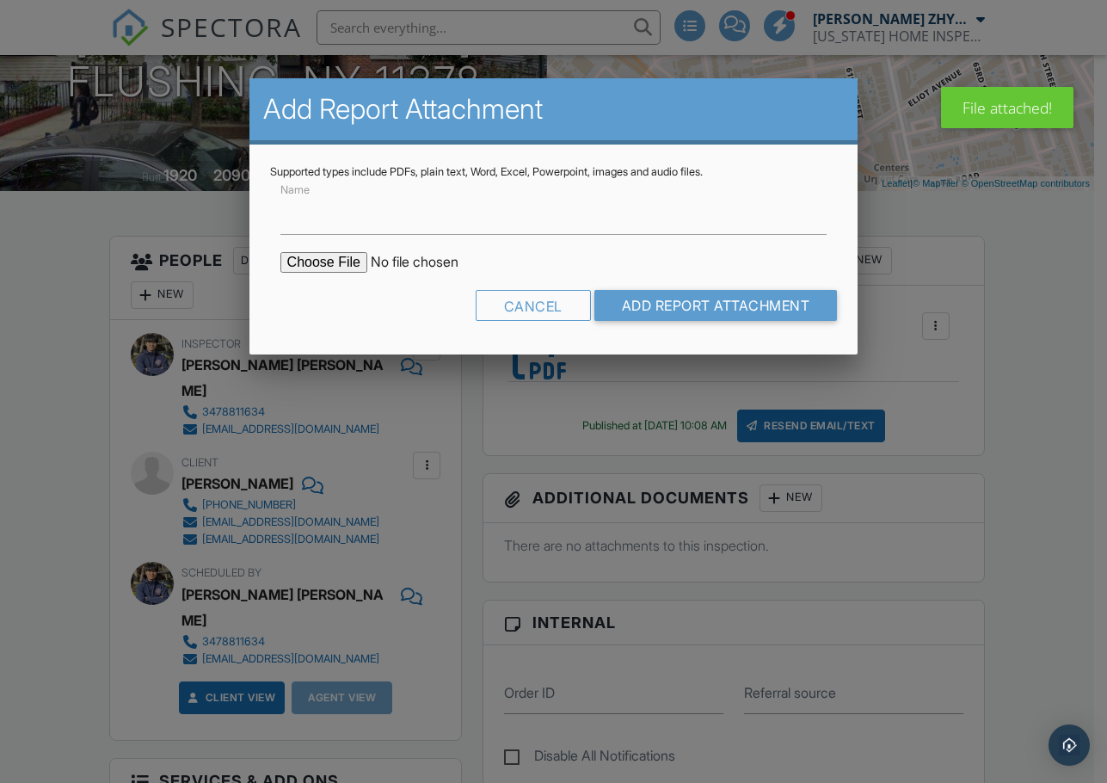
click at [306, 271] on input "file" at bounding box center [427, 262] width 293 height 21
type input "C:\fakepath\60-72 60th Rd, Flushing, NY 11378 apt 2F report.pdf"
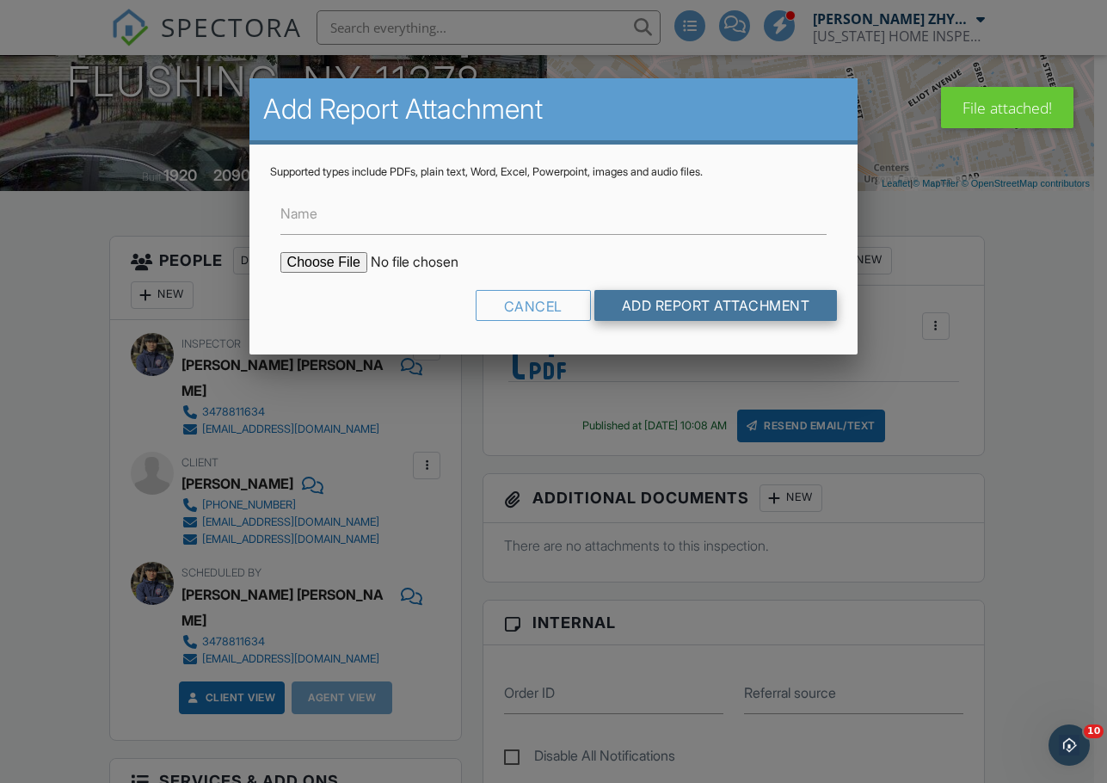
click at [676, 310] on input "Add Report Attachment" at bounding box center [717, 305] width 244 height 31
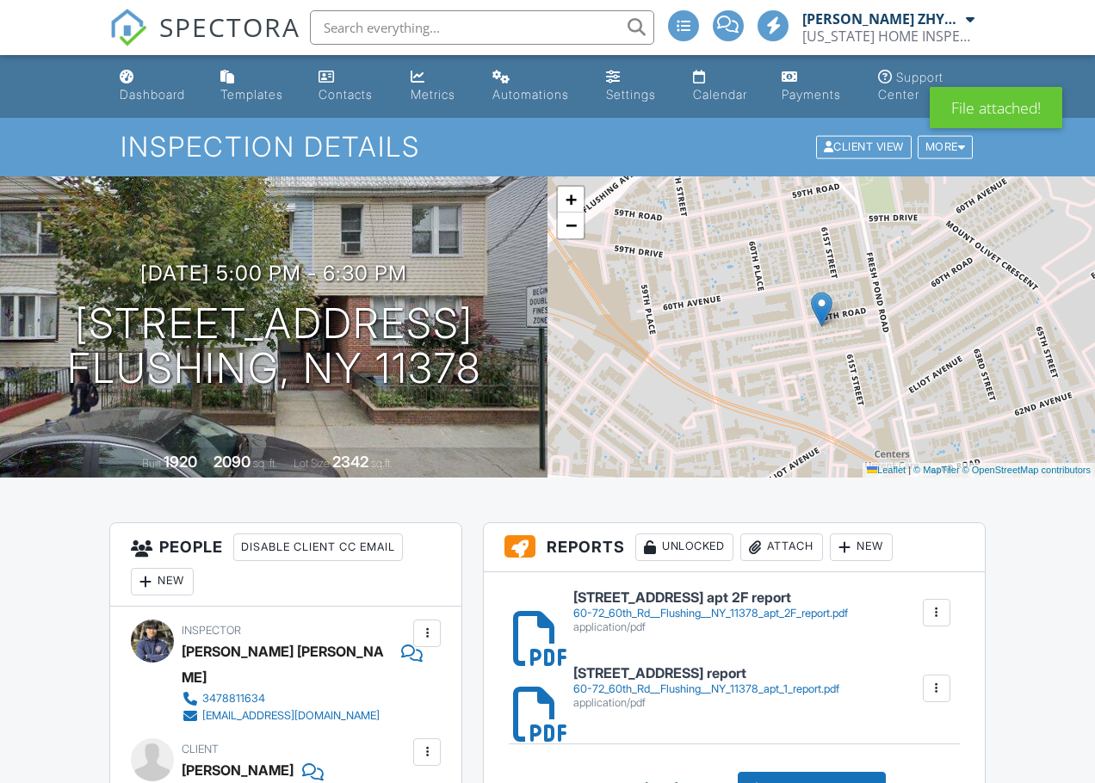
click at [799, 542] on div "Attach" at bounding box center [781, 548] width 83 height 28
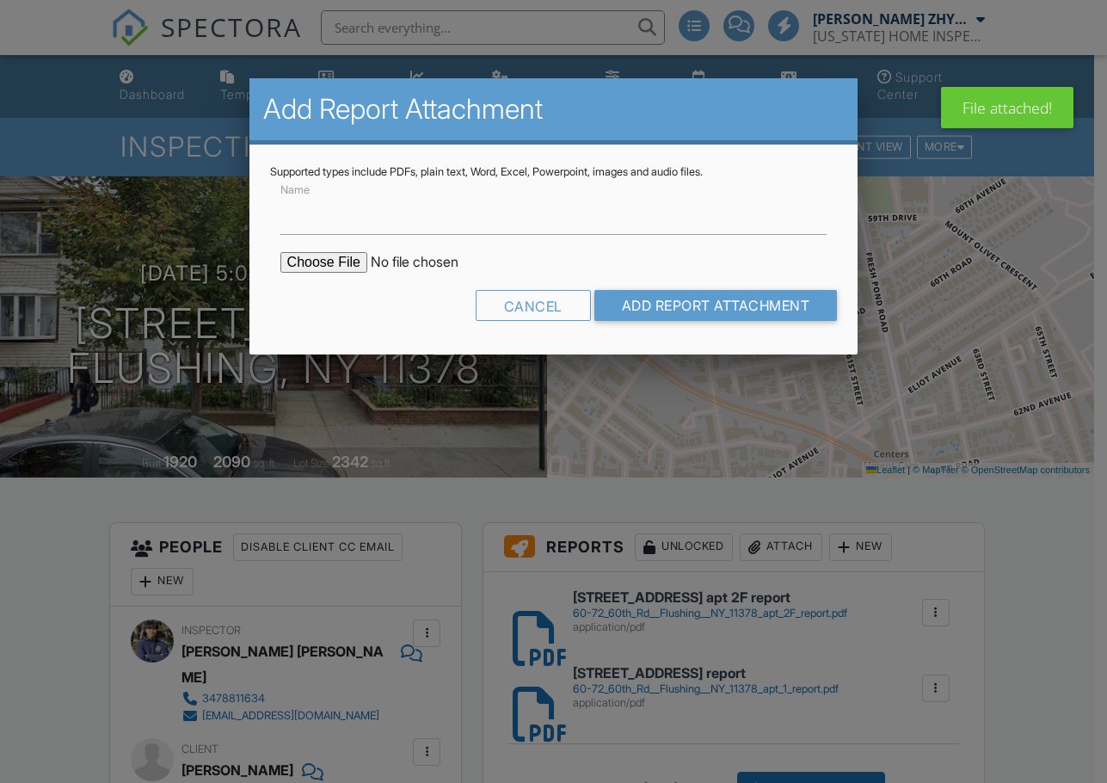
click at [353, 261] on input "file" at bounding box center [427, 262] width 293 height 21
type input "C:\fakepath\60-72 60th Rd, Flushing, NY 11378 apt 2R report.pdf"
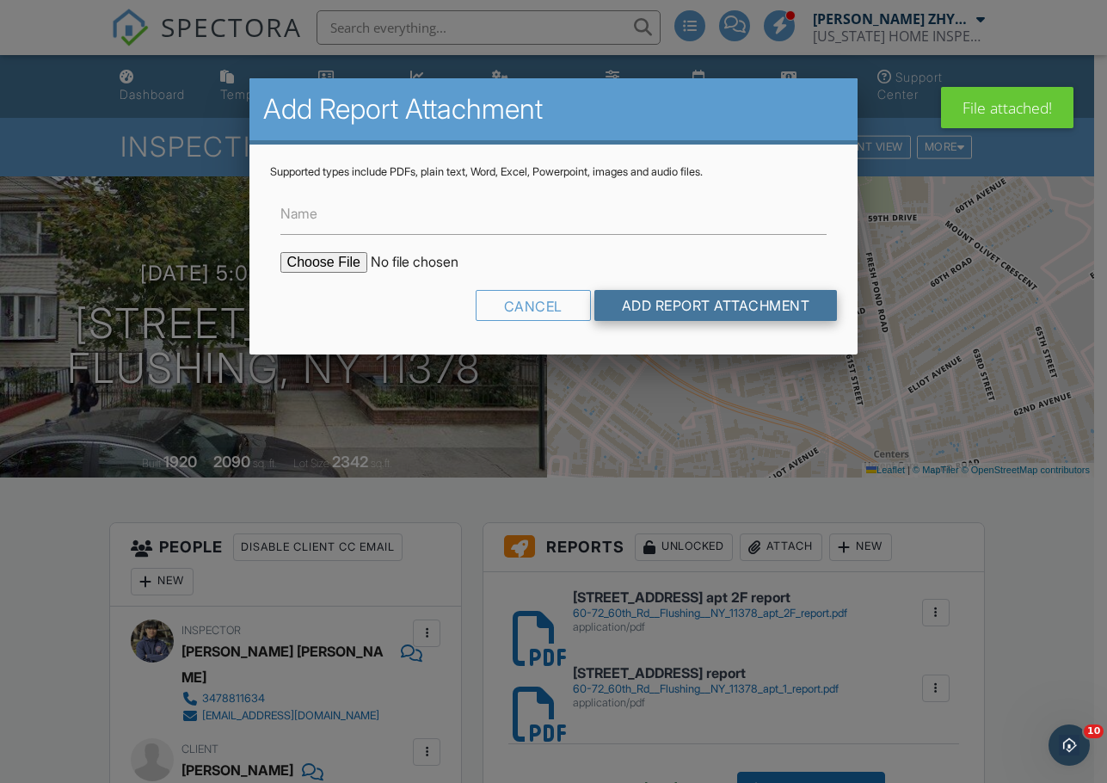
click at [685, 314] on input "Add Report Attachment" at bounding box center [717, 305] width 244 height 31
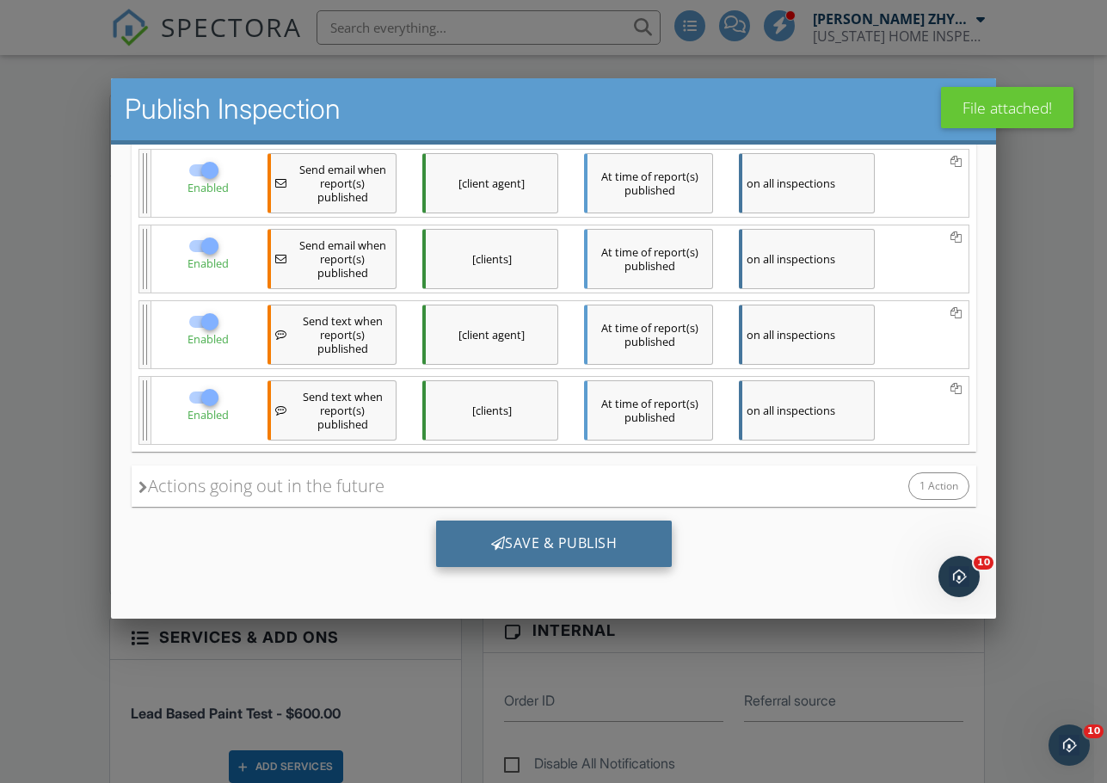
click at [534, 535] on div "Save & Publish" at bounding box center [553, 544] width 237 height 46
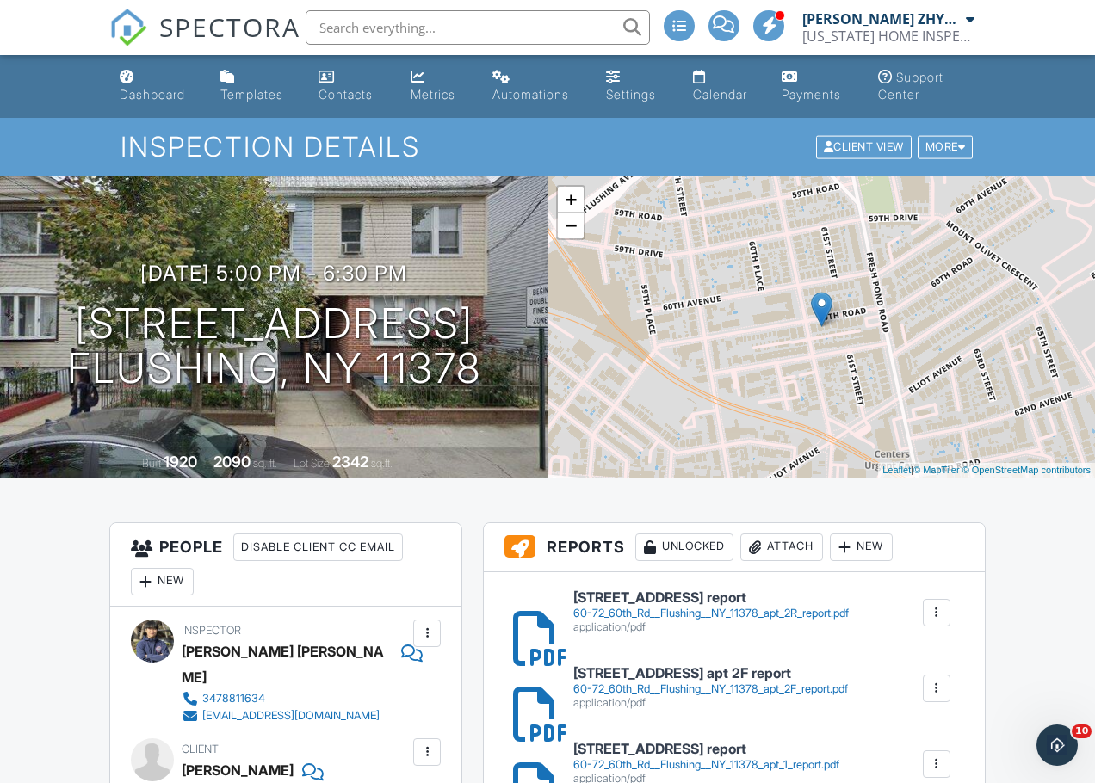
click at [133, 77] on div "Dashboard" at bounding box center [127, 77] width 15 height 14
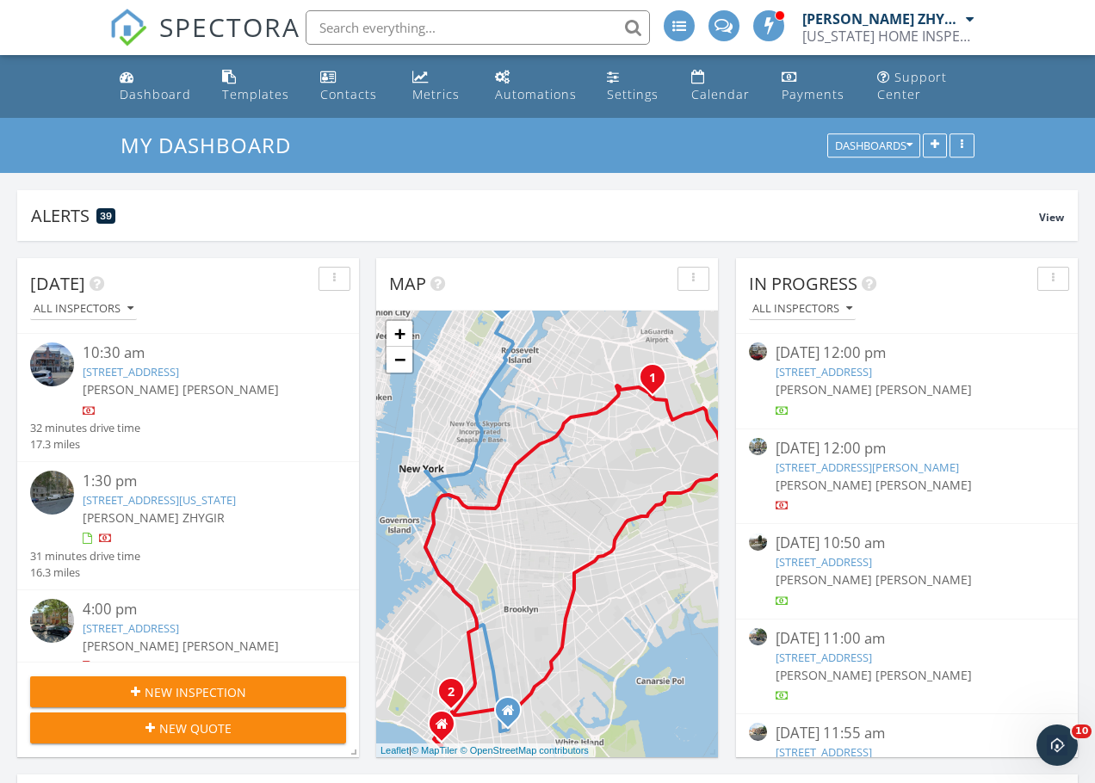
click at [407, 28] on input "text" at bounding box center [477, 27] width 344 height 34
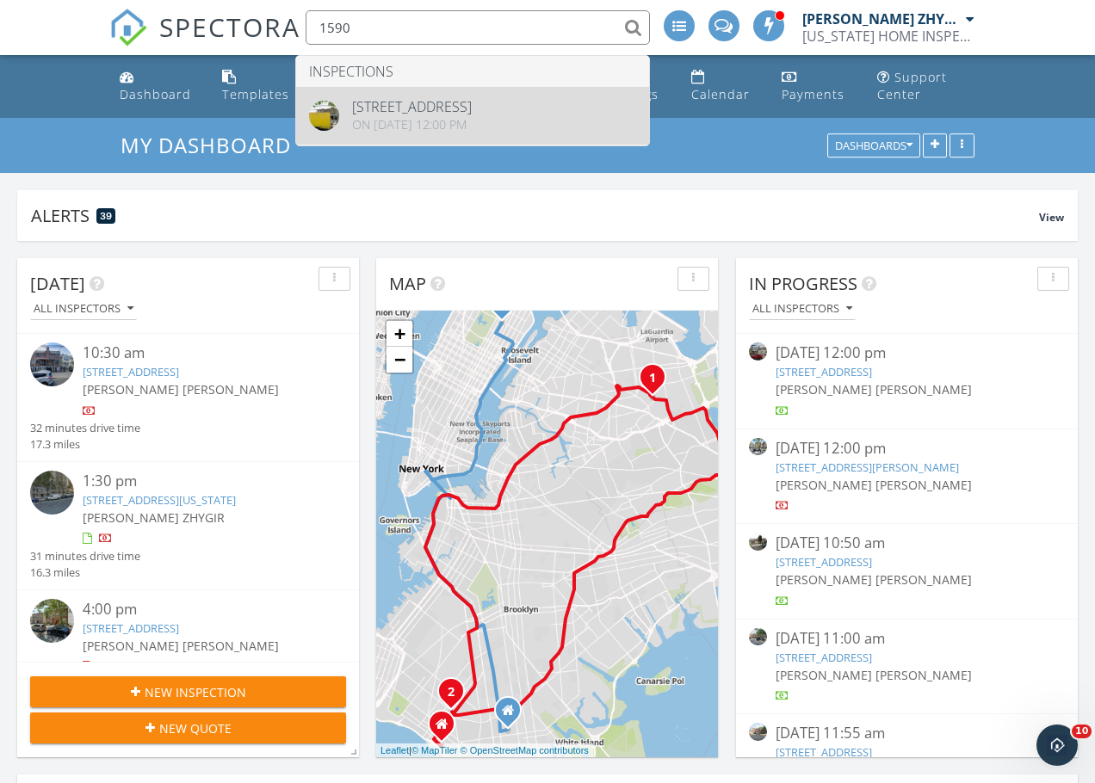
type input "1590"
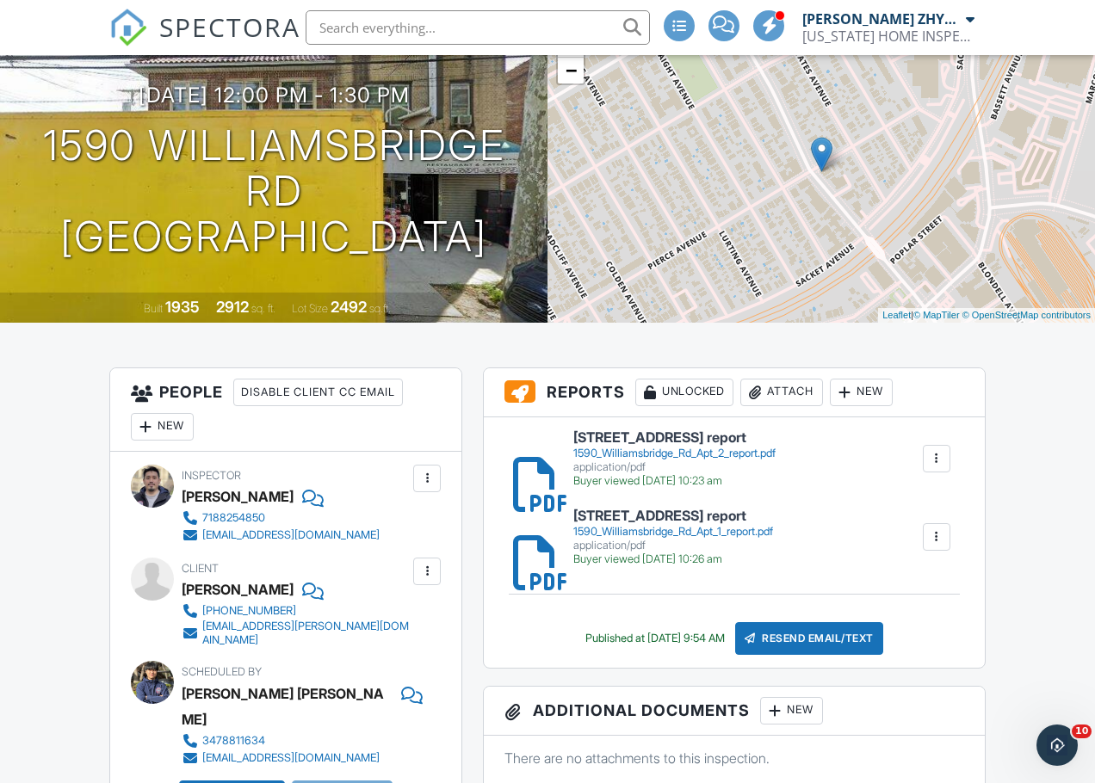
scroll to position [287, 0]
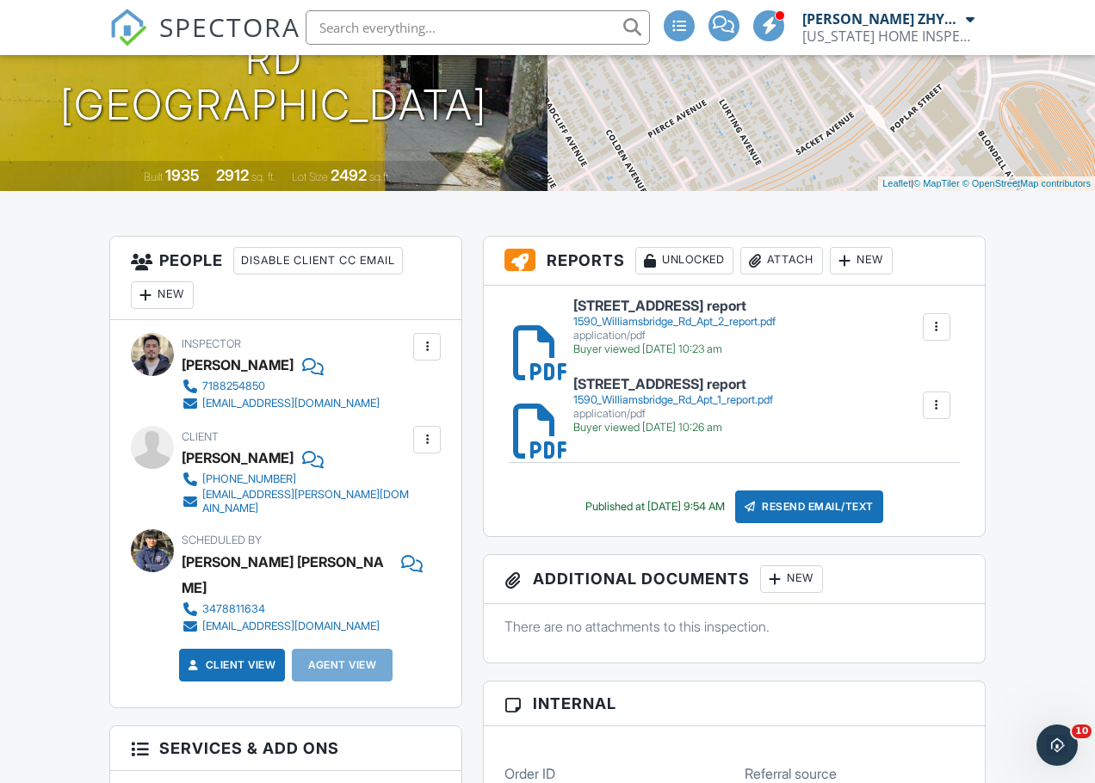
click at [931, 331] on div at bounding box center [936, 326] width 17 height 17
drag, startPoint x: 923, startPoint y: 377, endPoint x: 633, endPoint y: 83, distance: 413.2
click at [923, 376] on link "Delete" at bounding box center [925, 373] width 64 height 19
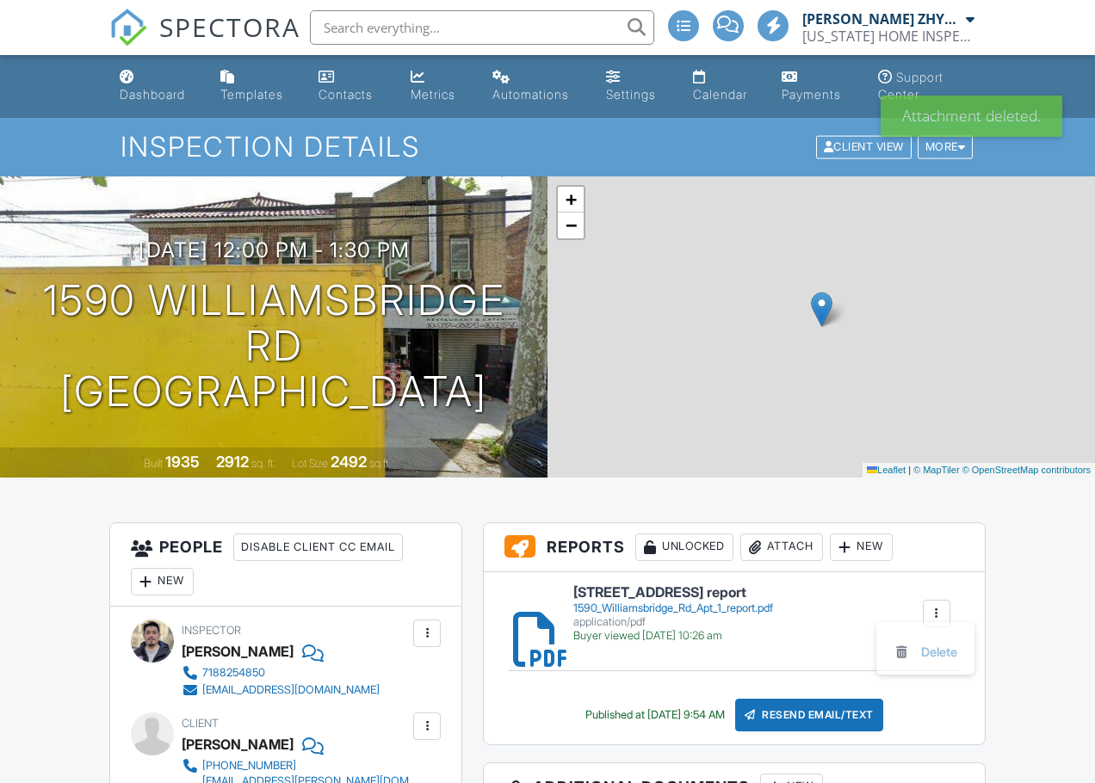
click at [941, 615] on div at bounding box center [936, 613] width 17 height 17
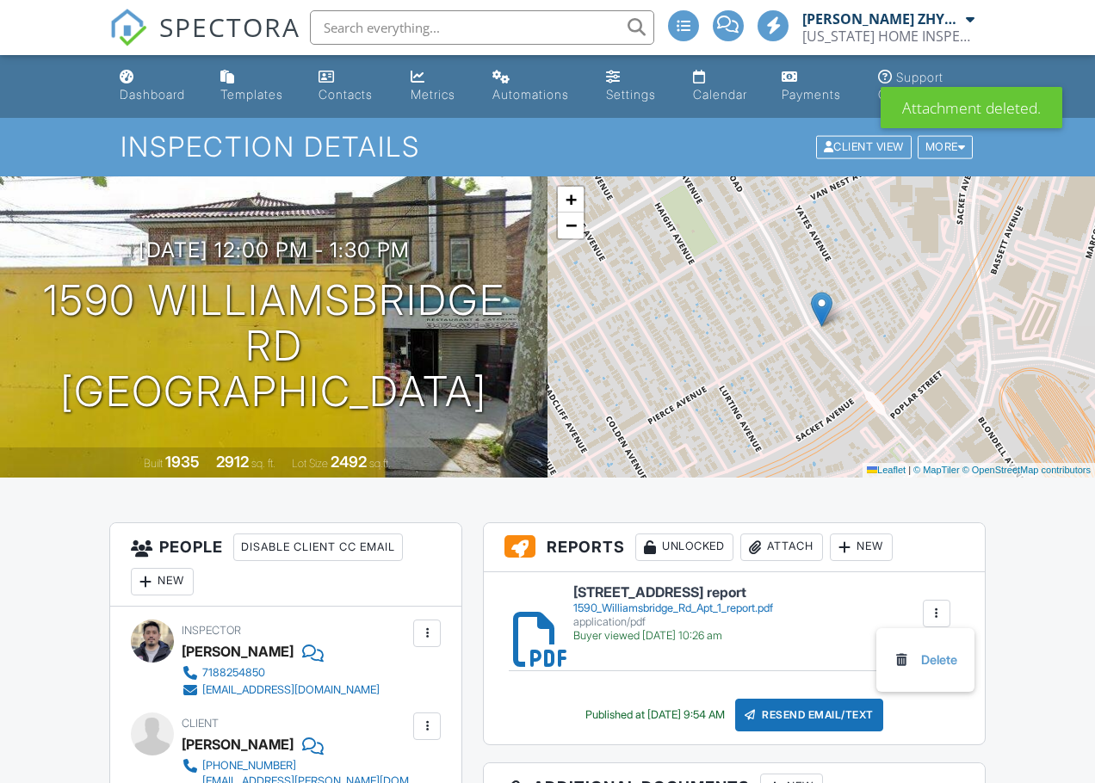
click at [921, 658] on div "[STREET_ADDRESS] report 1590_Williamsbridge_Rd_Apt_1_report.pdf application/pdf…" at bounding box center [734, 658] width 501 height 172
drag, startPoint x: 932, startPoint y: 620, endPoint x: 941, endPoint y: 630, distance: 13.4
click at [932, 620] on div at bounding box center [936, 613] width 17 height 17
click at [941, 660] on link "Delete" at bounding box center [925, 660] width 64 height 19
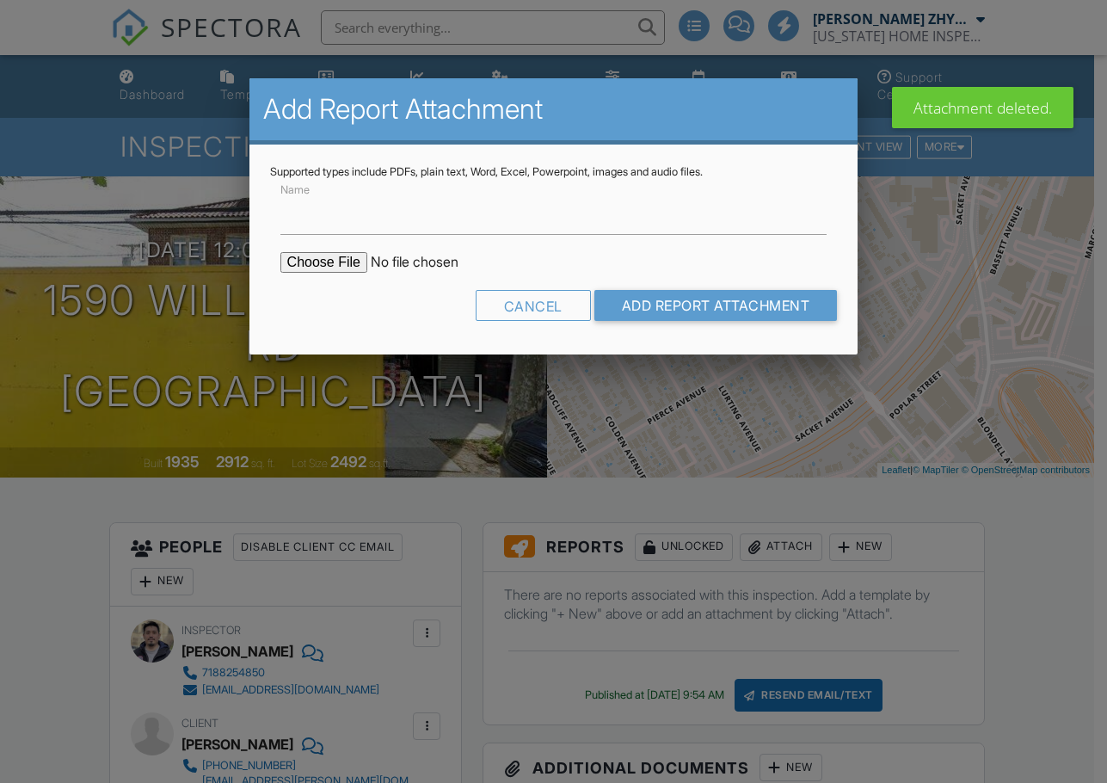
click at [314, 262] on input "file" at bounding box center [427, 262] width 293 height 21
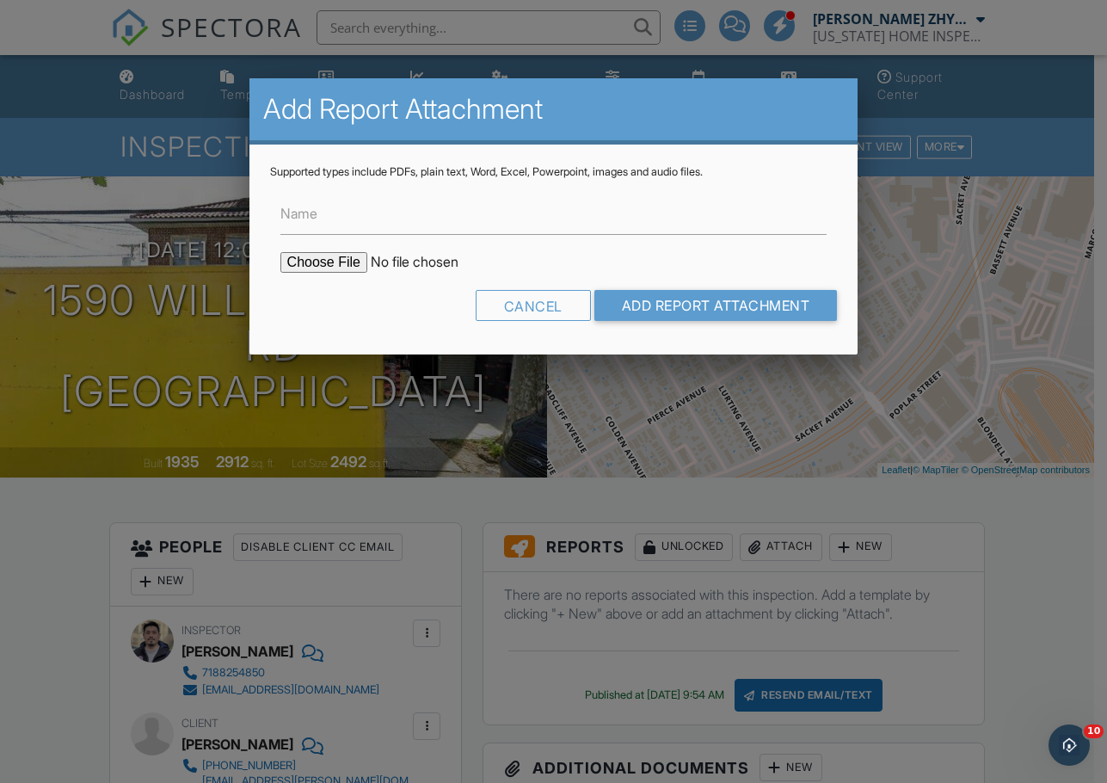
type input "C:\fakepath\[STREET_ADDRESS] report.pdf"
click at [662, 309] on input "Add Report Attachment" at bounding box center [717, 305] width 244 height 31
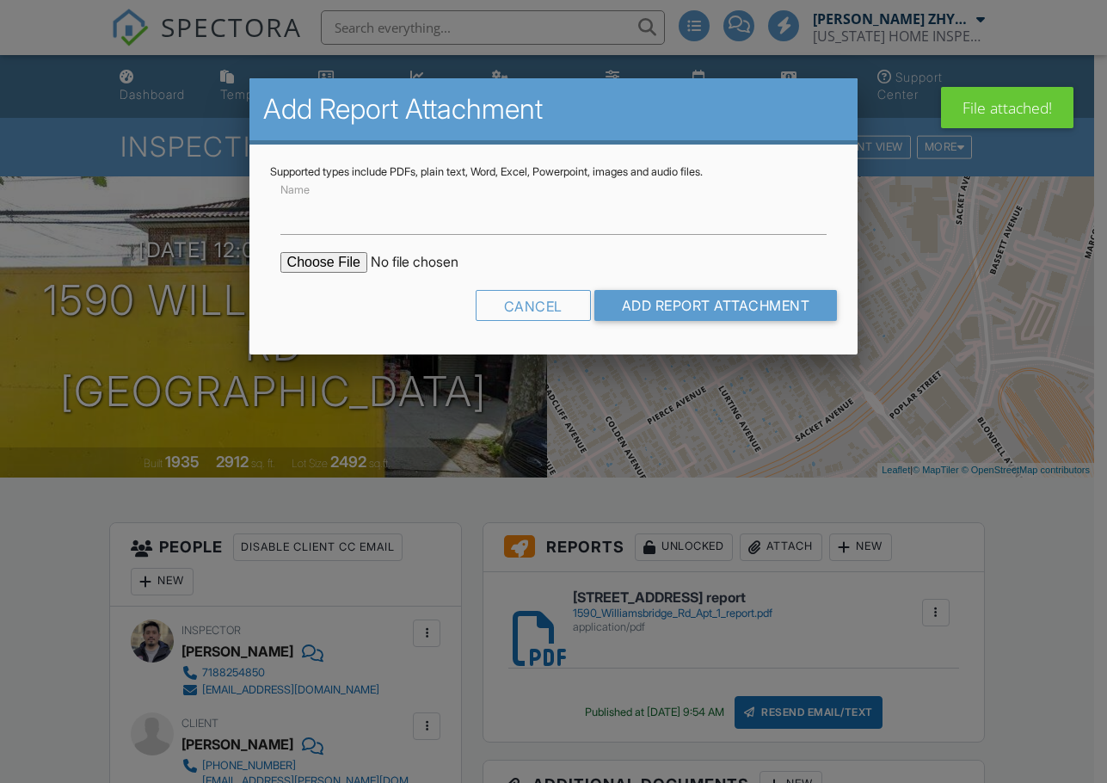
click at [313, 258] on input "file" at bounding box center [427, 262] width 293 height 21
type input "C:\fakepath\[STREET_ADDRESS] report.pdf"
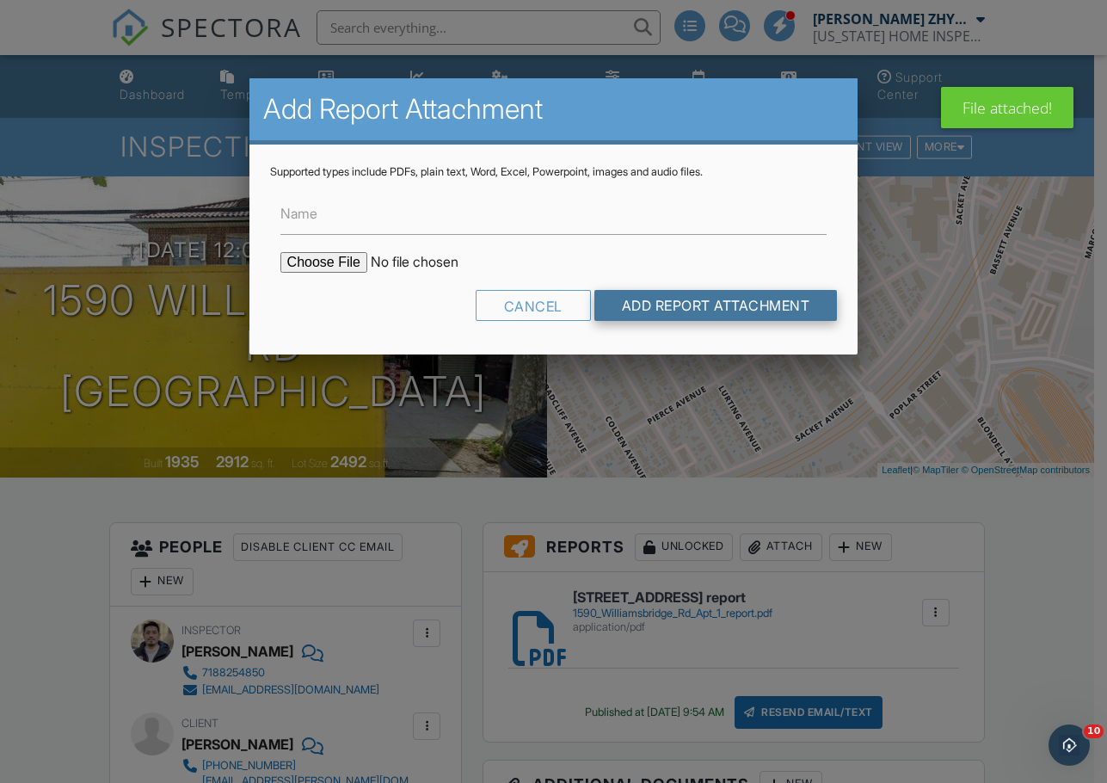
click at [692, 297] on input "Add Report Attachment" at bounding box center [717, 305] width 244 height 31
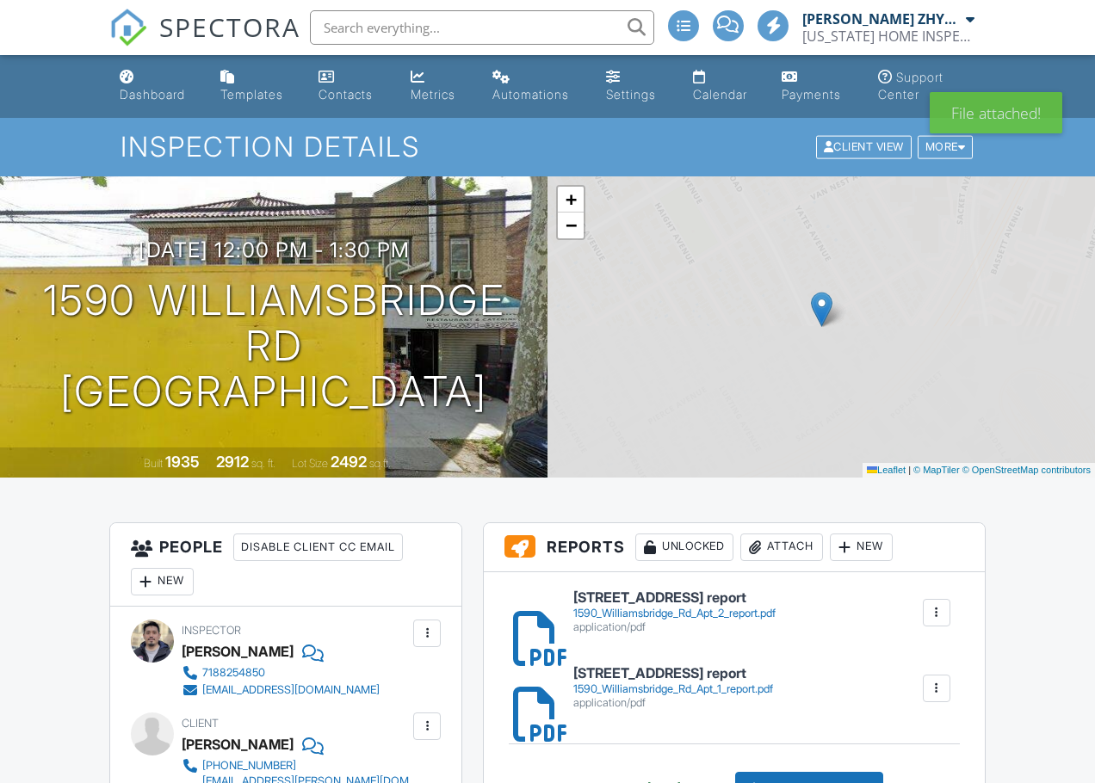
scroll to position [287, 0]
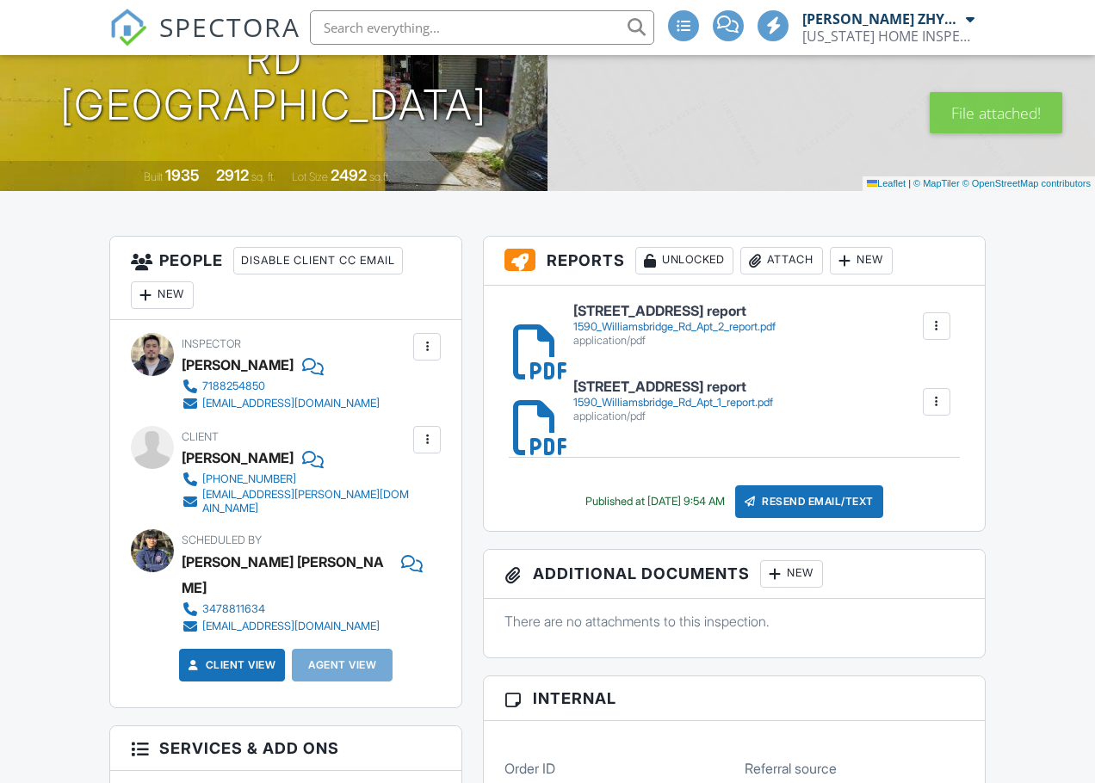
click at [867, 505] on div "Resend Email/Text" at bounding box center [809, 501] width 148 height 33
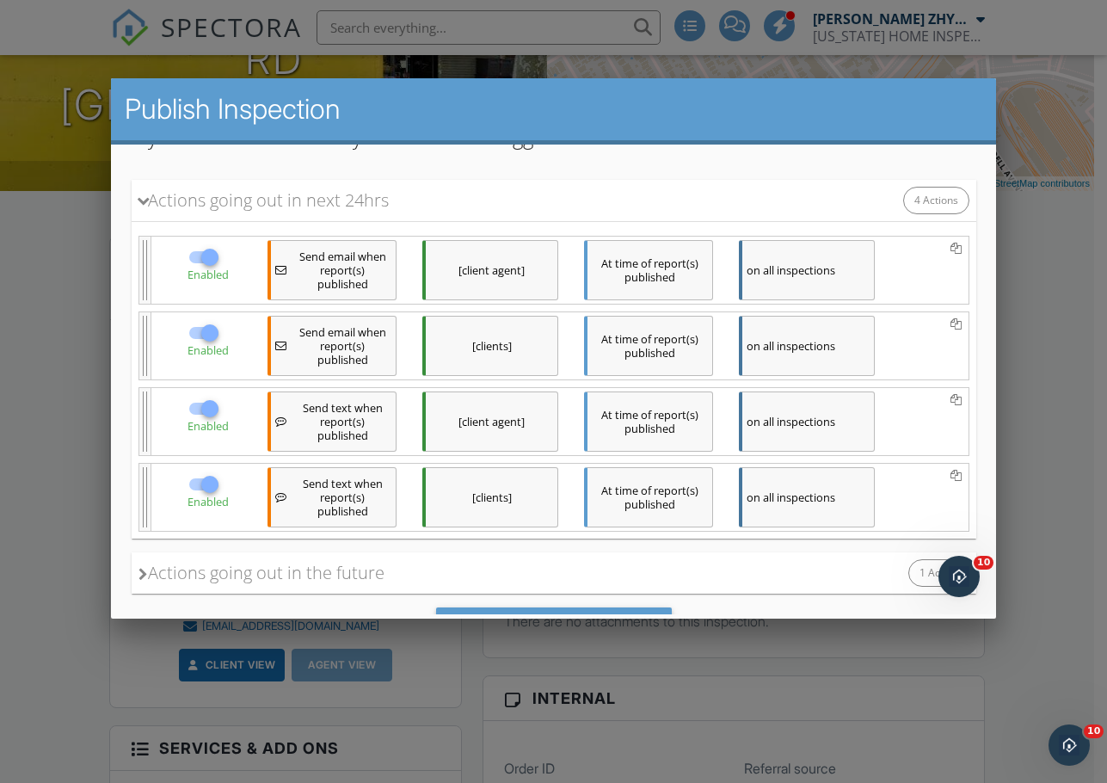
scroll to position [241, 0]
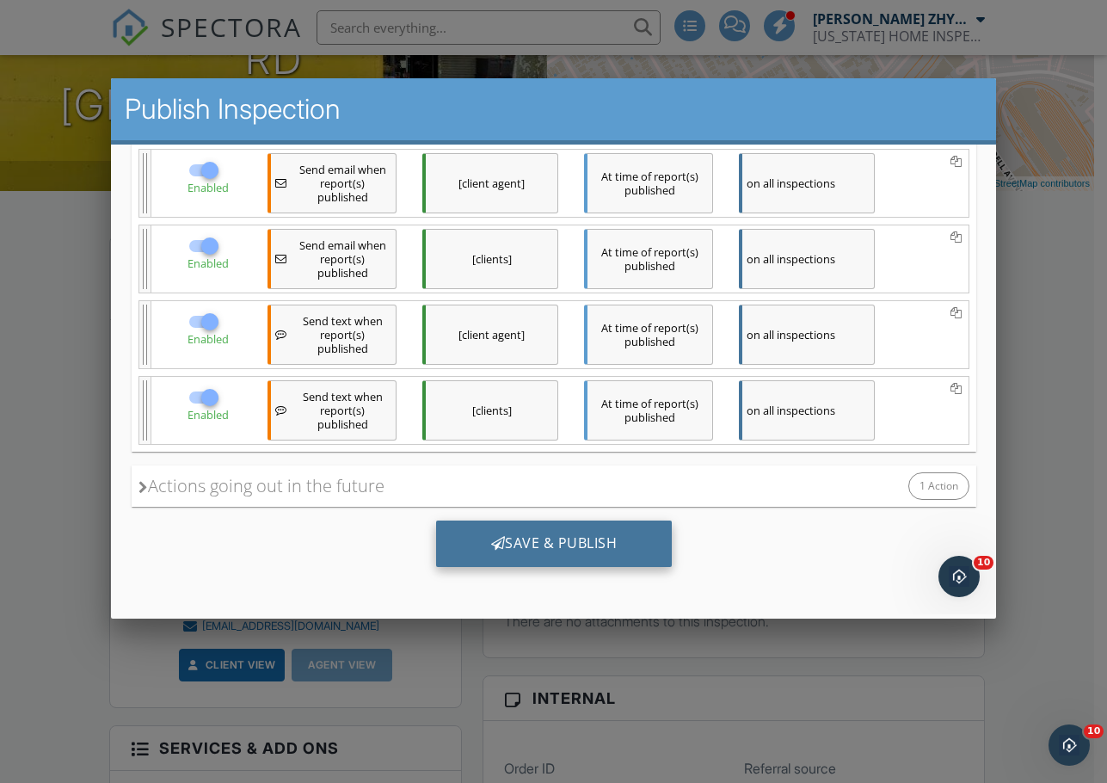
click at [537, 540] on div "Save & Publish" at bounding box center [553, 544] width 237 height 46
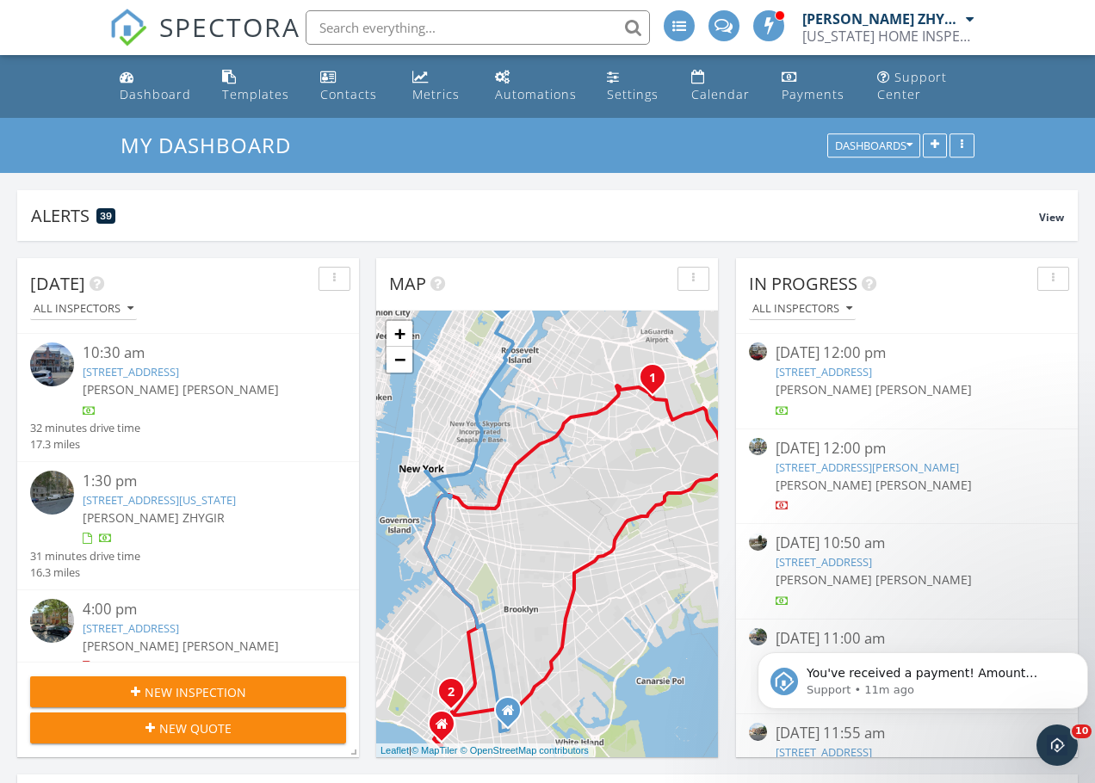
drag, startPoint x: 565, startPoint y: 93, endPoint x: 621, endPoint y: 293, distance: 207.3
click at [565, 93] on div "Automations" at bounding box center [536, 94] width 82 height 16
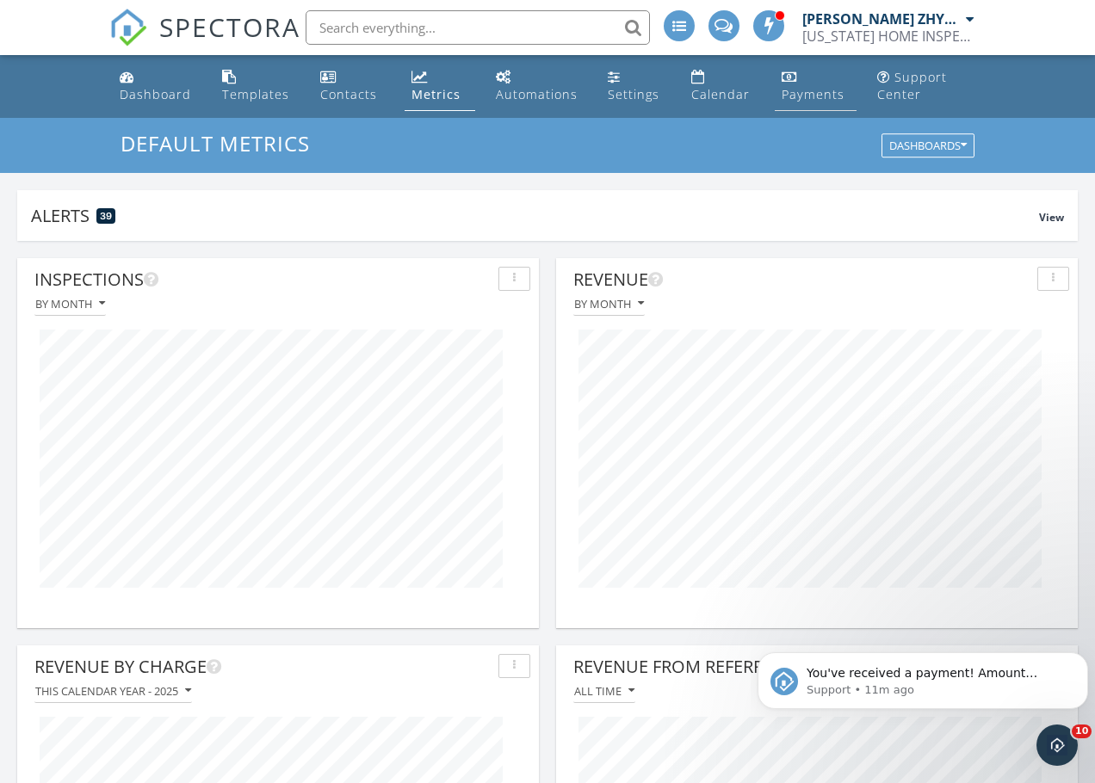
click at [793, 95] on div "Payments" at bounding box center [812, 94] width 63 height 16
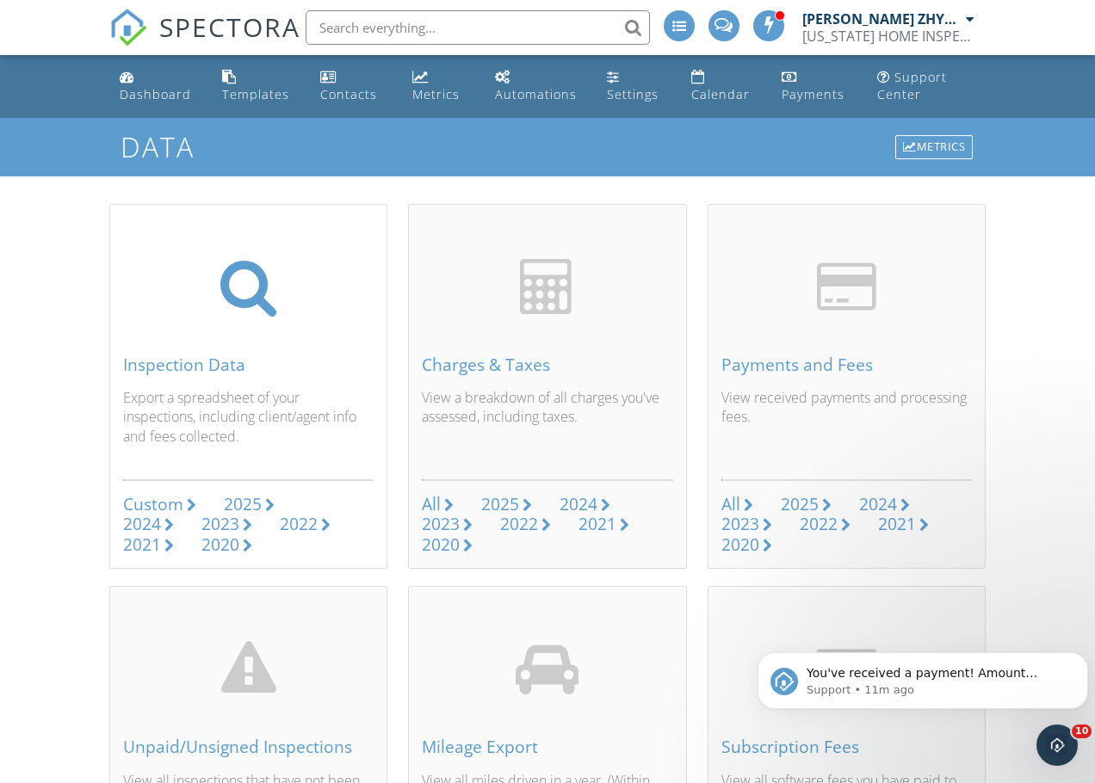
click at [176, 508] on div "Custom" at bounding box center [153, 503] width 60 height 23
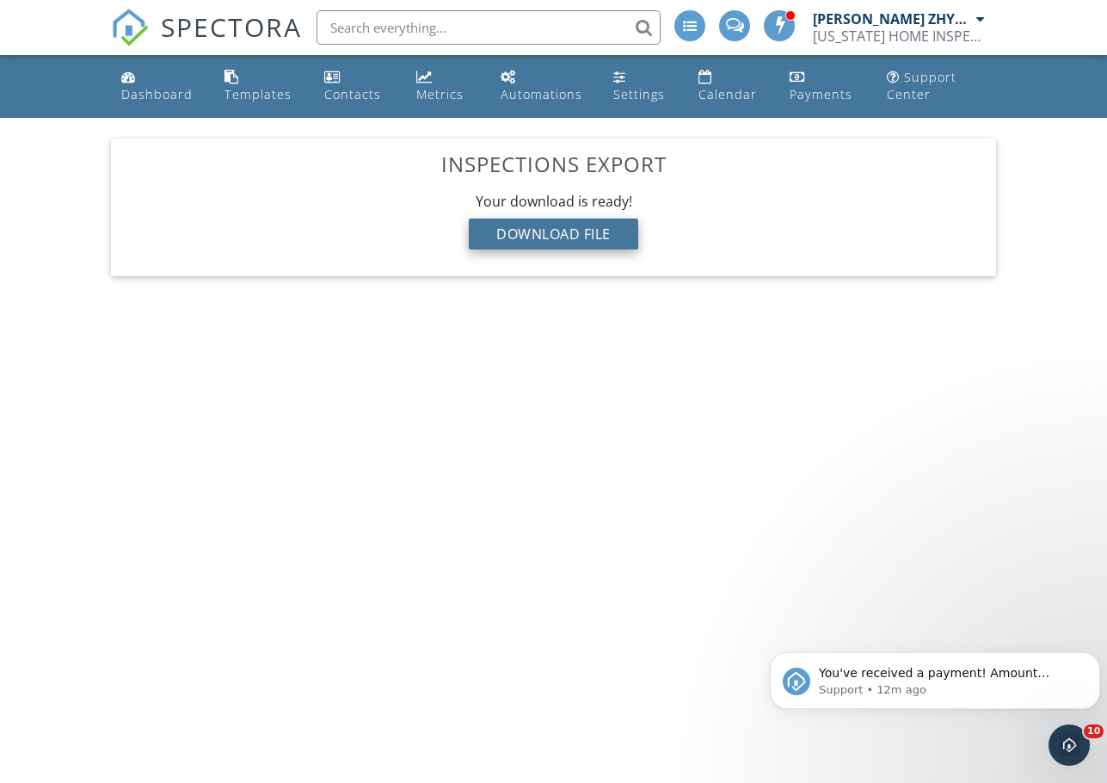
click at [623, 250] on div "Your download is ready! Download File" at bounding box center [554, 227] width 859 height 70
click at [623, 239] on div "Download File" at bounding box center [554, 234] width 170 height 31
click at [935, 670] on span "You've received a payment! Amount $2400.00 Fee $3.99 Net $2396.01 Transaction #…" at bounding box center [948, 758] width 258 height 185
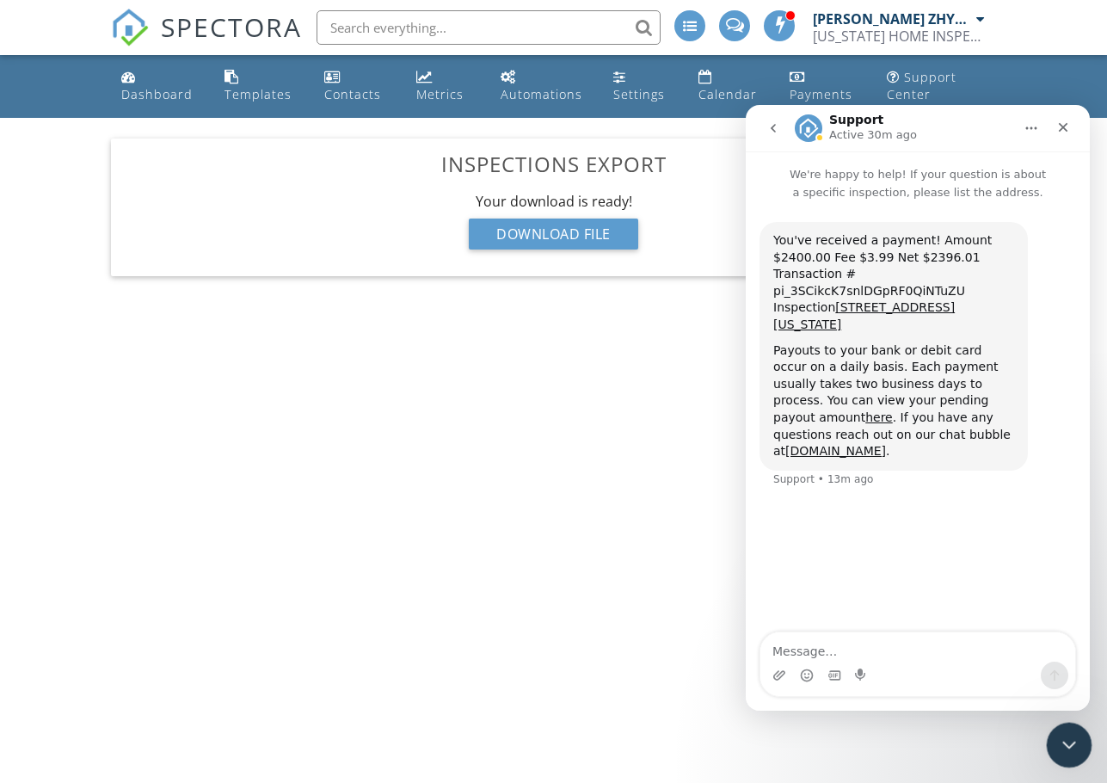
click at [1069, 738] on icon "Close Intercom Messenger" at bounding box center [1067, 742] width 21 height 21
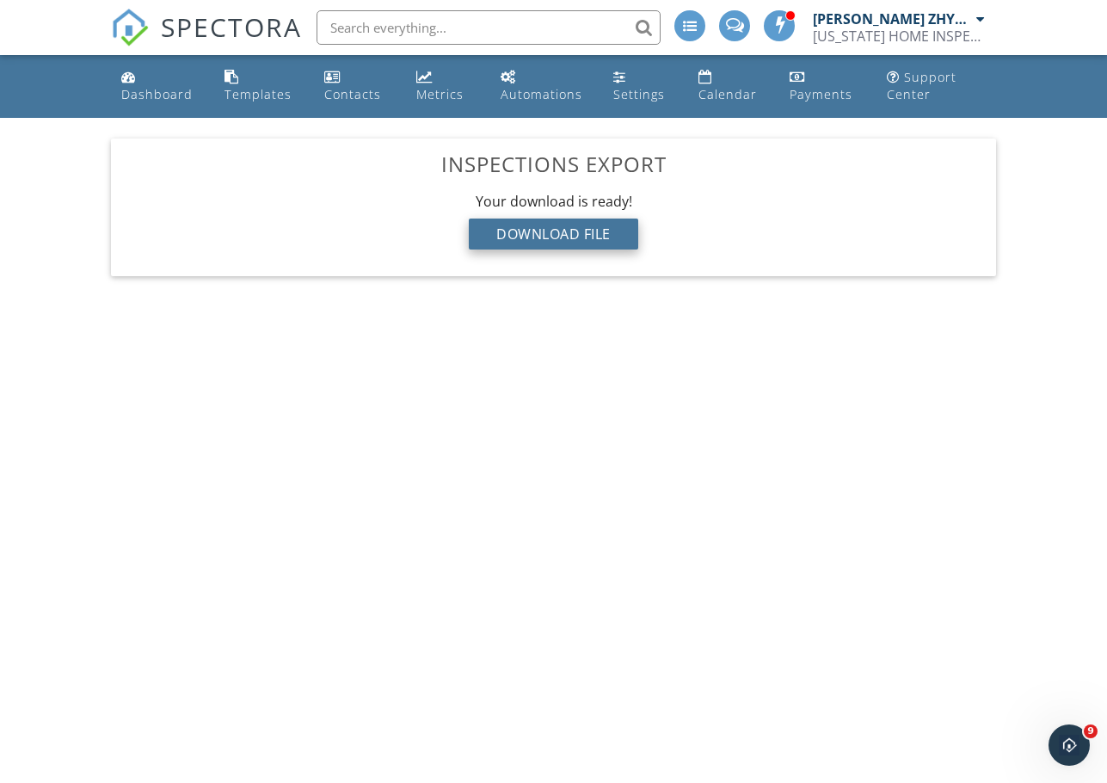
click at [571, 237] on div "Download File" at bounding box center [554, 234] width 170 height 31
drag, startPoint x: 566, startPoint y: 355, endPoint x: 594, endPoint y: 305, distance: 57.0
click at [566, 355] on body "SPECTORA [PERSON_NAME] ZHYGIR [US_STATE] HOME INSPECTIONS Role: Inspector Chang…" at bounding box center [553, 385] width 1107 height 770
